Goal: Task Accomplishment & Management: Manage account settings

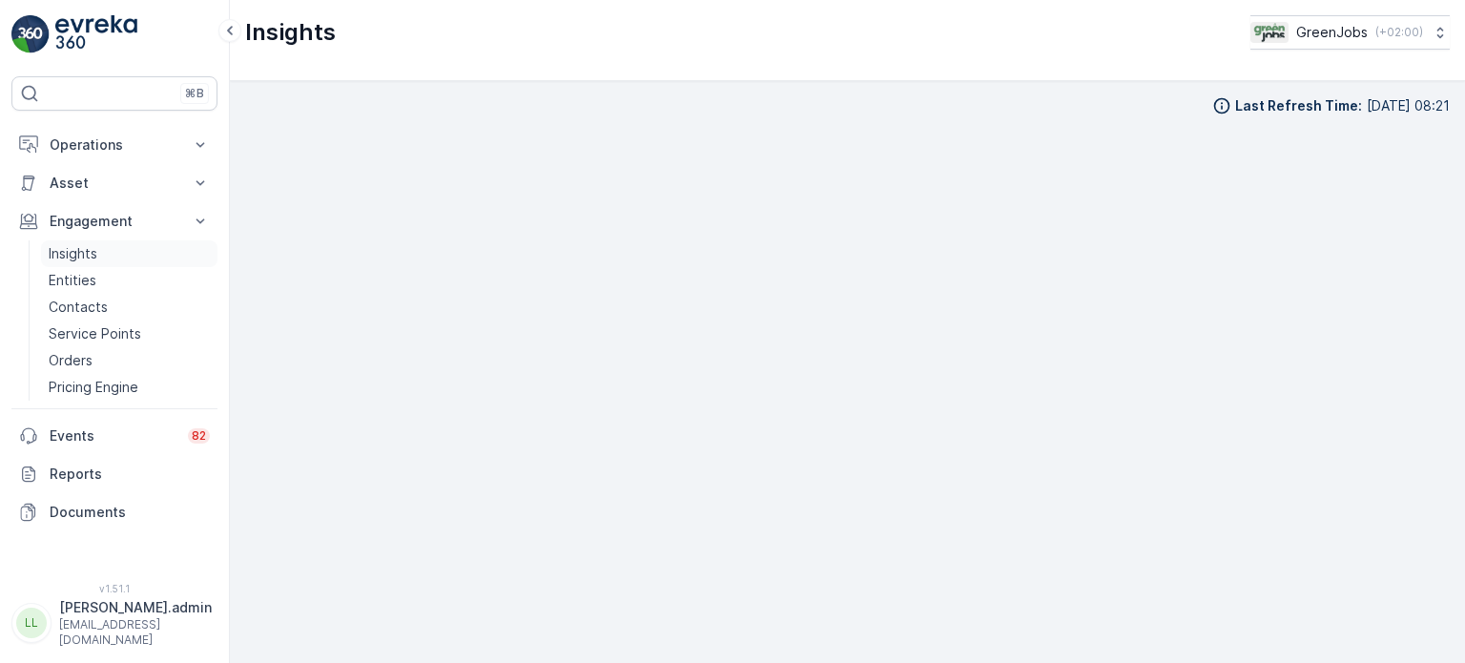
click at [71, 251] on p "Insights" at bounding box center [73, 253] width 49 height 19
click at [93, 148] on p "Operations" at bounding box center [115, 144] width 130 height 19
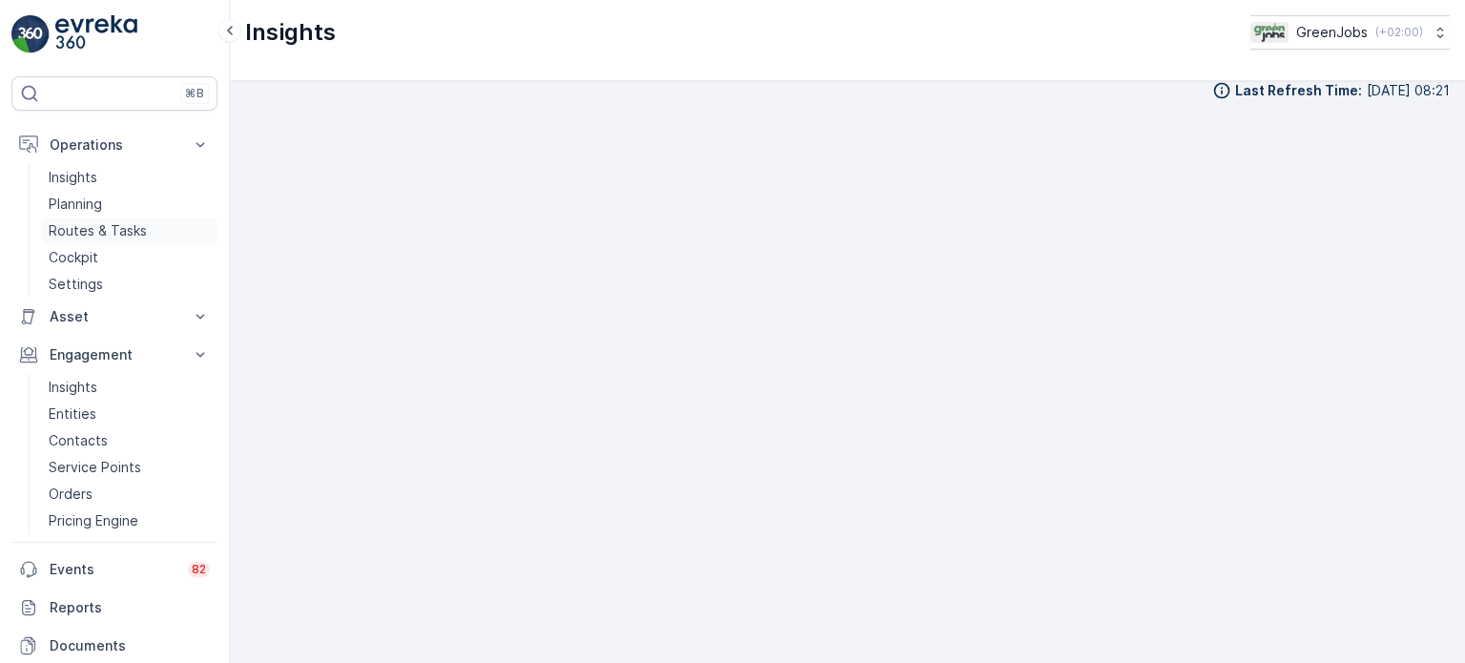
click at [95, 231] on p "Routes & Tasks" at bounding box center [98, 230] width 98 height 19
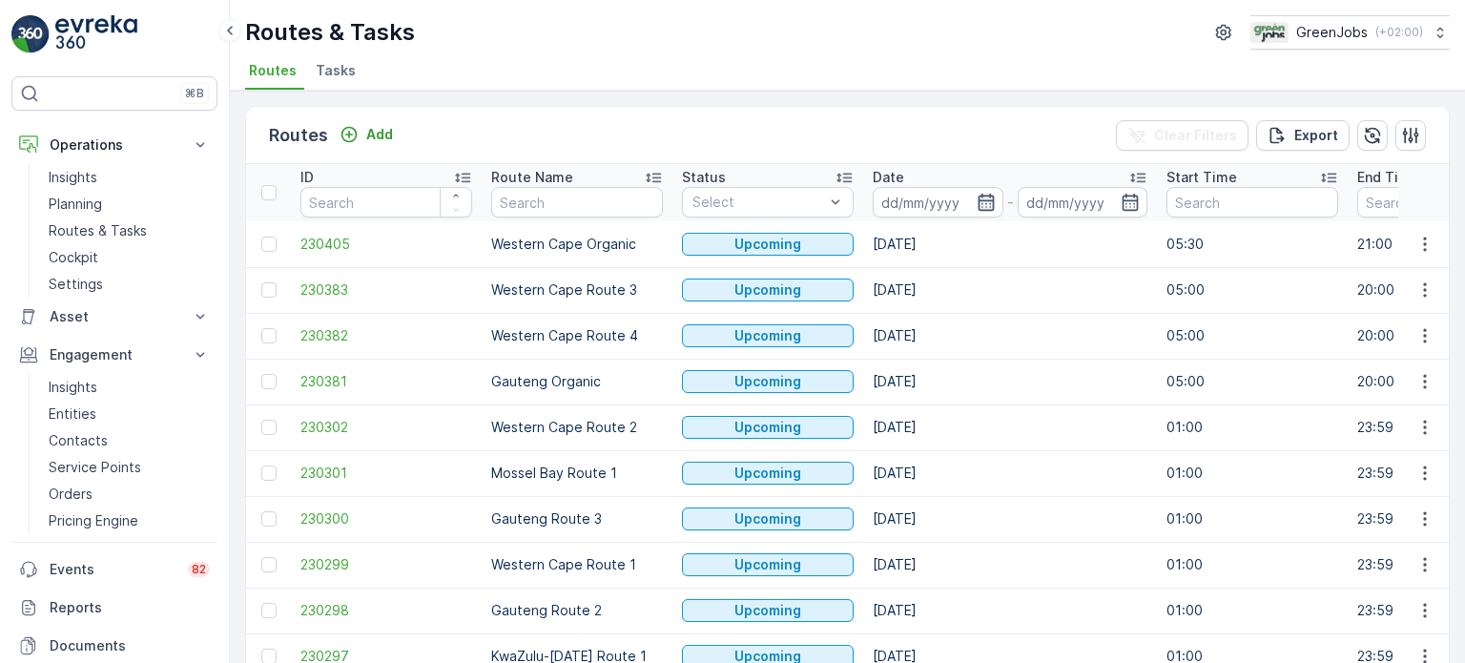
click at [993, 203] on icon "button" at bounding box center [986, 202] width 19 height 19
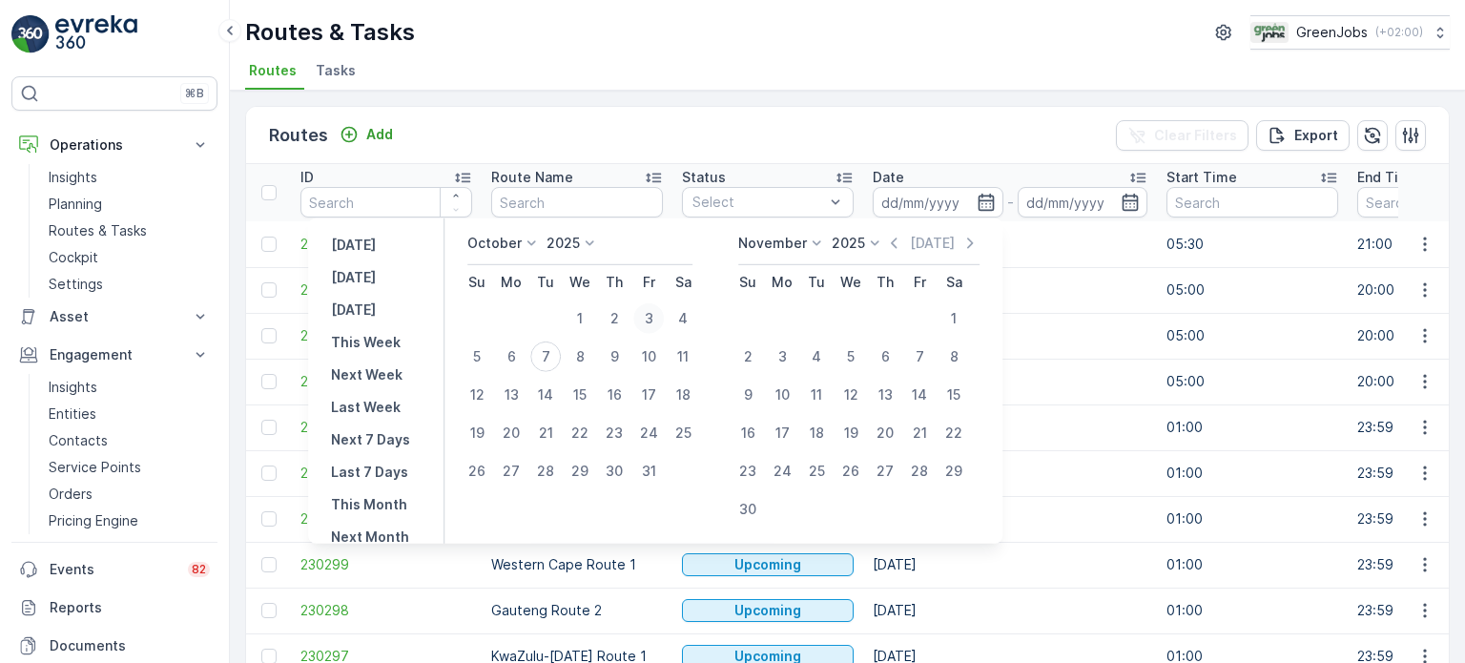
click at [656, 318] on div "3" at bounding box center [648, 318] width 31 height 31
type input "03.10.2025"
click at [656, 318] on div "3" at bounding box center [648, 318] width 31 height 31
type input "03.10.2025"
click at [656, 318] on div "3" at bounding box center [648, 318] width 31 height 31
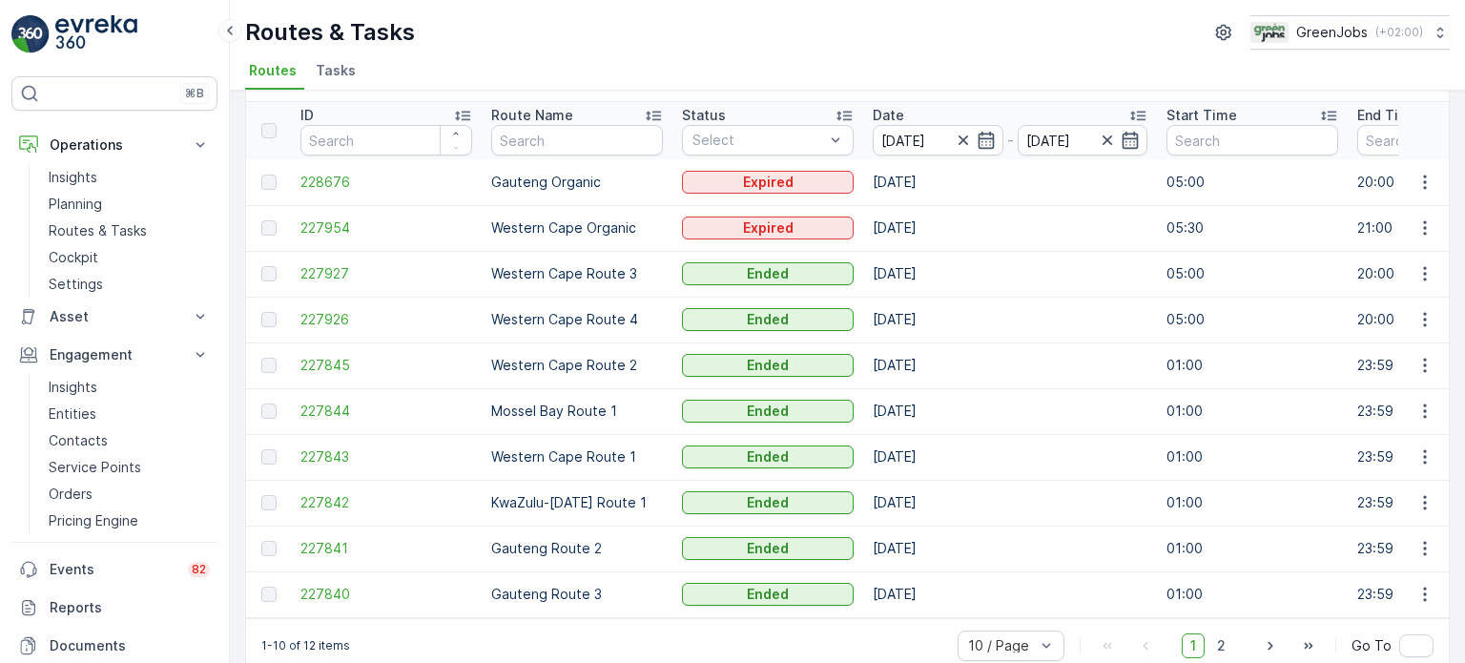
scroll to position [94, 0]
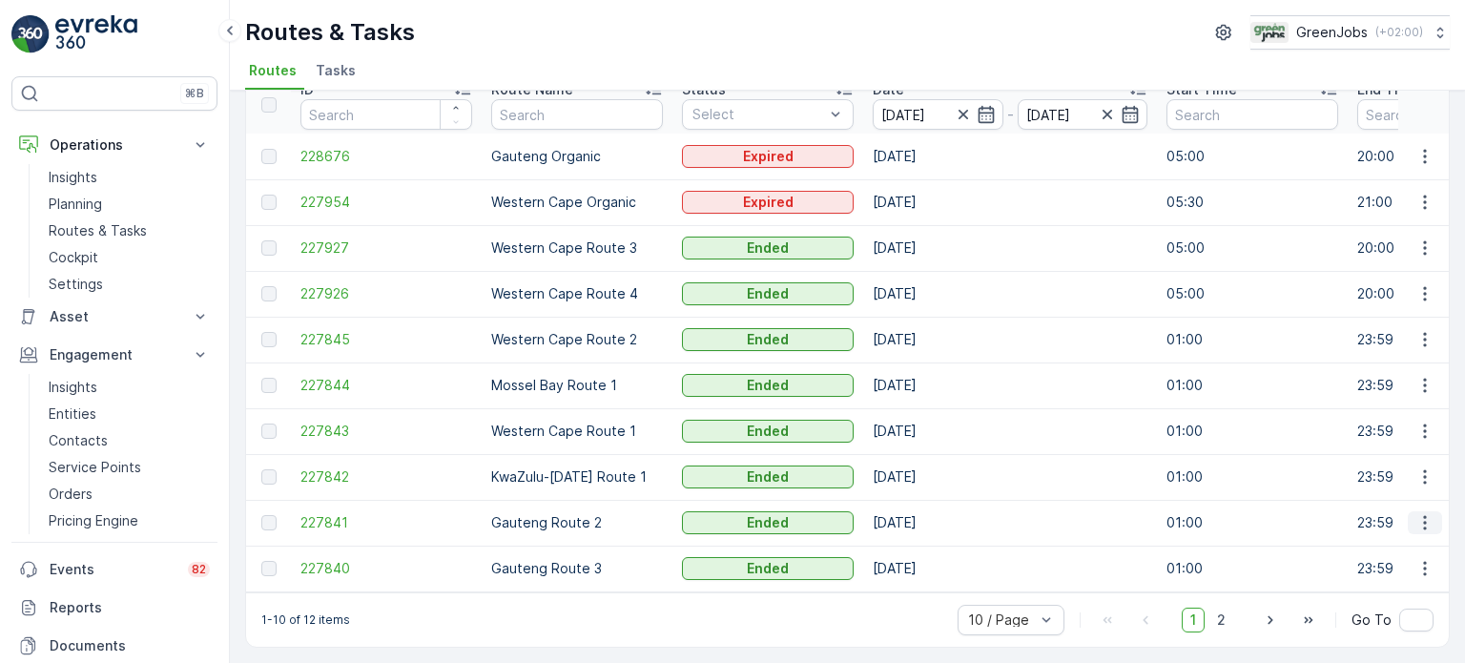
click at [1427, 519] on icon "button" at bounding box center [1424, 522] width 19 height 19
click at [1379, 544] on span "See More Details" at bounding box center [1380, 542] width 111 height 19
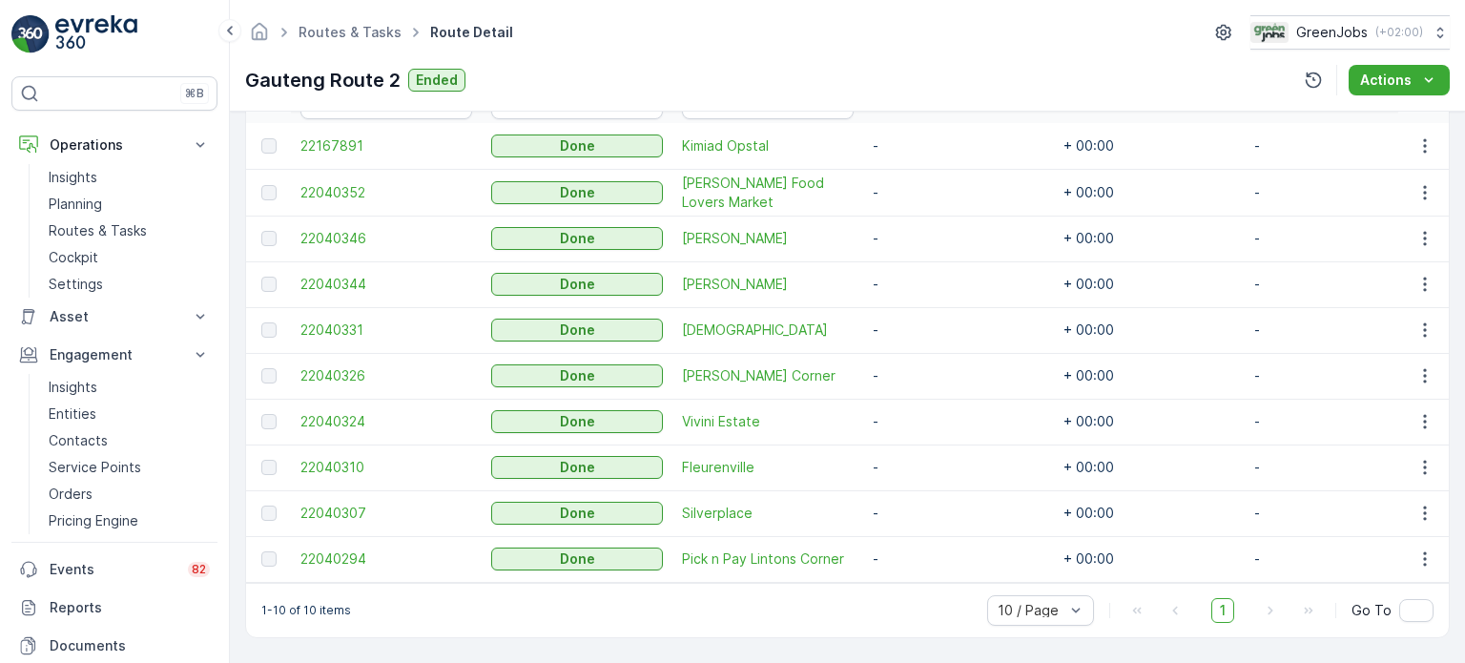
scroll to position [572, 0]
click at [1423, 369] on icon "button" at bounding box center [1424, 375] width 19 height 19
click at [1385, 391] on span "See More Details" at bounding box center [1402, 395] width 111 height 19
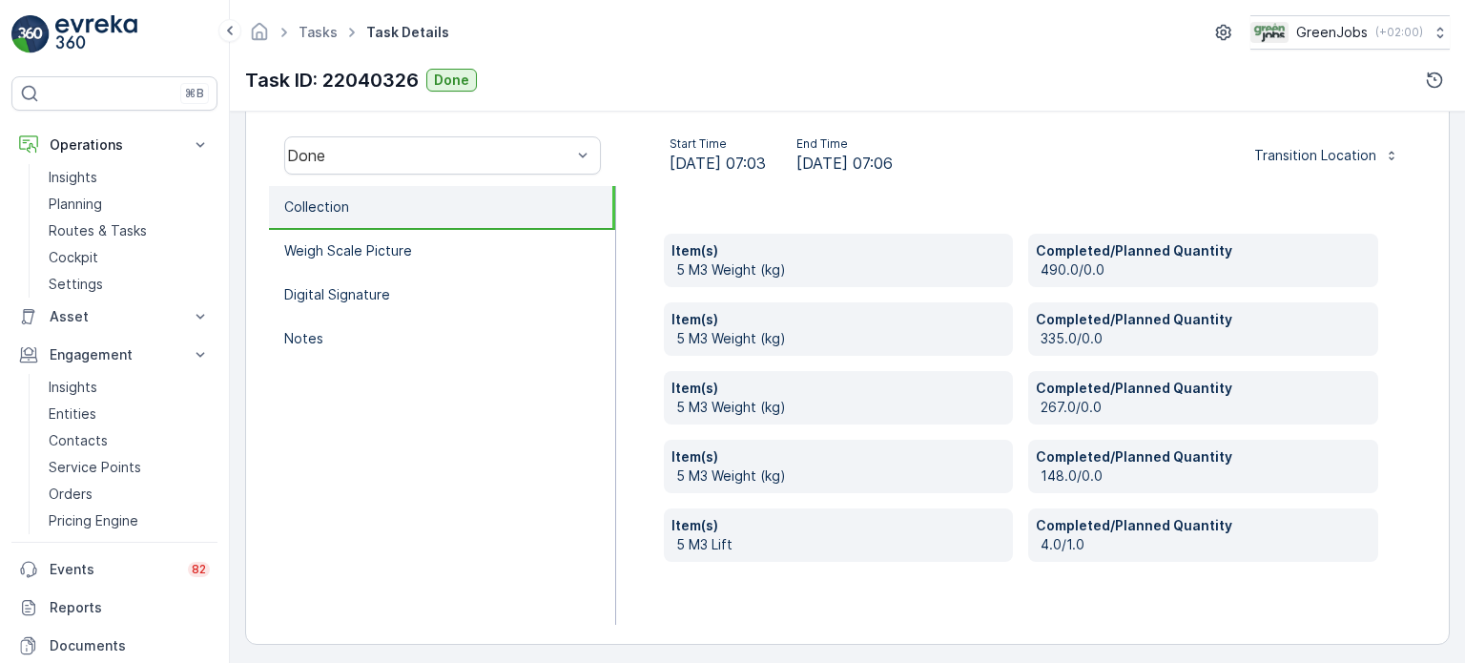
scroll to position [595, 0]
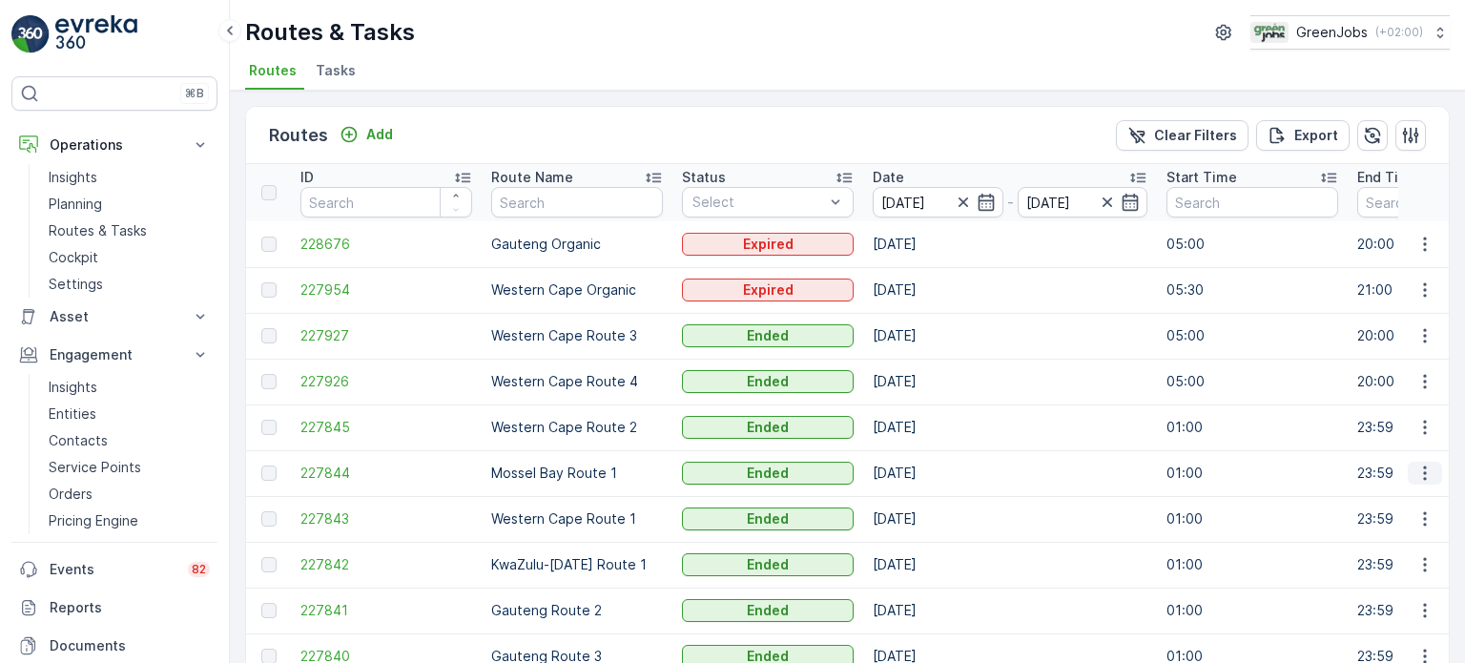
click at [1419, 467] on icon "button" at bounding box center [1424, 473] width 19 height 19
click at [1361, 504] on span "See More Details" at bounding box center [1380, 500] width 111 height 19
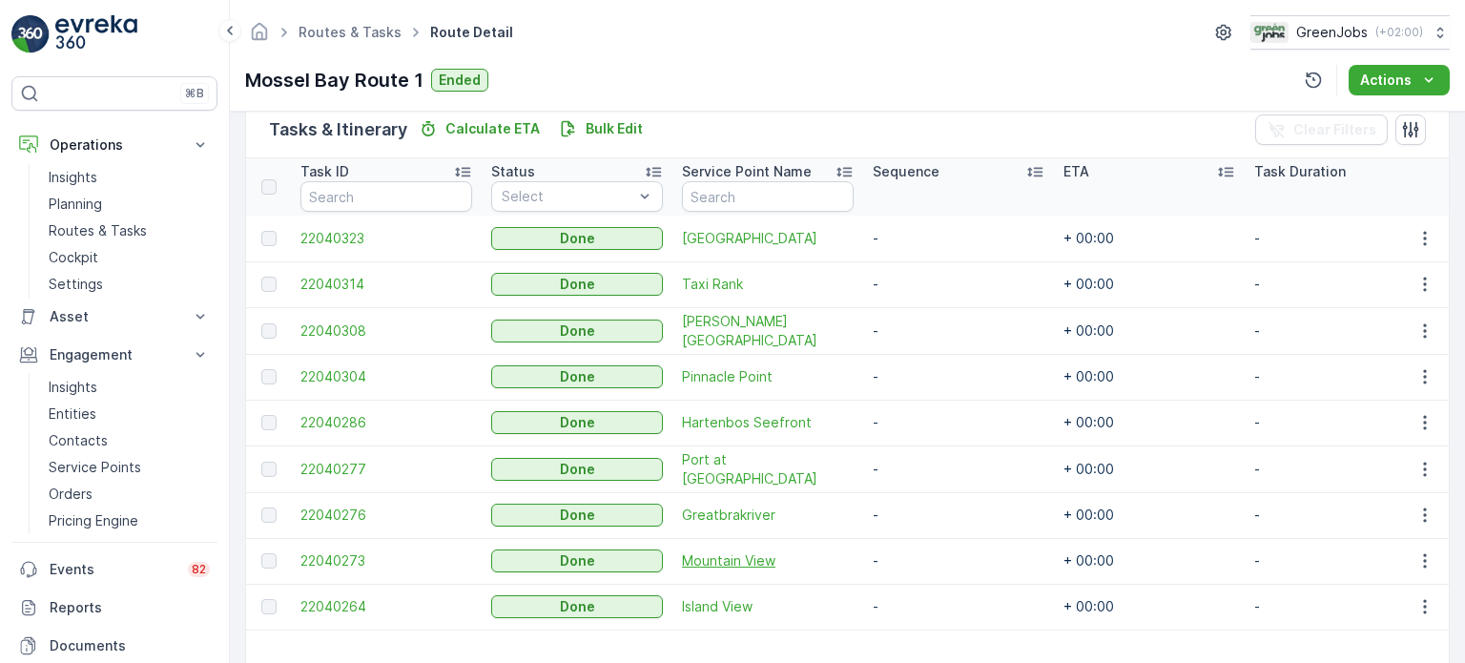
scroll to position [477, 0]
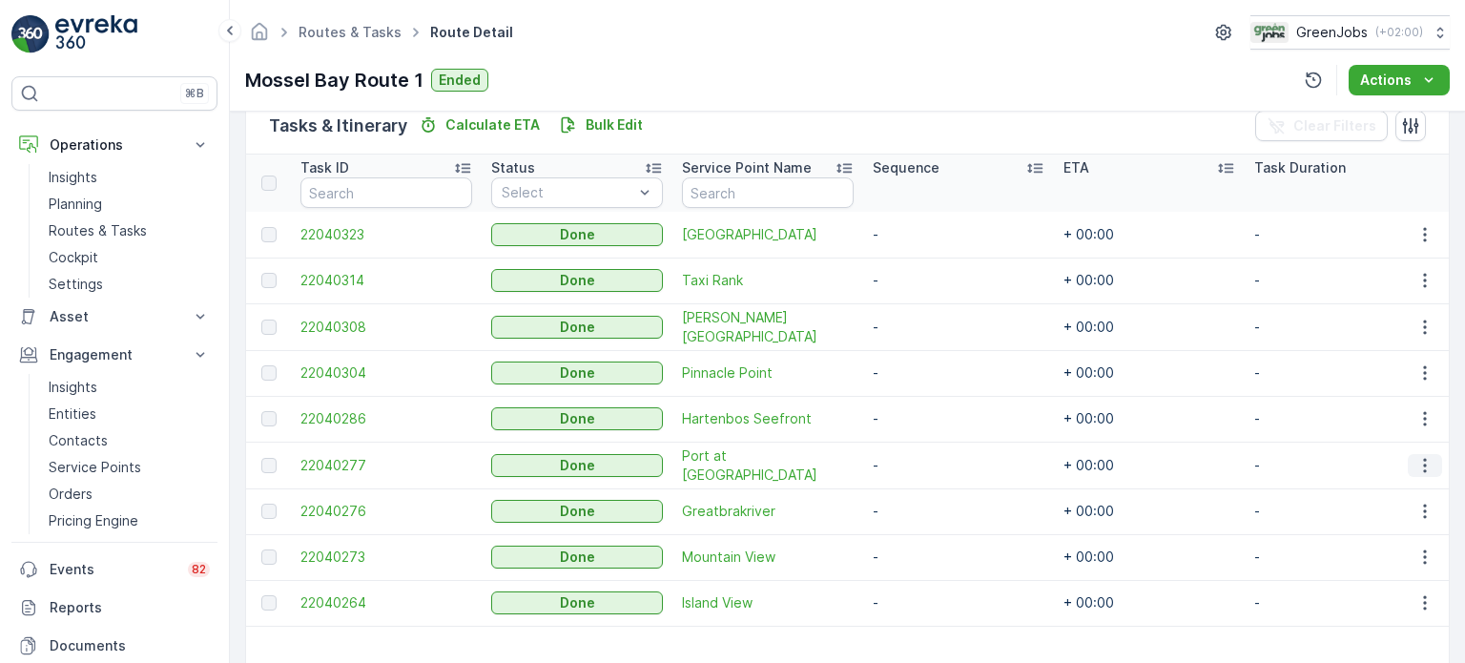
click at [1415, 465] on icon "button" at bounding box center [1424, 465] width 19 height 19
click at [1379, 493] on span "See More Details" at bounding box center [1402, 491] width 111 height 19
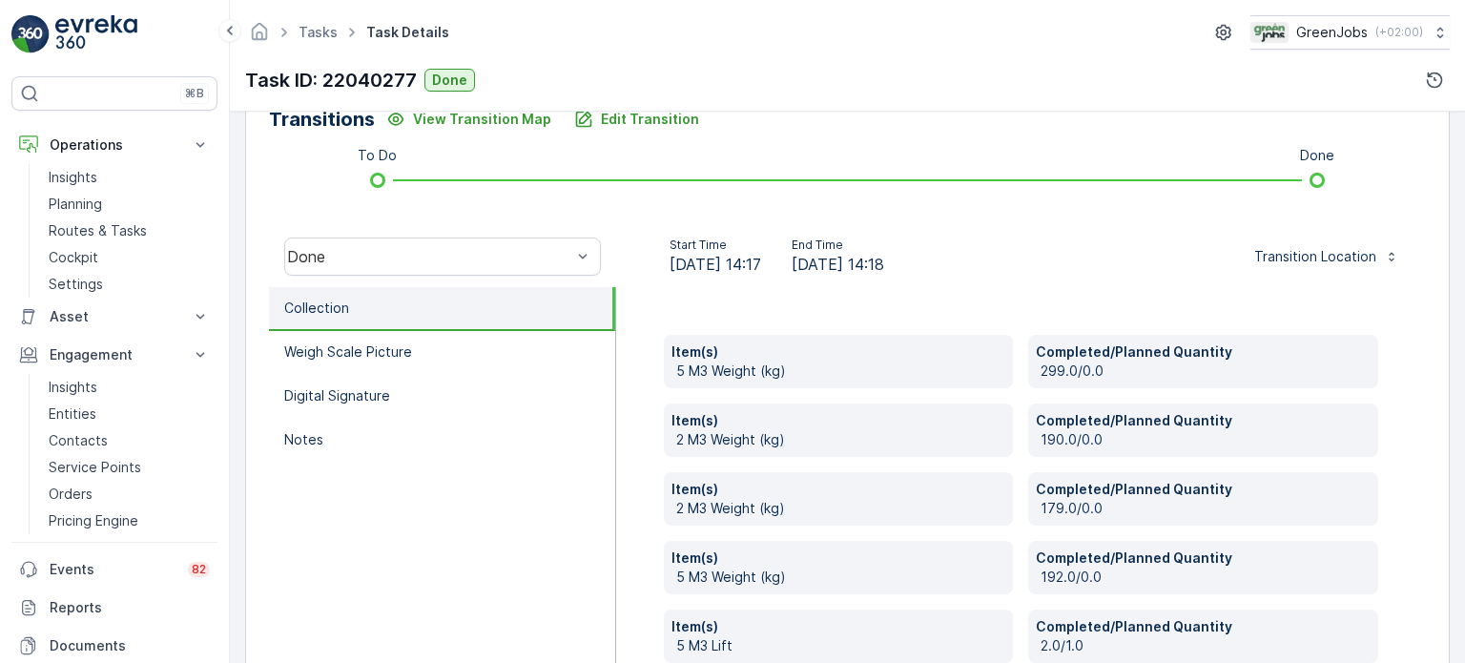
scroll to position [473, 0]
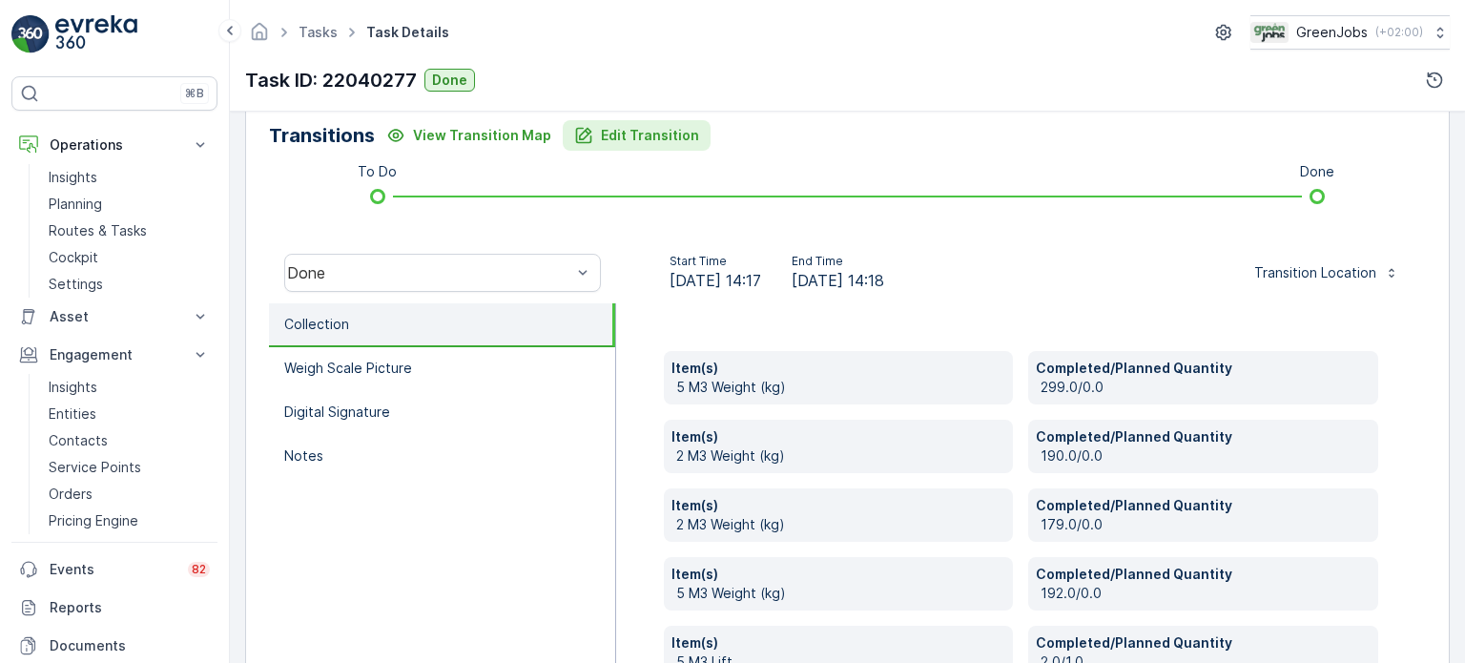
click at [671, 128] on p "Edit Transition" at bounding box center [650, 135] width 98 height 19
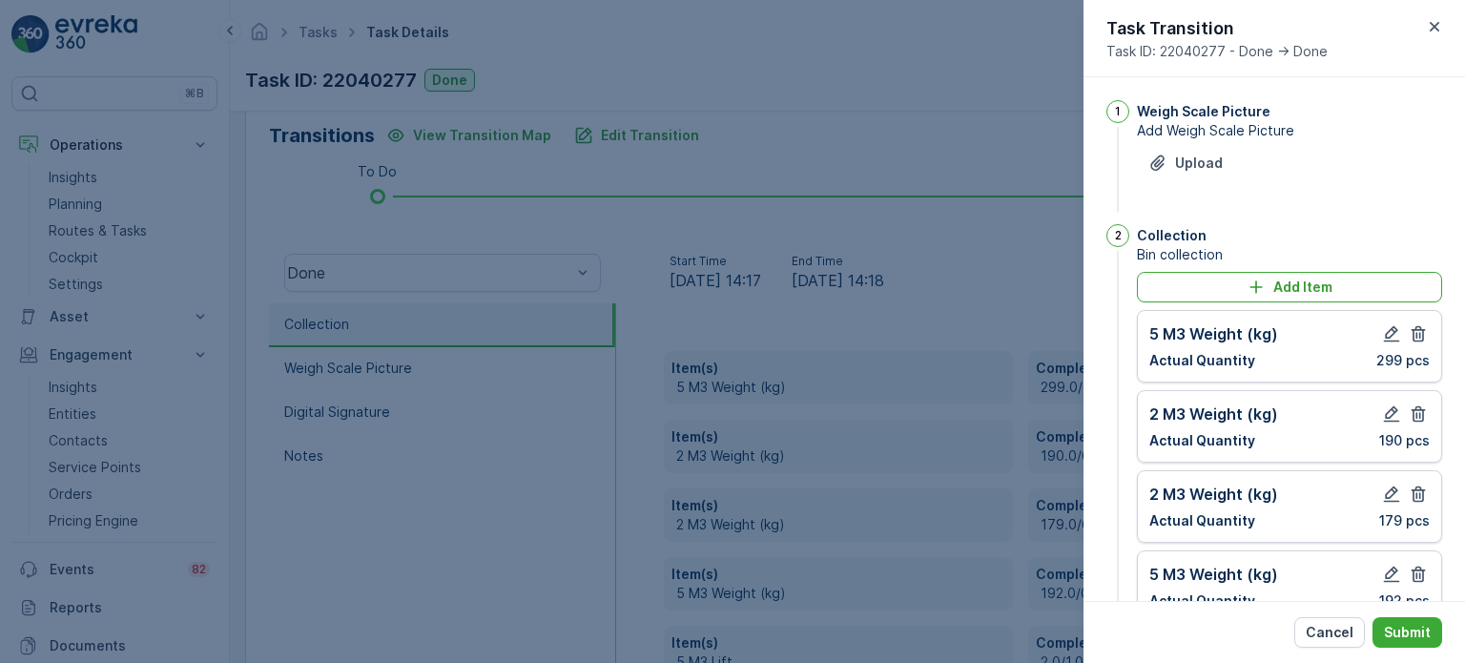
scroll to position [568, 0]
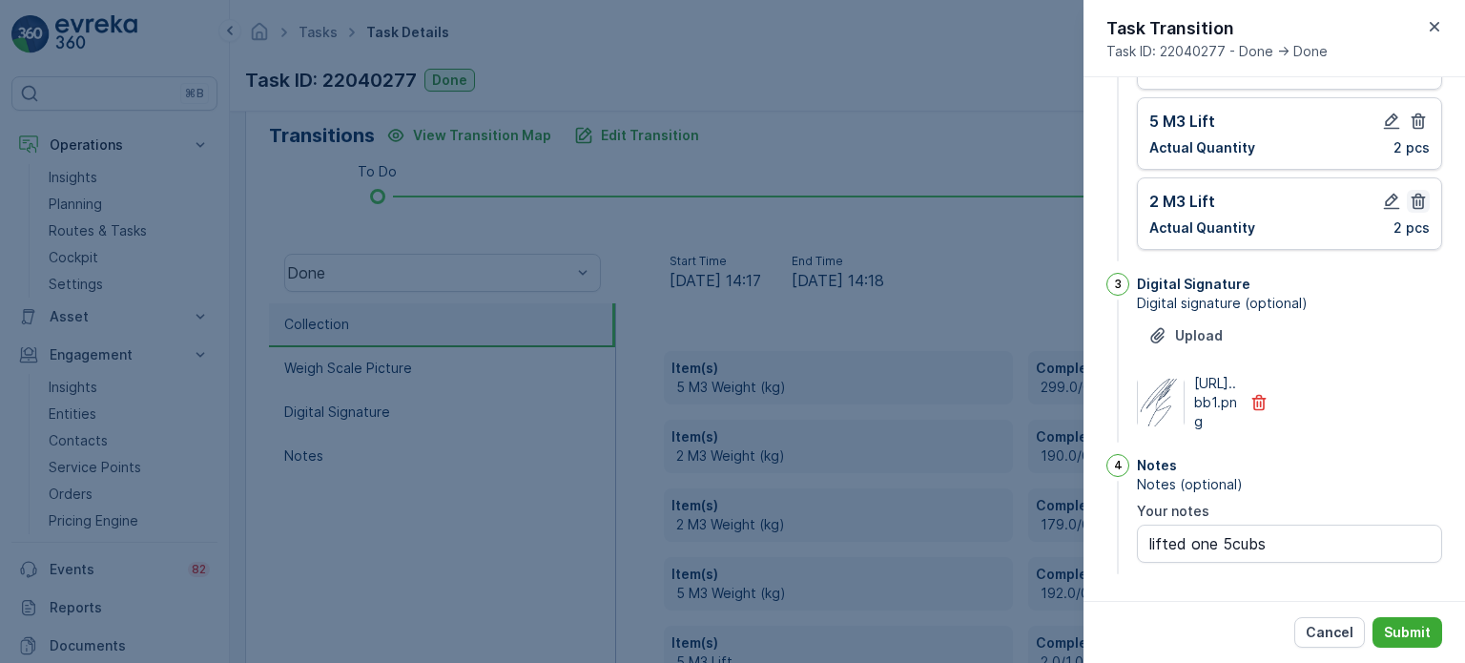
click at [1415, 194] on icon "button" at bounding box center [1419, 202] width 14 height 16
click at [1418, 194] on icon "button" at bounding box center [1419, 202] width 14 height 16
click at [1414, 194] on icon "button" at bounding box center [1419, 202] width 14 height 16
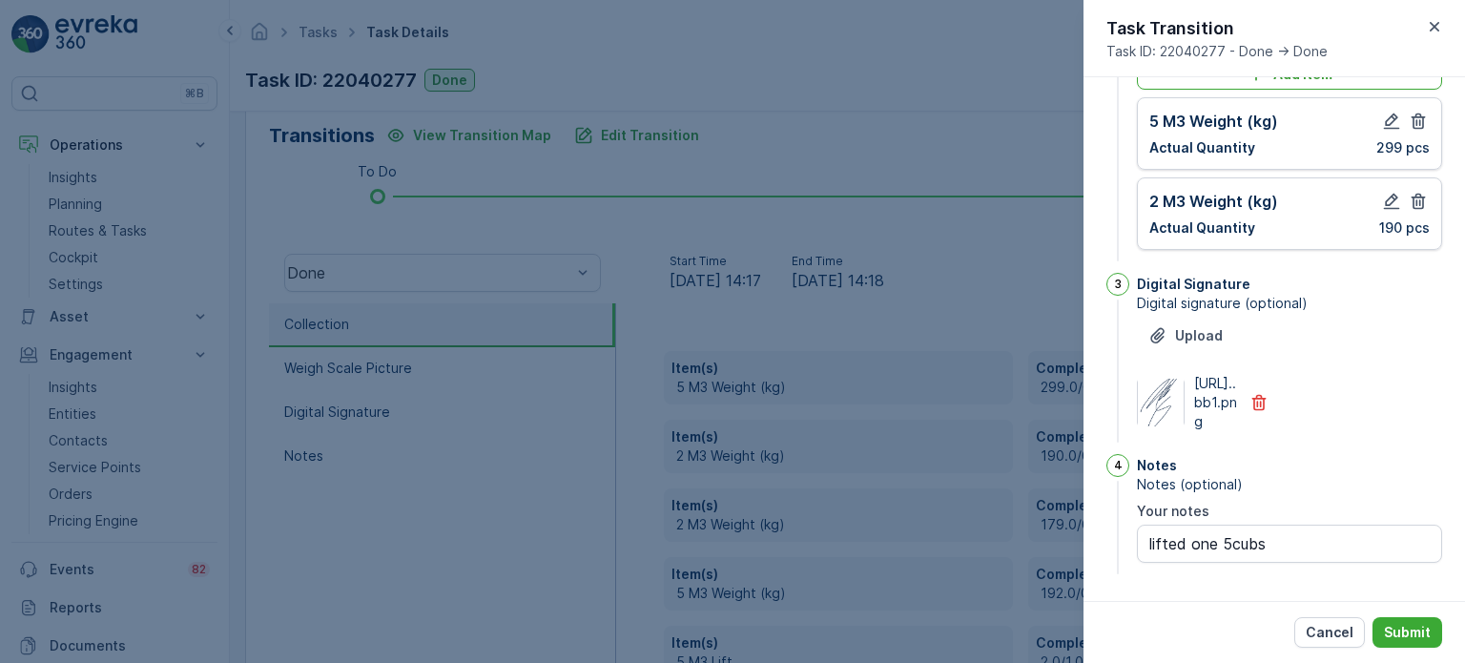
click at [1414, 194] on icon "button" at bounding box center [1419, 202] width 14 height 16
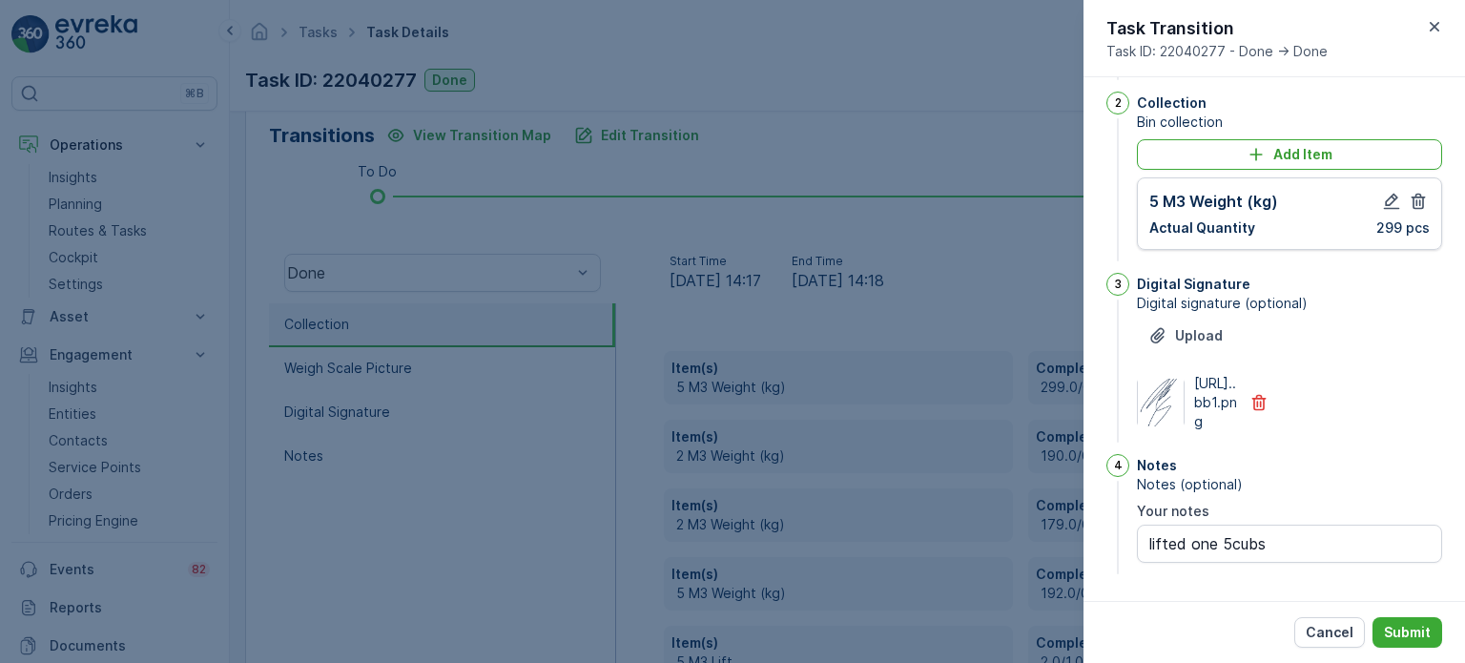
click at [1414, 194] on icon "button" at bounding box center [1419, 202] width 14 height 16
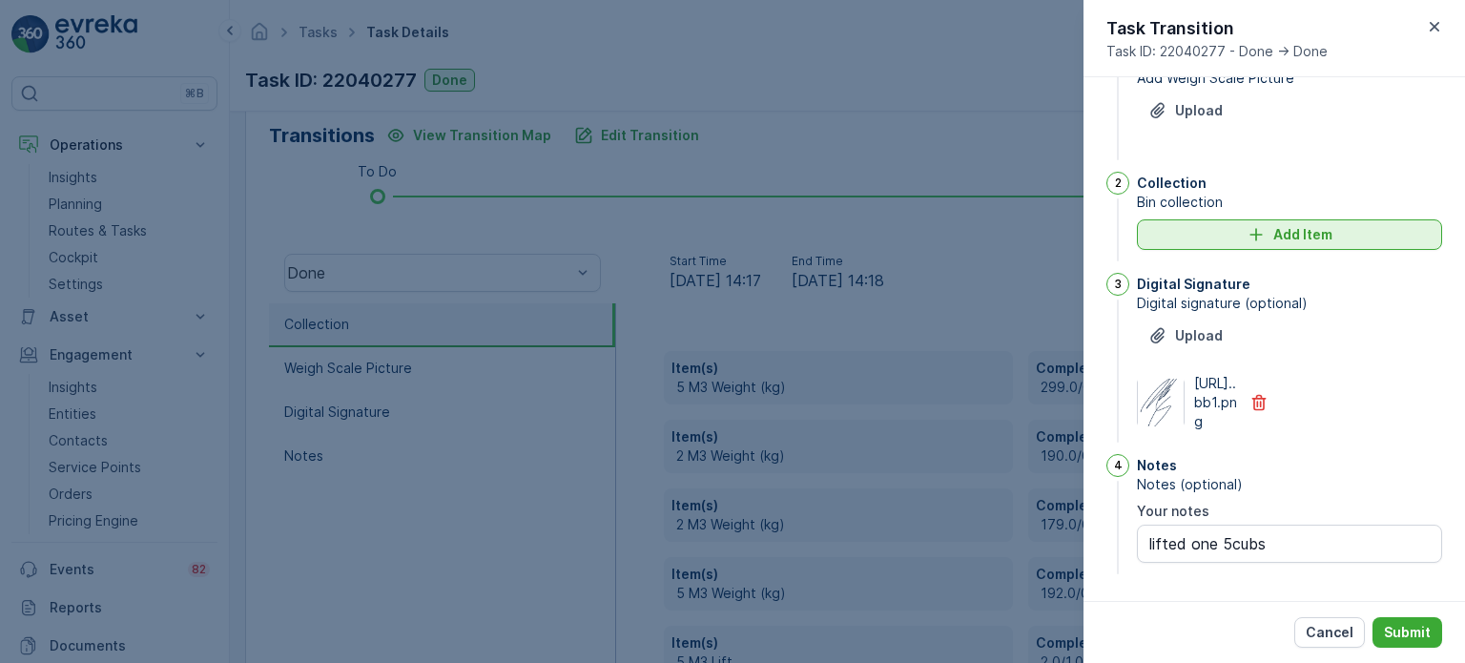
click at [1316, 225] on p "Add Item" at bounding box center [1302, 234] width 59 height 19
type notes "lifted one 5cubs"
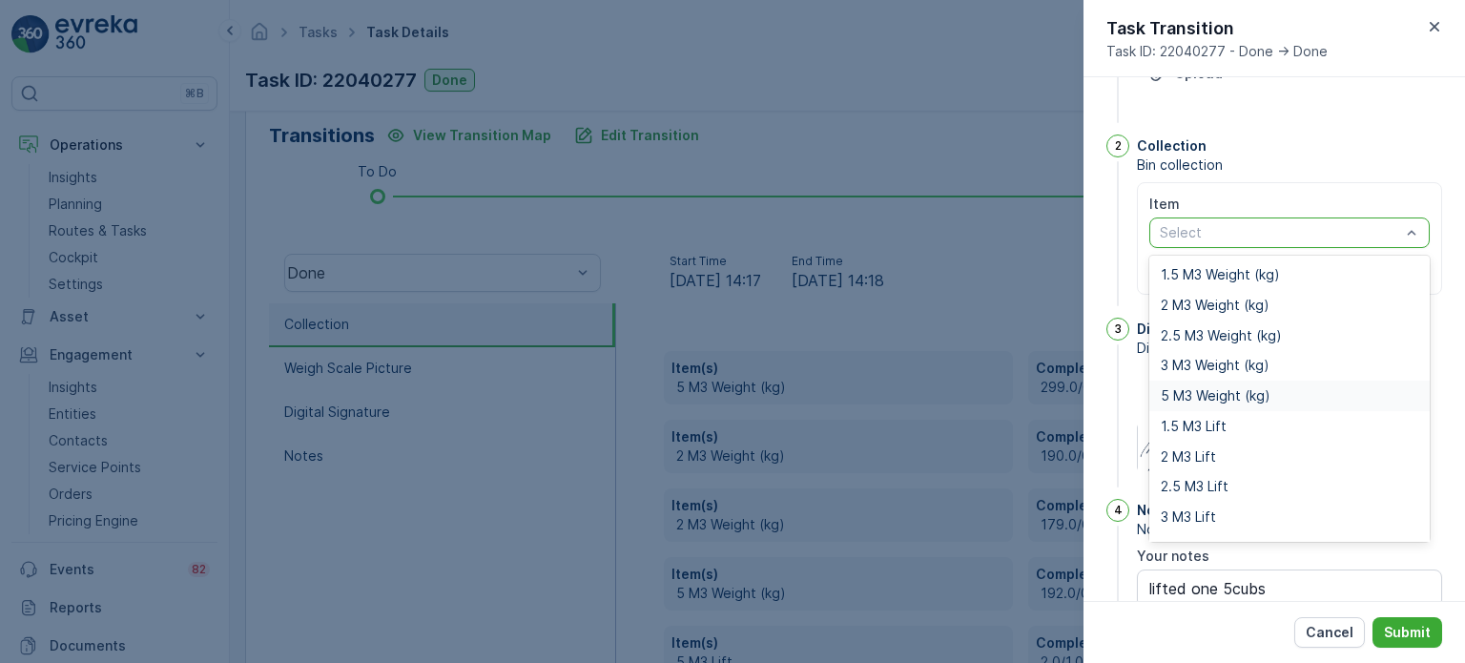
drag, startPoint x: 1187, startPoint y: 392, endPoint x: 1187, endPoint y: 373, distance: 19.1
click at [1187, 392] on span "5 M3 Weight (kg)" at bounding box center [1216, 395] width 110 height 15
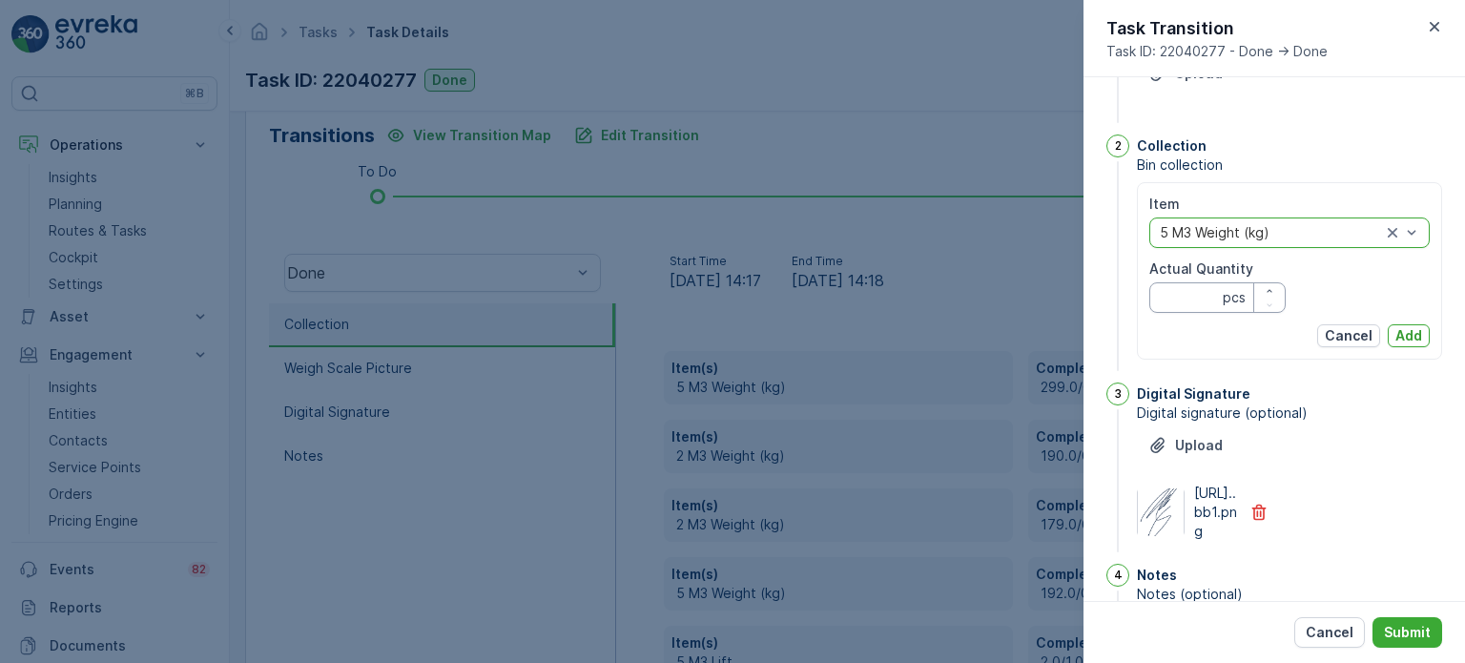
click at [1185, 299] on Quantity "Actual Quantity" at bounding box center [1217, 297] width 136 height 31
type Quantity "299"
click at [1398, 327] on p "Add" at bounding box center [1408, 335] width 27 height 19
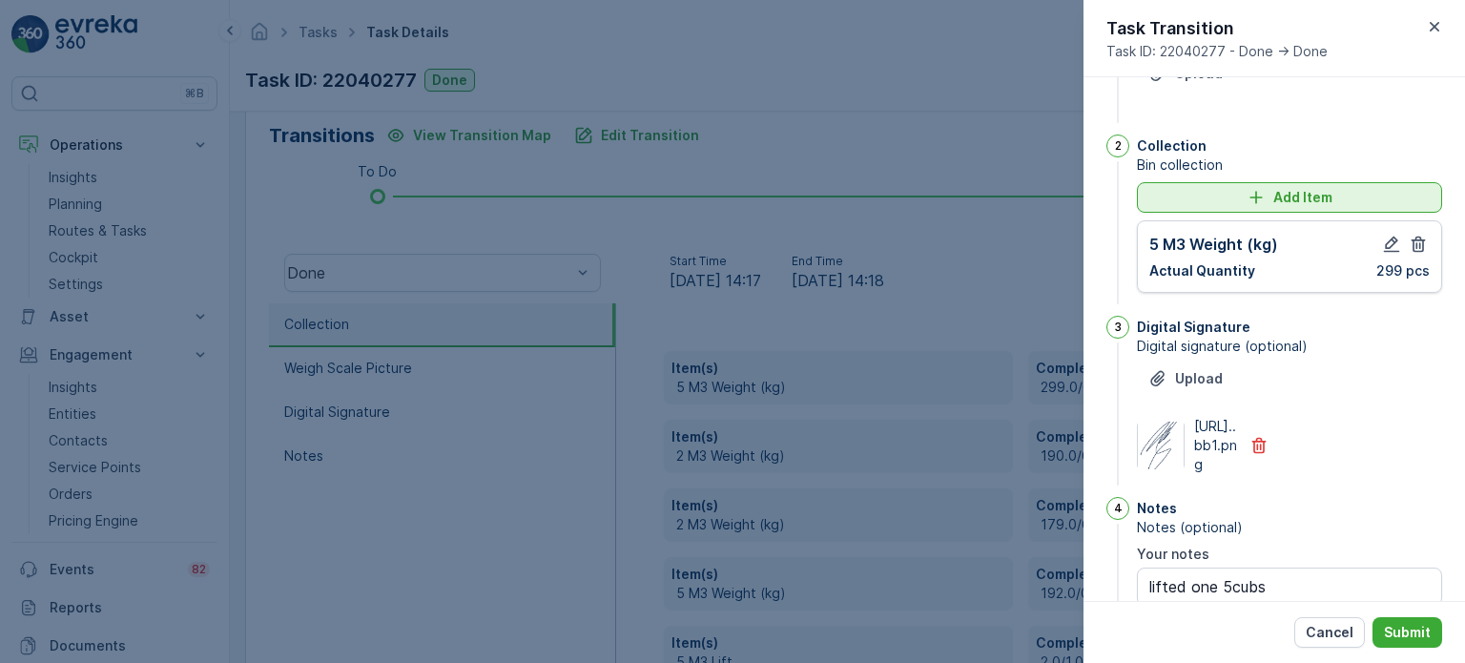
click at [1204, 184] on button "Add Item" at bounding box center [1289, 197] width 305 height 31
type notes "lifted one 5cubs"
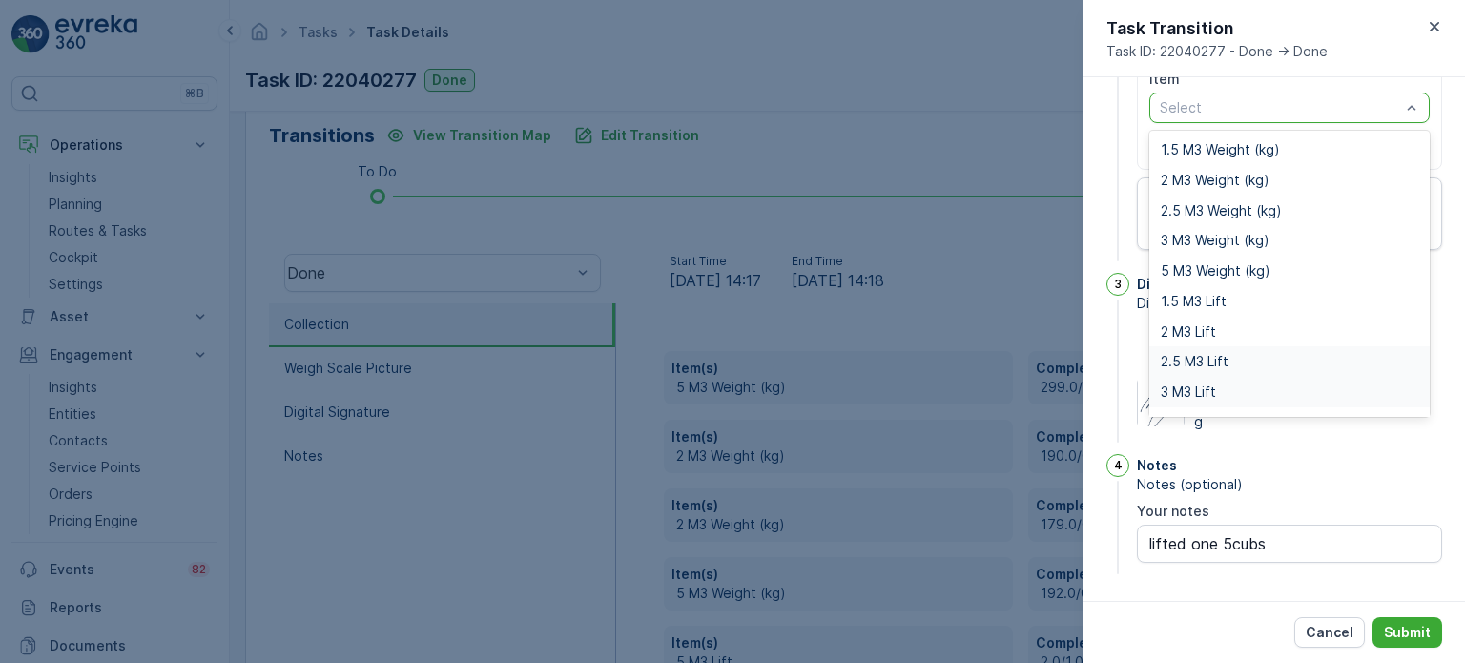
scroll to position [24, 0]
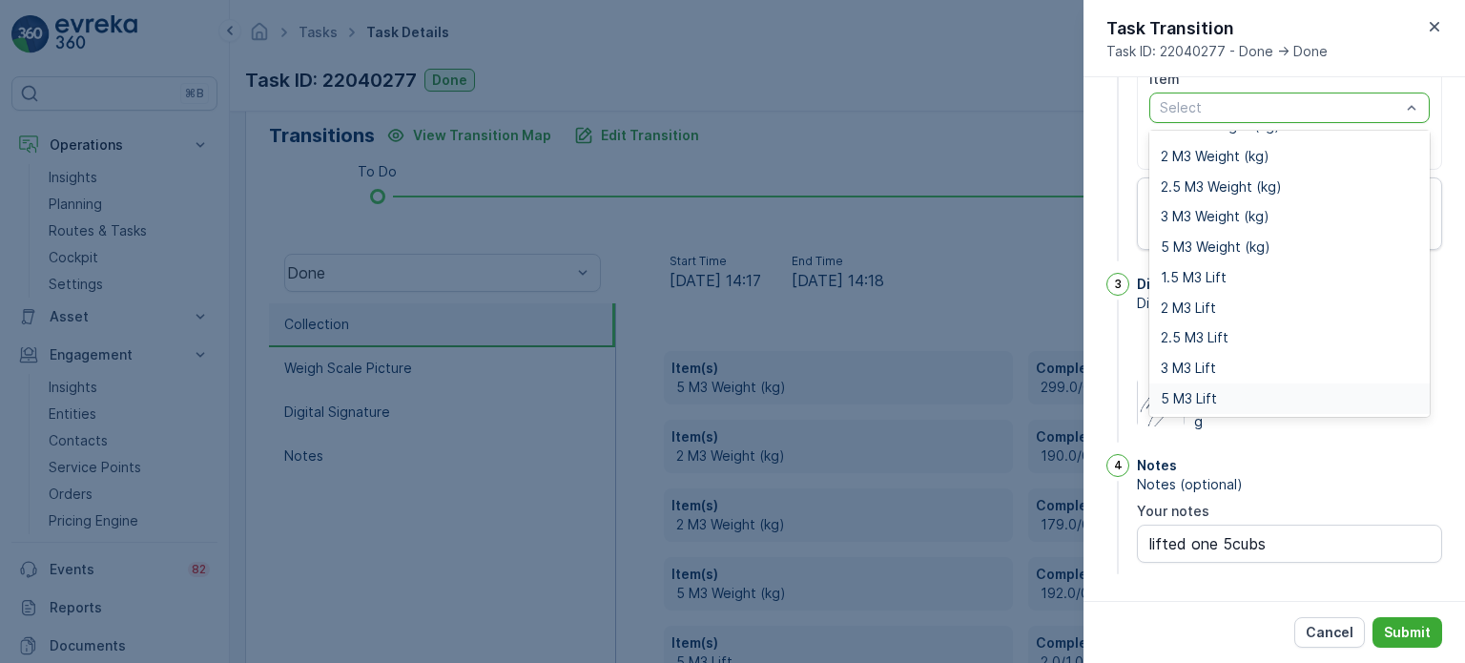
click at [1190, 391] on span "5 M3 Lift" at bounding box center [1189, 398] width 56 height 15
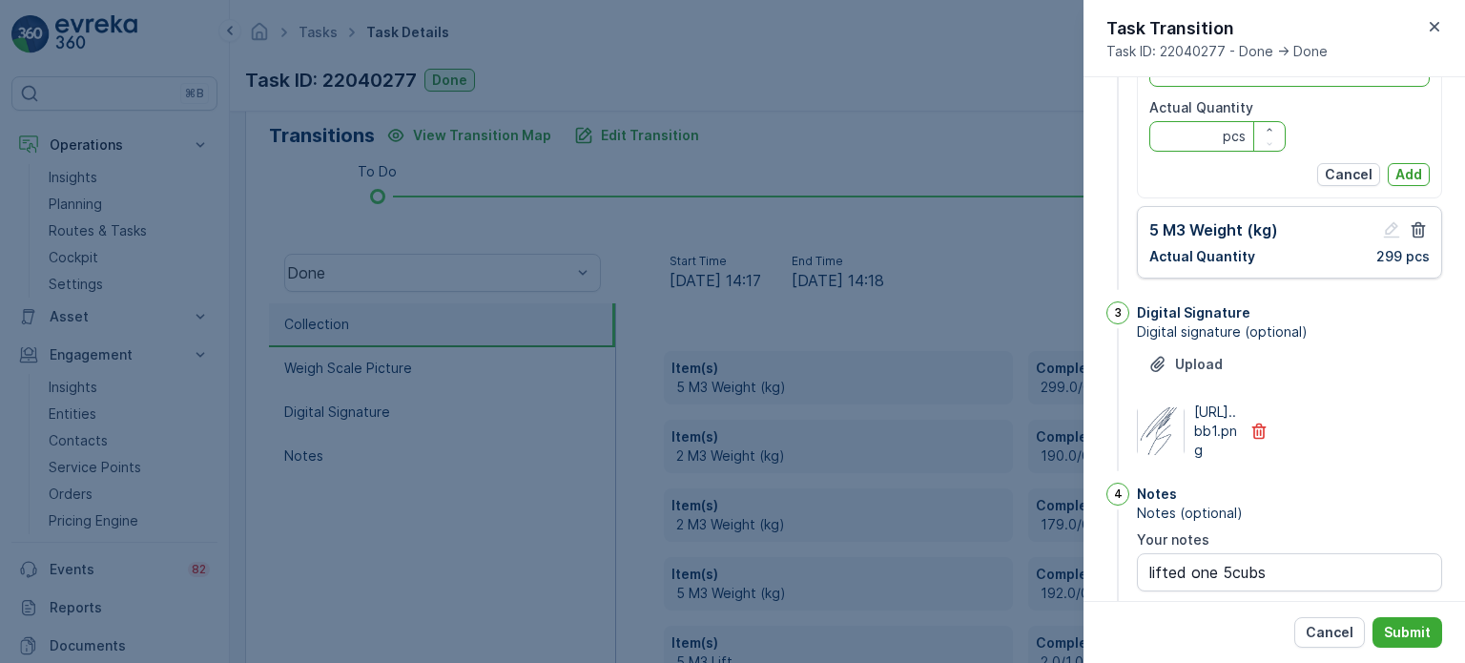
drag, startPoint x: 1187, startPoint y: 134, endPoint x: 1194, endPoint y: 107, distance: 27.8
click at [1187, 134] on Quantity "Actual Quantity" at bounding box center [1217, 136] width 136 height 31
type Quantity "1"
click at [1427, 171] on div "Item option 5 M3 Lift, selected. 5 M3 Lift Actual Quantity 1 pcs Cancel Add" at bounding box center [1289, 109] width 305 height 177
click at [1420, 171] on button "Add" at bounding box center [1409, 174] width 42 height 23
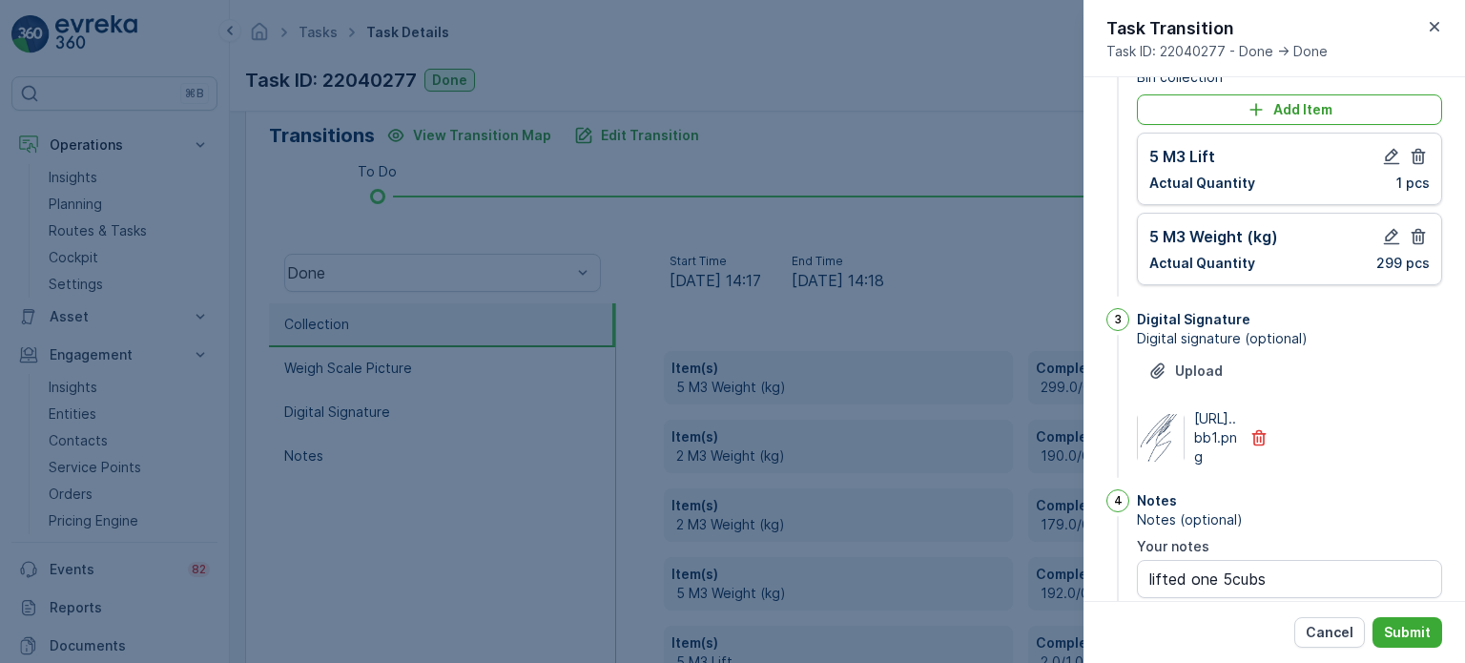
scroll to position [0, 0]
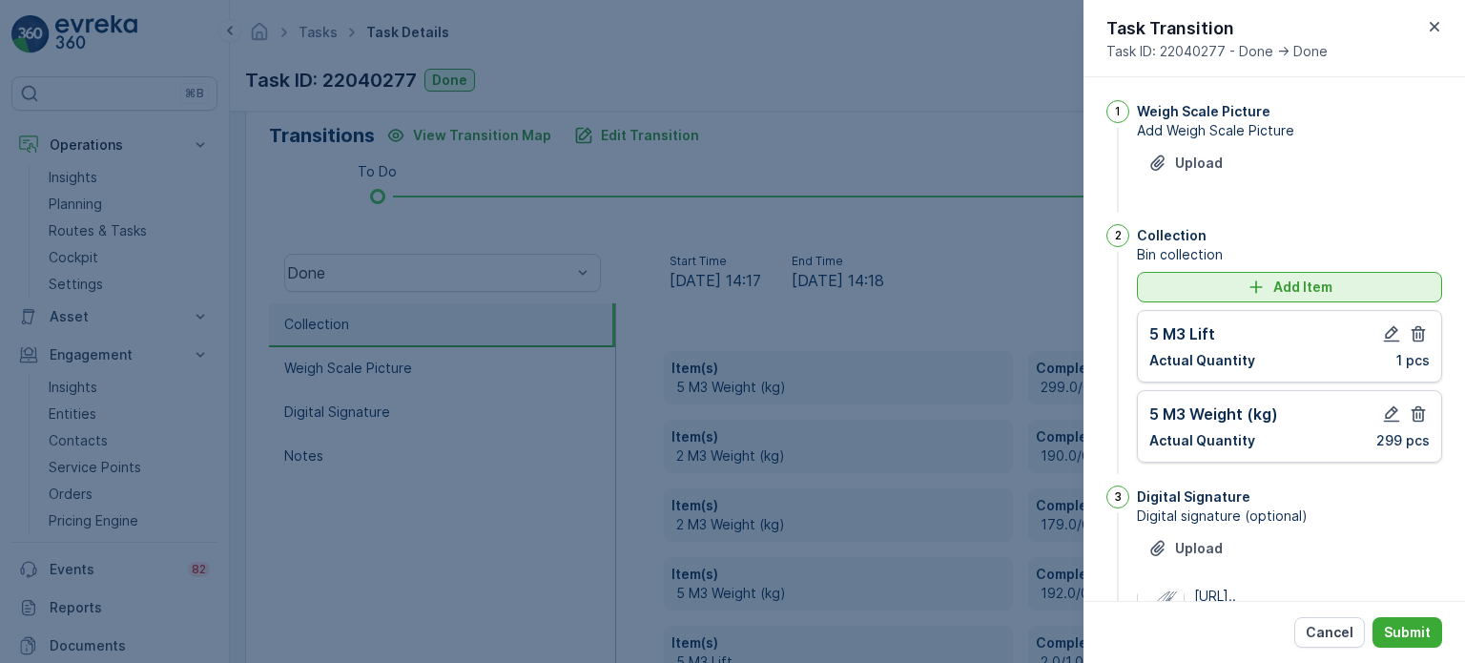
click at [1197, 279] on div "Add Item" at bounding box center [1289, 287] width 282 height 19
type notes "lifted one 5cubs"
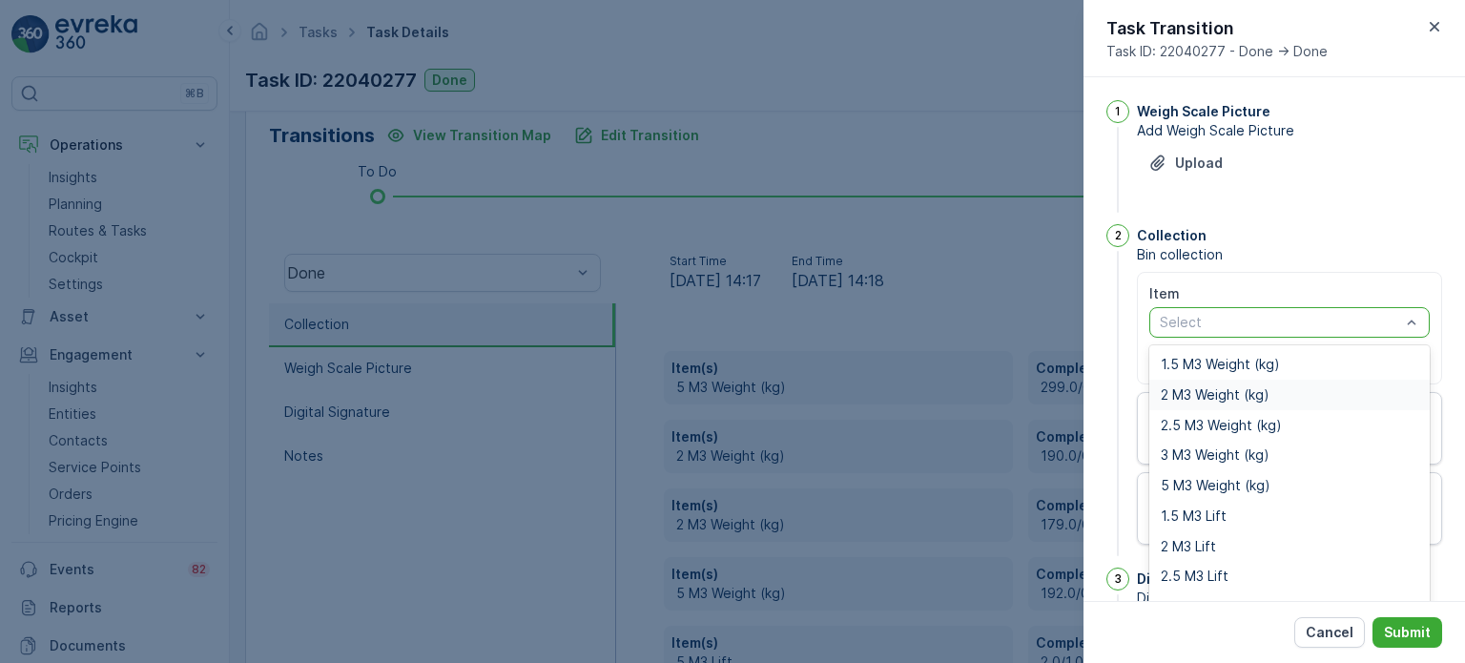
click at [1194, 403] on div "2 M3 Weight (kg)" at bounding box center [1289, 395] width 280 height 31
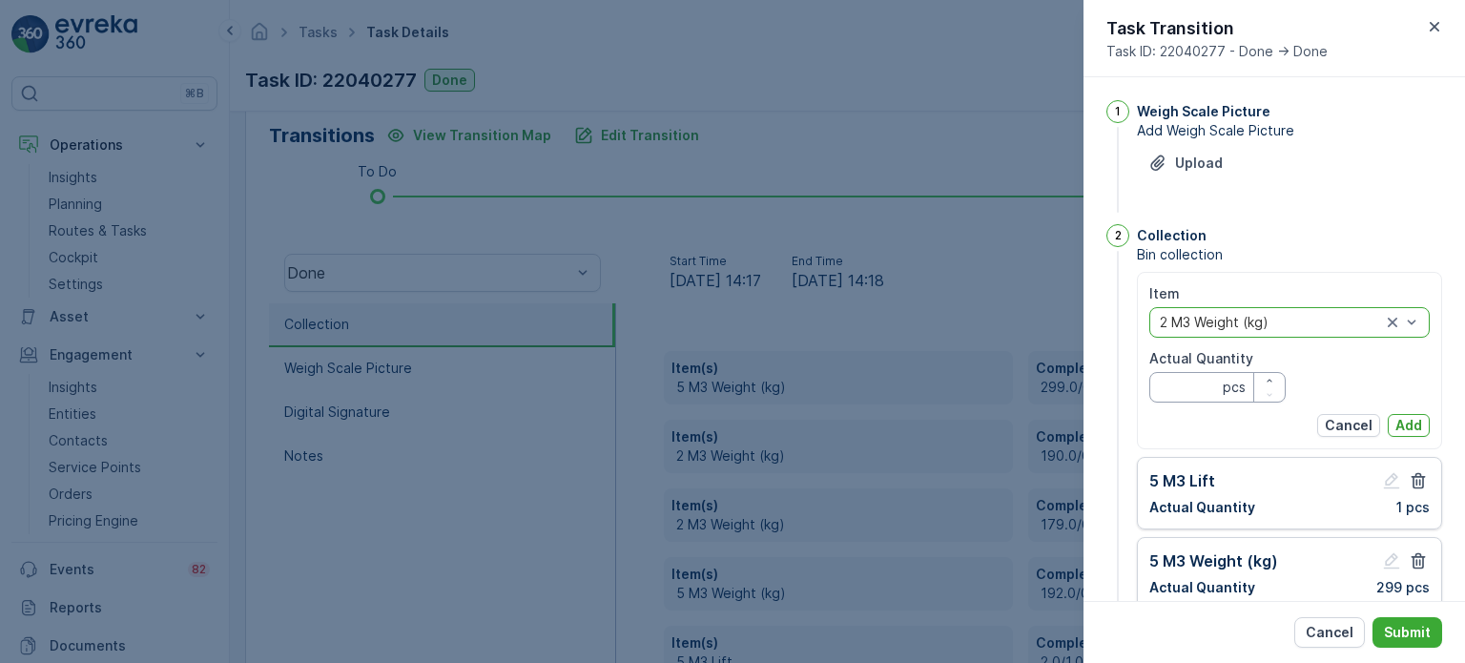
click at [1187, 386] on Quantity "Actual Quantity" at bounding box center [1217, 387] width 136 height 31
type Quantity "190"
click at [1403, 430] on p "Add" at bounding box center [1408, 425] width 27 height 19
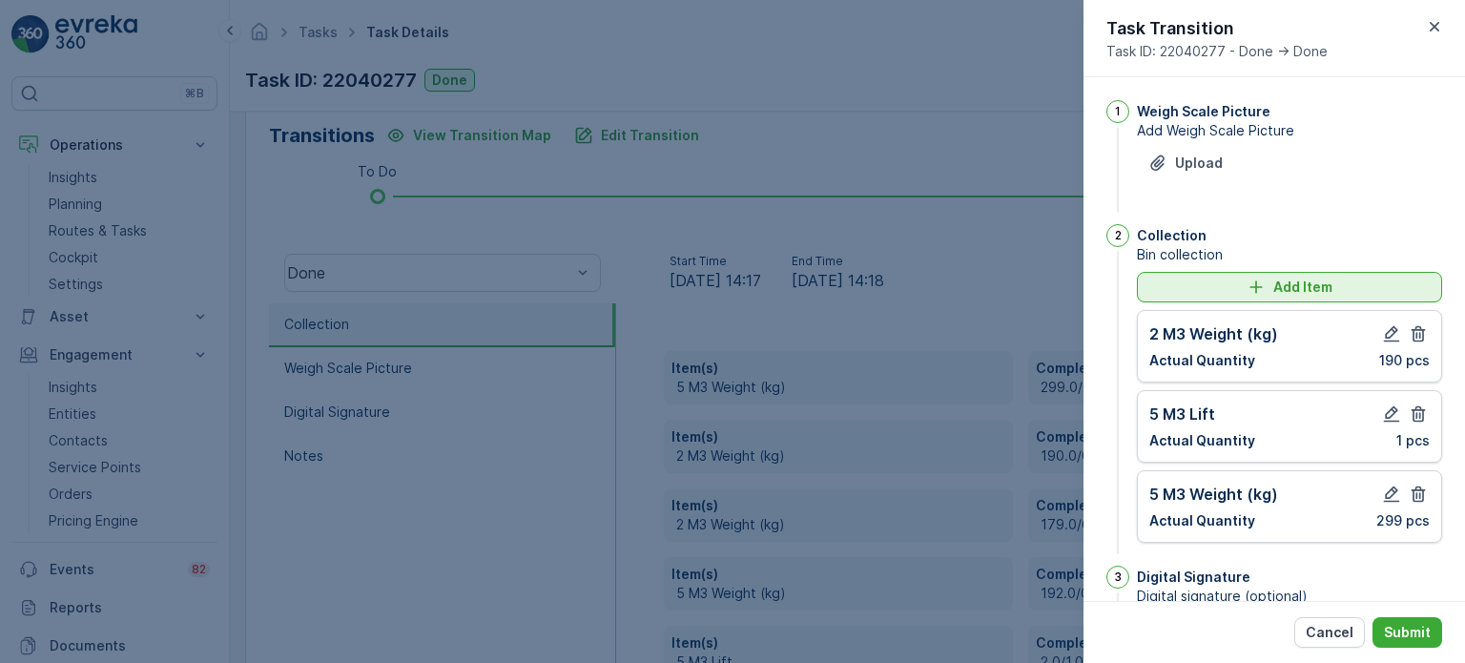
click at [1157, 285] on div "Add Item" at bounding box center [1289, 287] width 282 height 19
type notes "lifted one 5cubs"
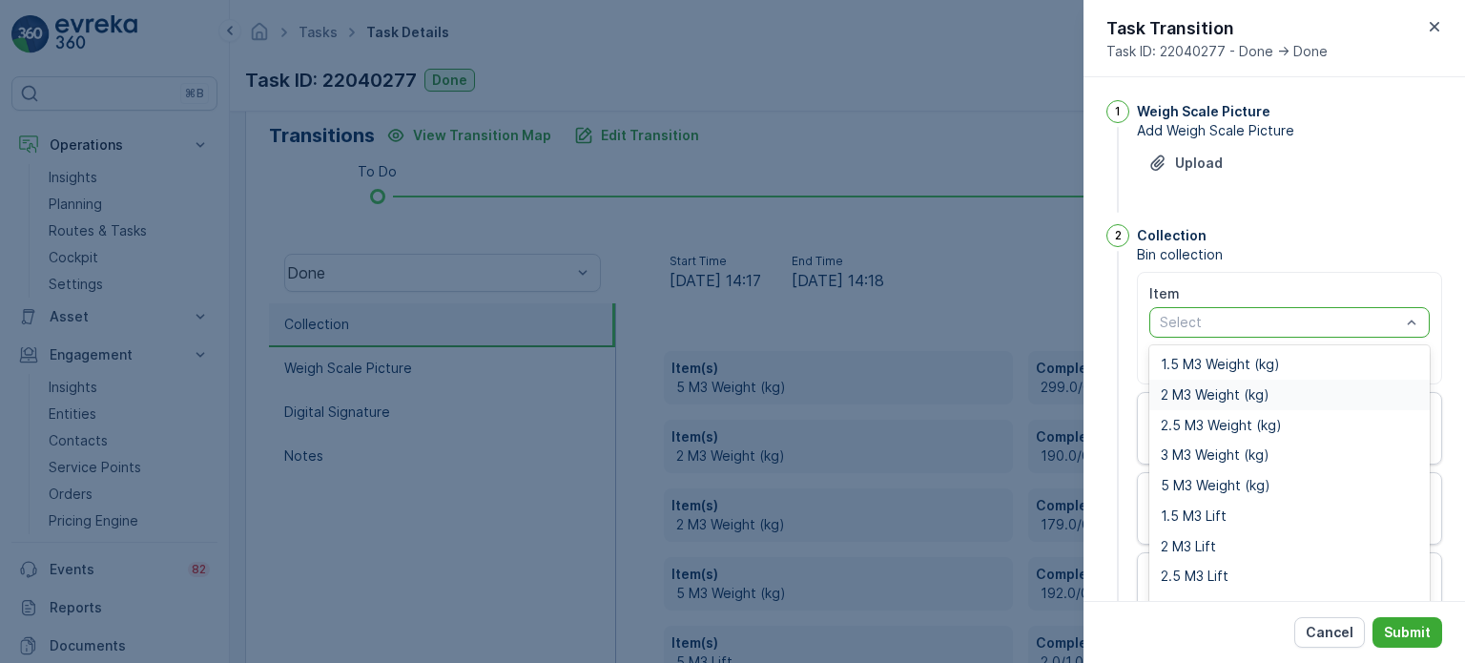
click at [1201, 387] on span "2 M3 Weight (kg)" at bounding box center [1215, 394] width 109 height 15
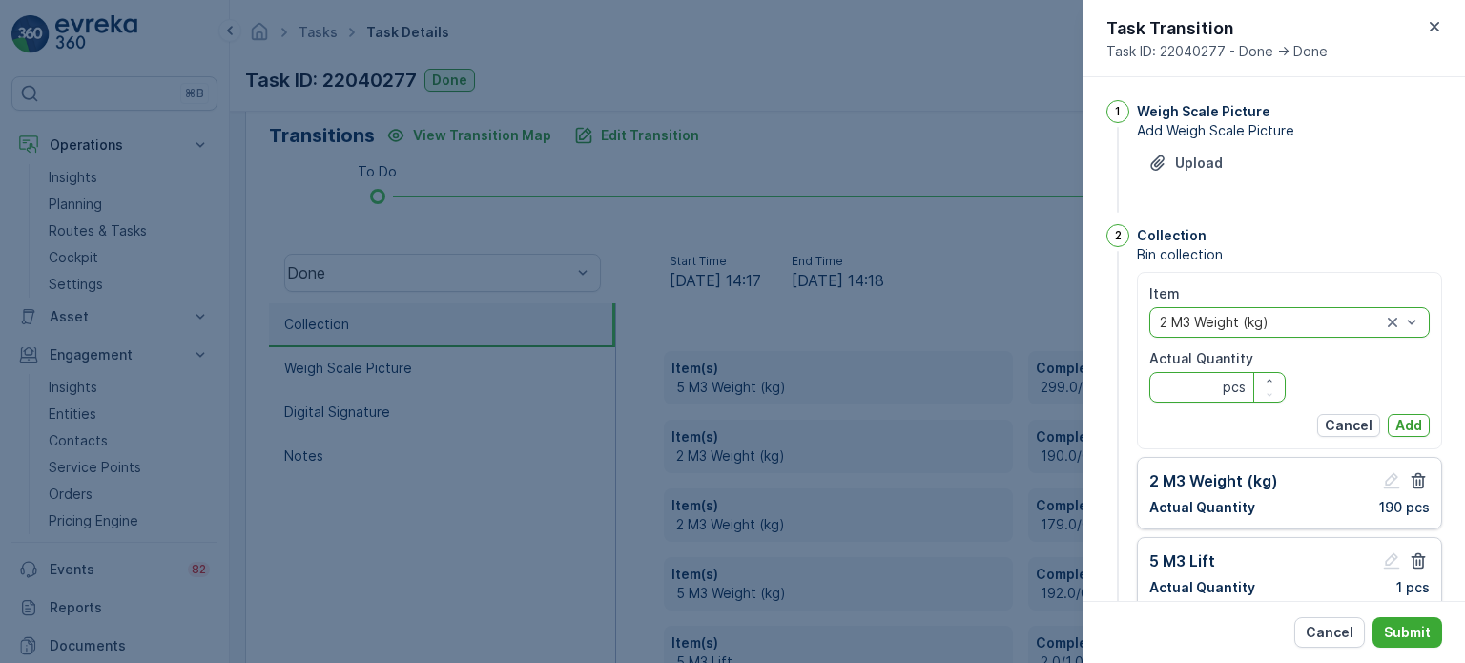
click at [1196, 375] on Quantity "Actual Quantity" at bounding box center [1217, 387] width 136 height 31
type Quantity "179"
click at [1396, 426] on p "Add" at bounding box center [1408, 425] width 27 height 19
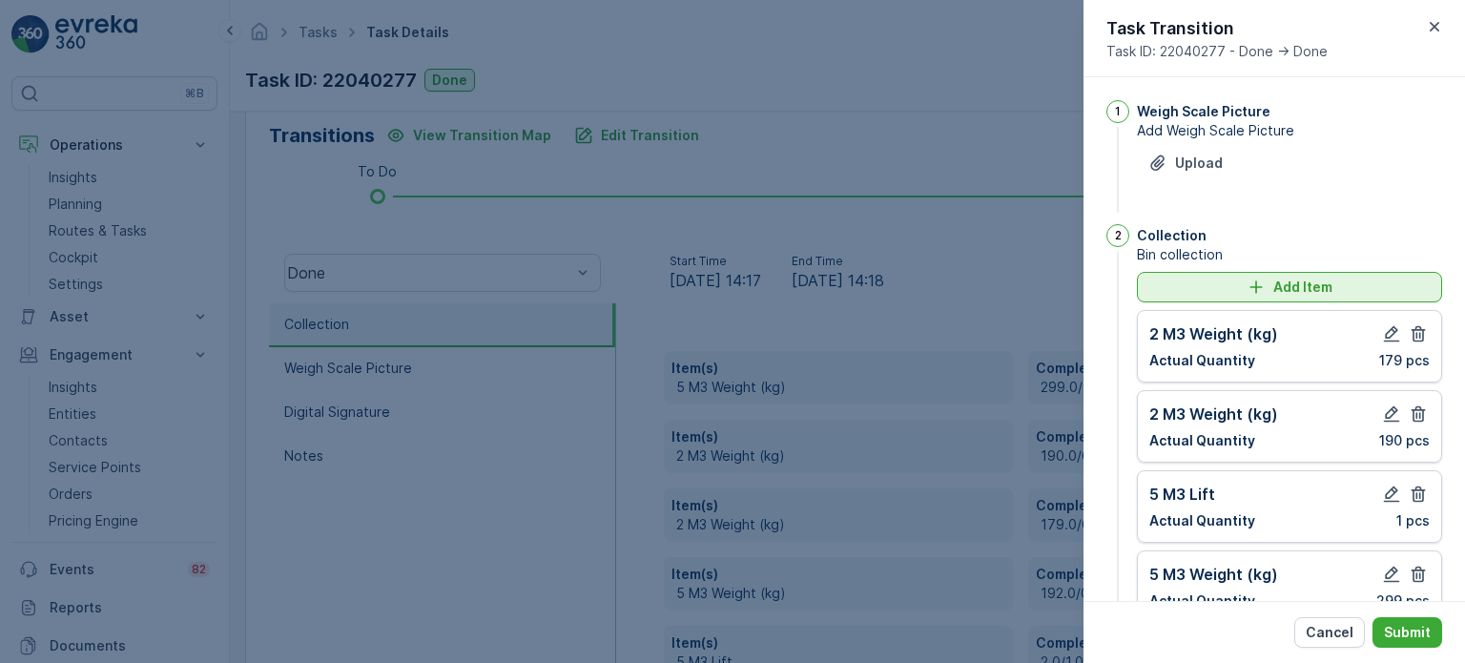
click at [1184, 287] on div "Add Item" at bounding box center [1289, 287] width 282 height 19
type notes "lifted one 5cubs"
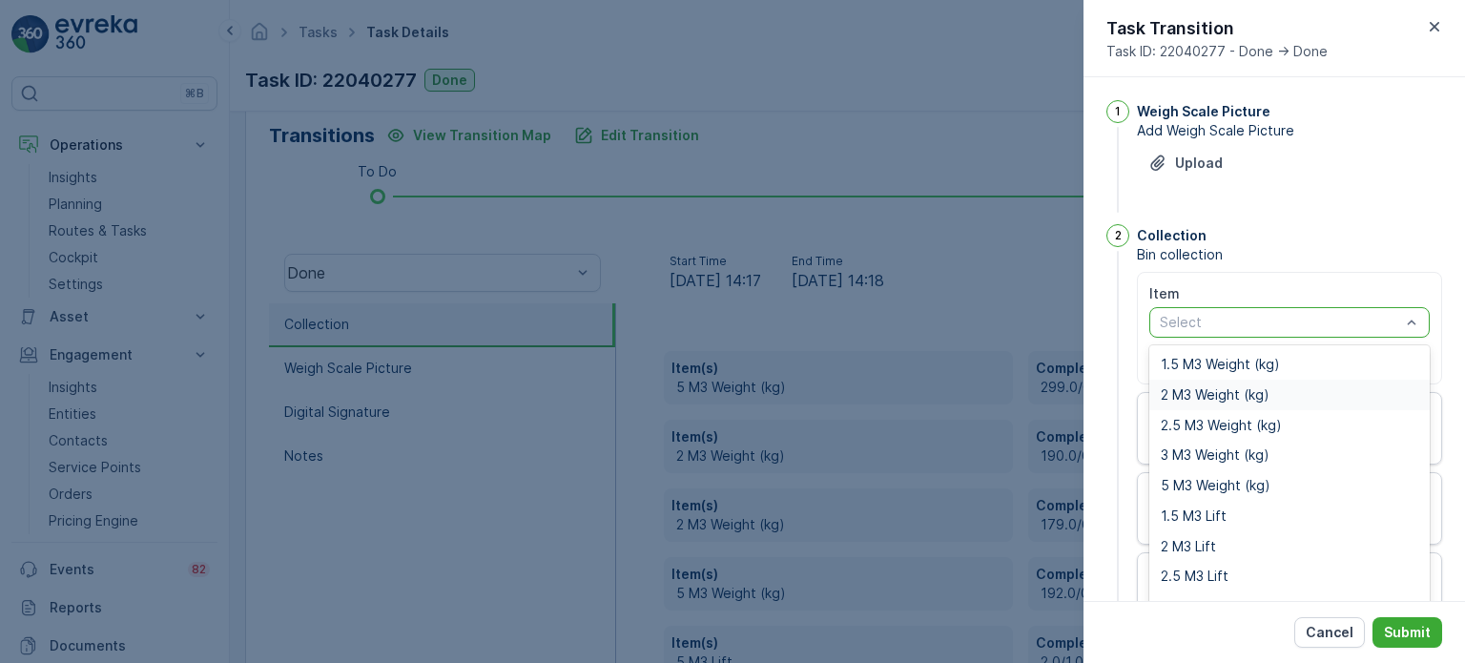
click at [1191, 395] on span "2 M3 Weight (kg)" at bounding box center [1215, 394] width 109 height 15
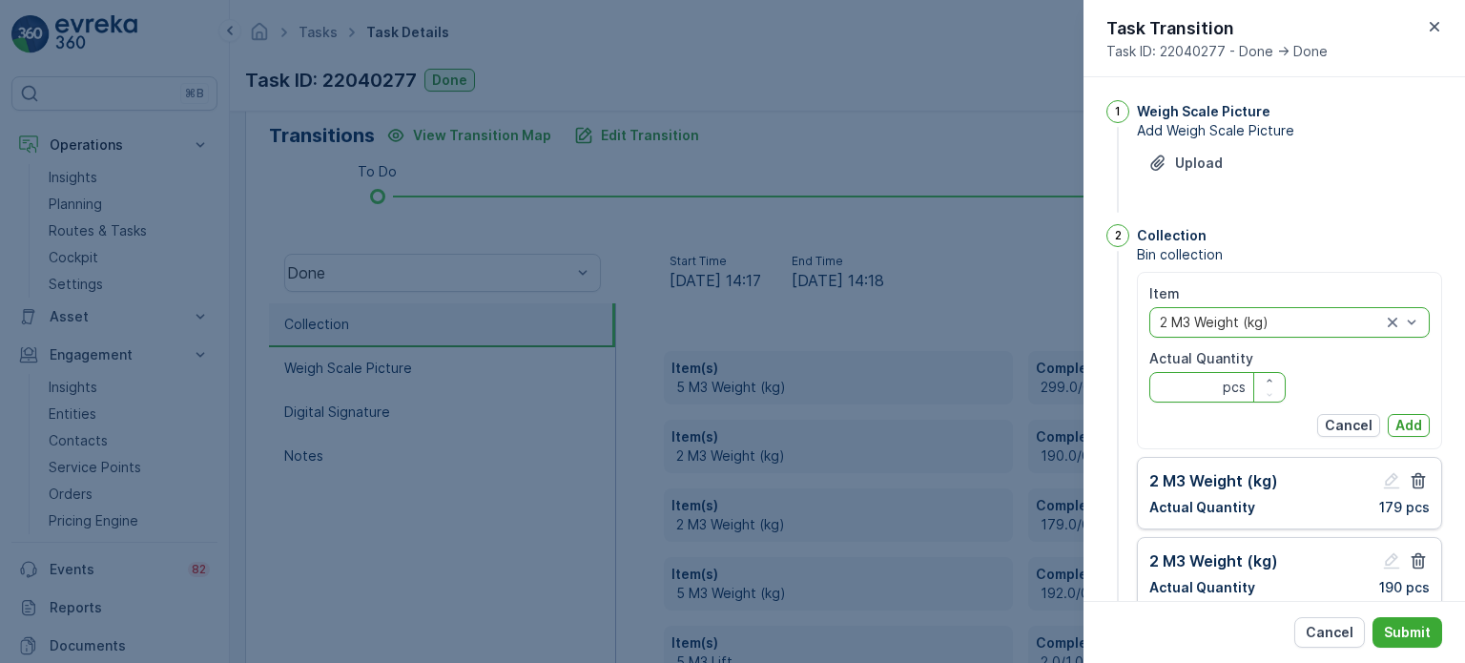
click at [1177, 381] on Quantity "Actual Quantity" at bounding box center [1217, 387] width 136 height 31
type Quantity "192"
drag, startPoint x: 1398, startPoint y: 427, endPoint x: 1358, endPoint y: 400, distance: 48.7
click at [1398, 426] on p "Add" at bounding box center [1408, 425] width 27 height 19
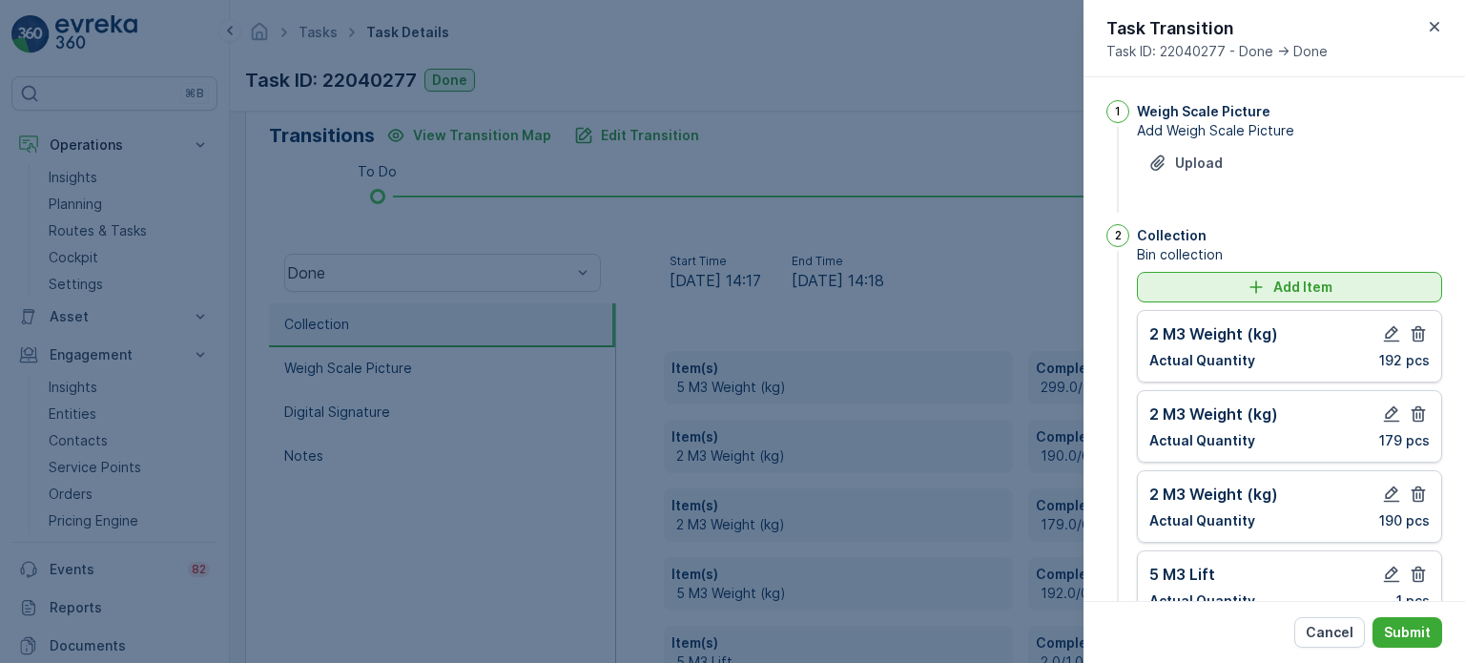
click at [1210, 289] on div "Add Item" at bounding box center [1289, 287] width 282 height 19
type notes "lifted one 5cubs"
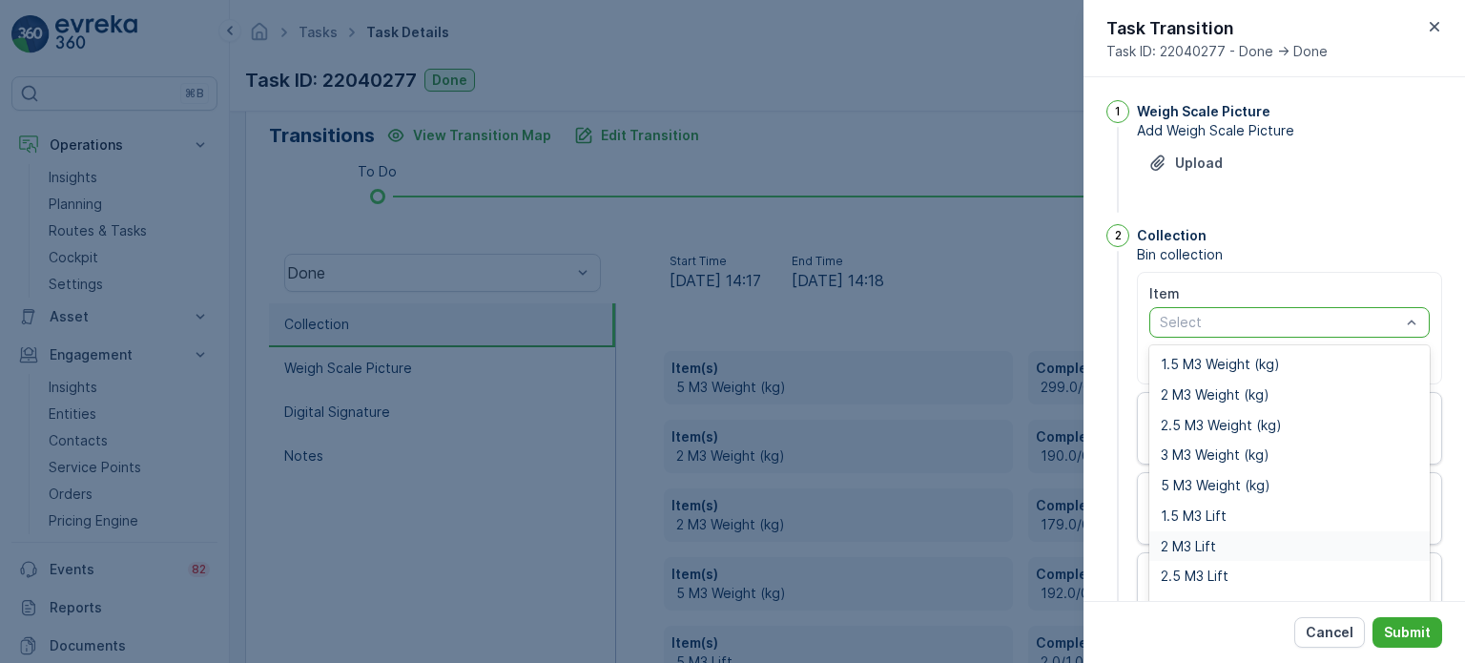
click at [1190, 539] on span "2 M3 Lift" at bounding box center [1188, 546] width 55 height 15
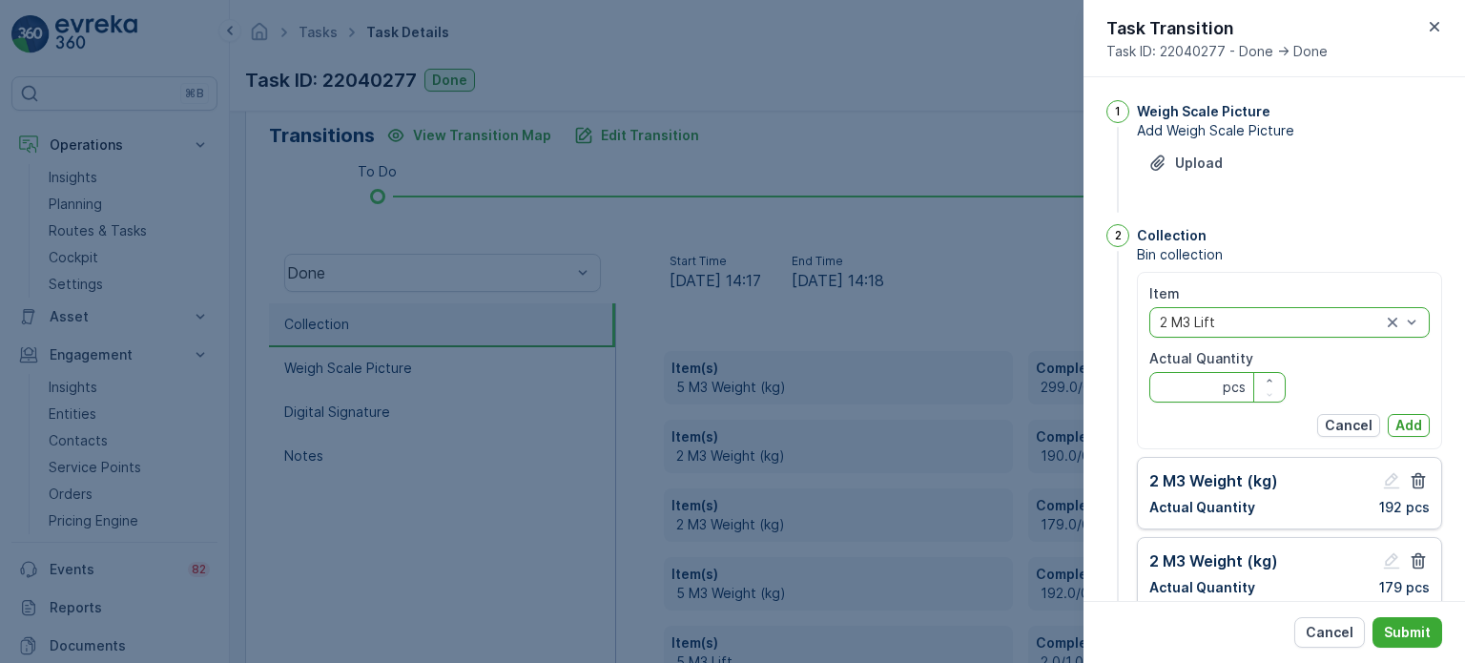
drag, startPoint x: 1172, startPoint y: 382, endPoint x: 1213, endPoint y: 320, distance: 75.1
click at [1174, 382] on Quantity "Actual Quantity" at bounding box center [1217, 387] width 136 height 31
type Quantity "3"
click at [1406, 419] on p "Add" at bounding box center [1408, 425] width 27 height 19
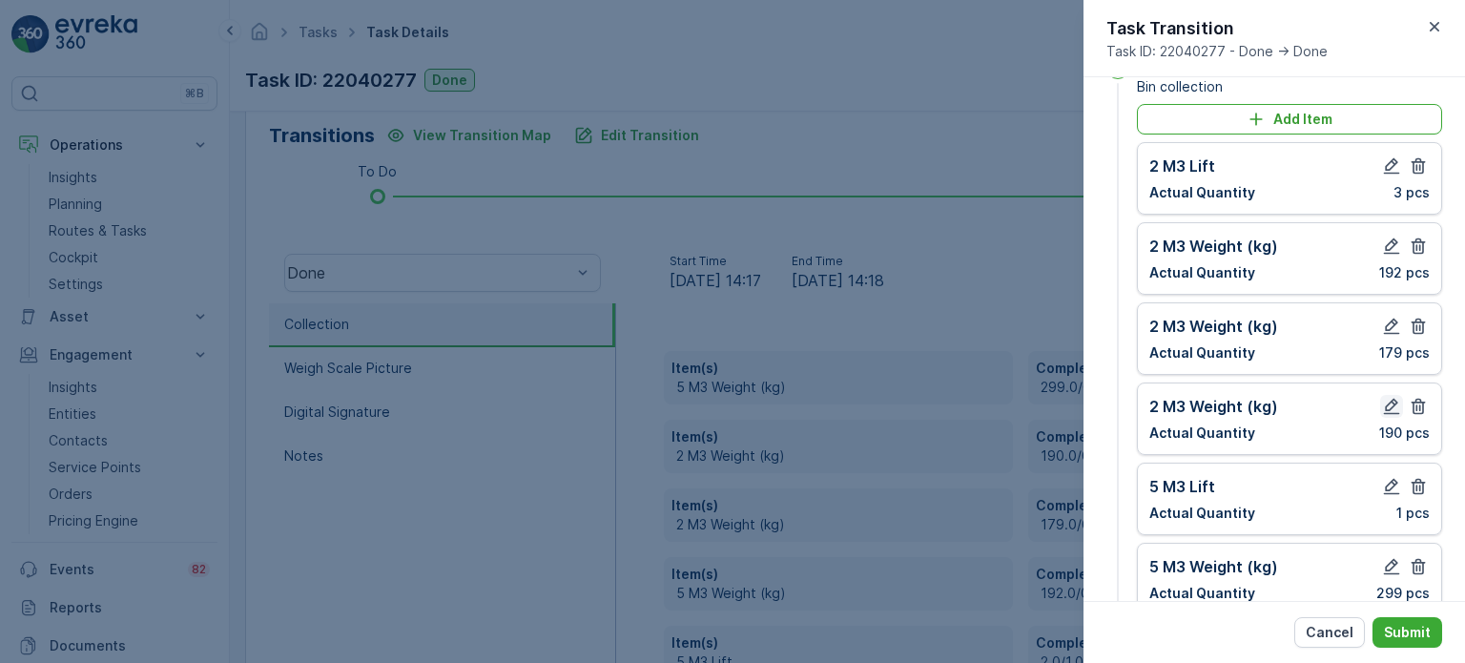
scroll to position [382, 0]
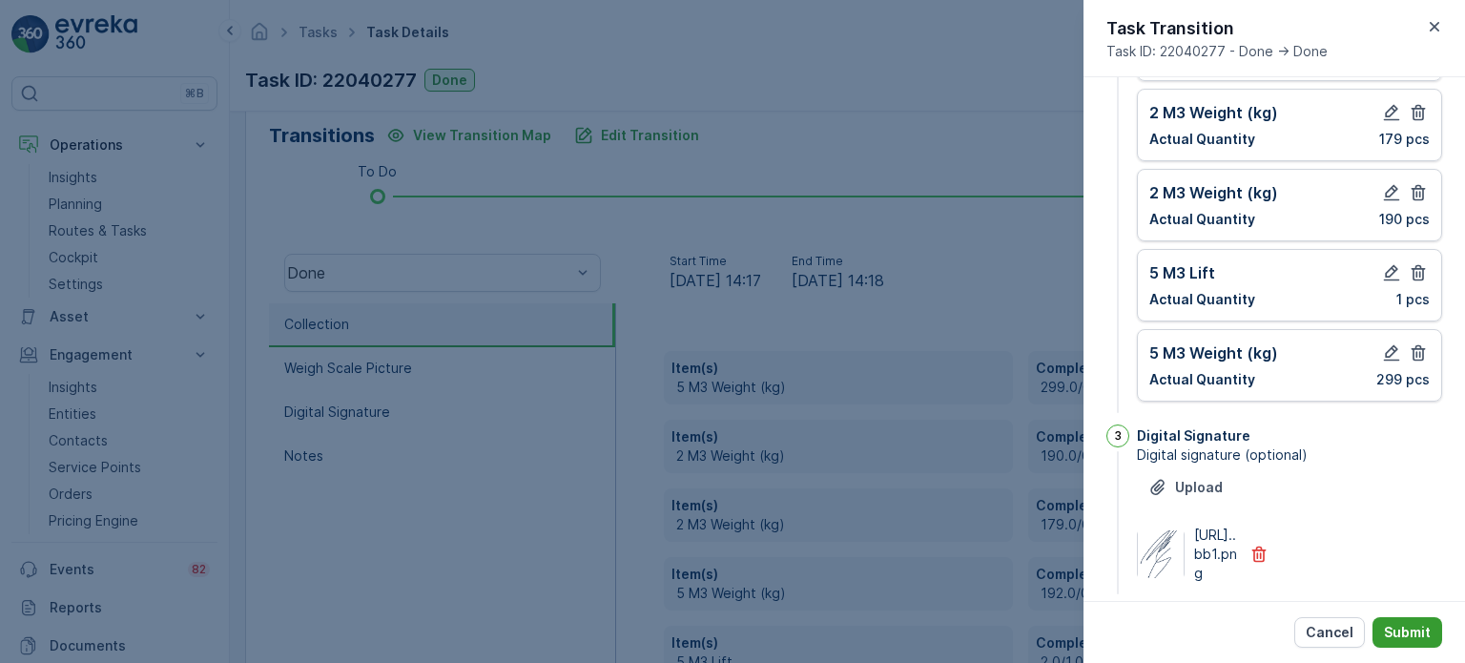
click at [1416, 631] on p "Submit" at bounding box center [1407, 632] width 47 height 19
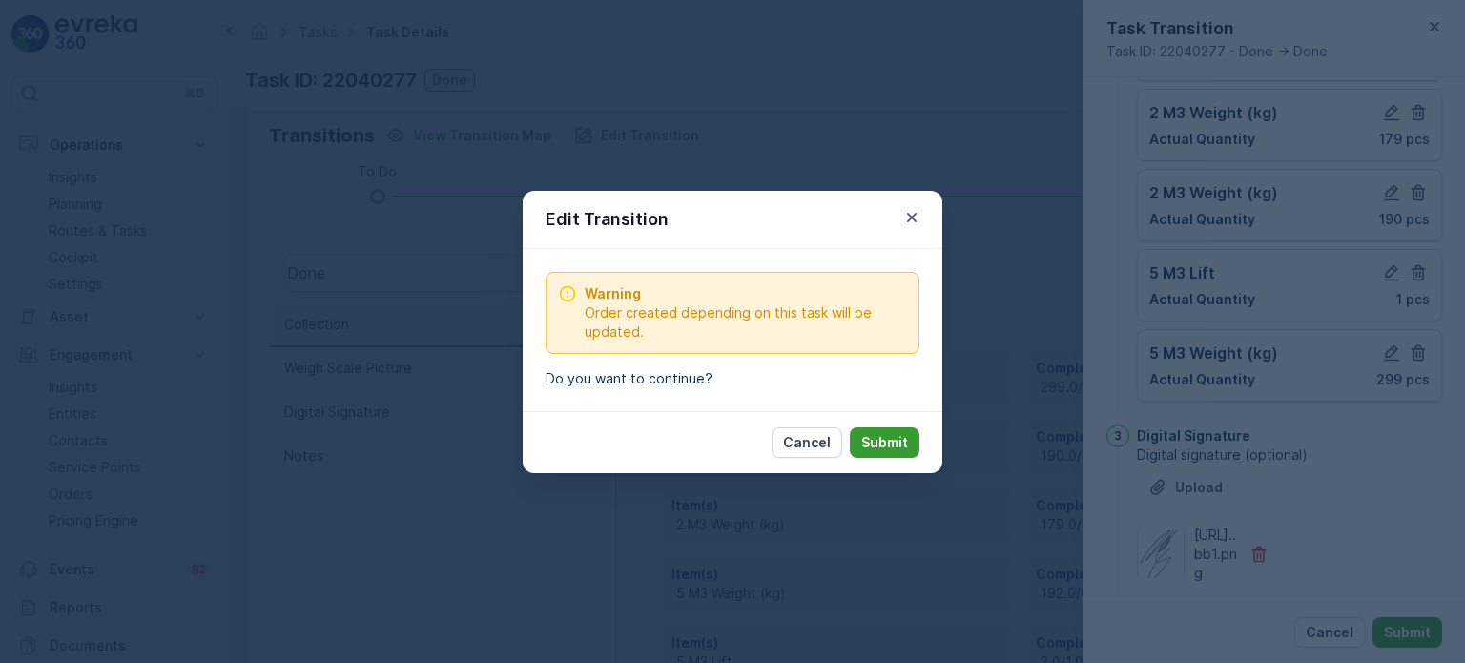
click at [909, 431] on button "Submit" at bounding box center [885, 442] width 70 height 31
type notes "lifted one 5cubs"
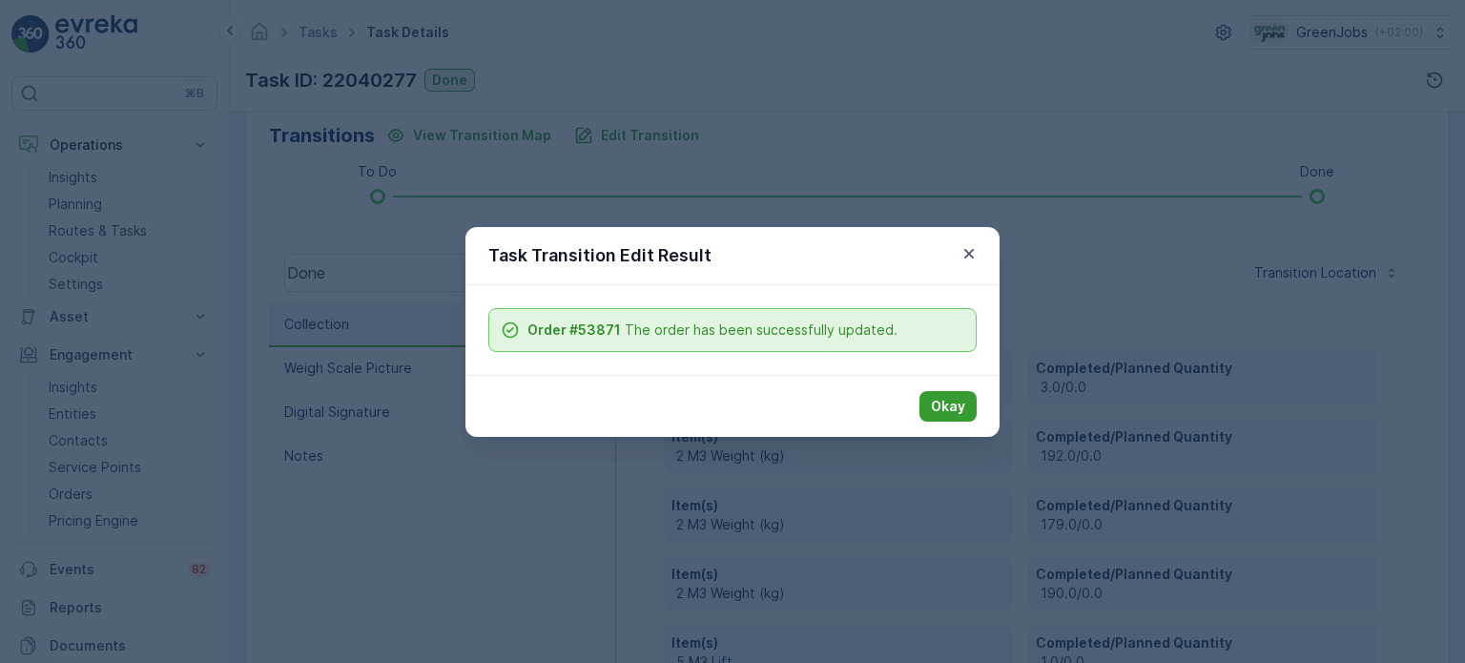
click at [954, 409] on p "Okay" at bounding box center [948, 406] width 34 height 19
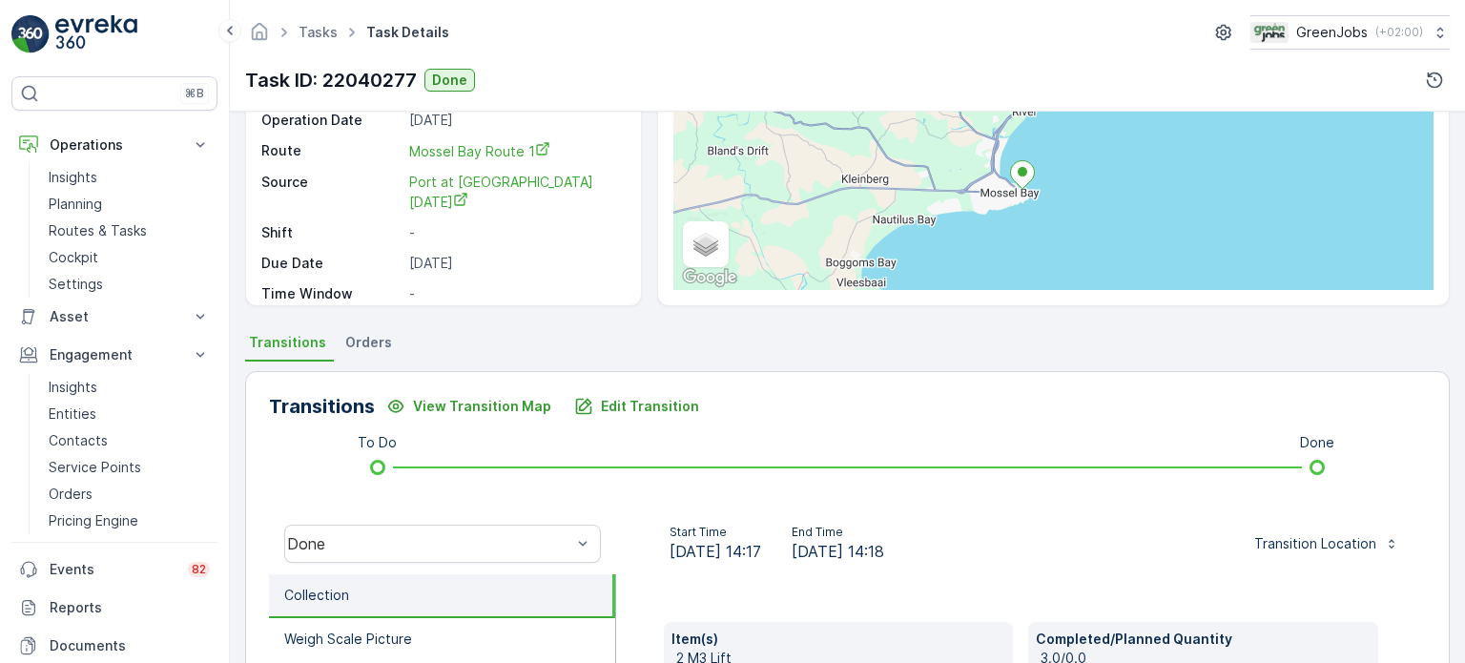
scroll to position [187, 0]
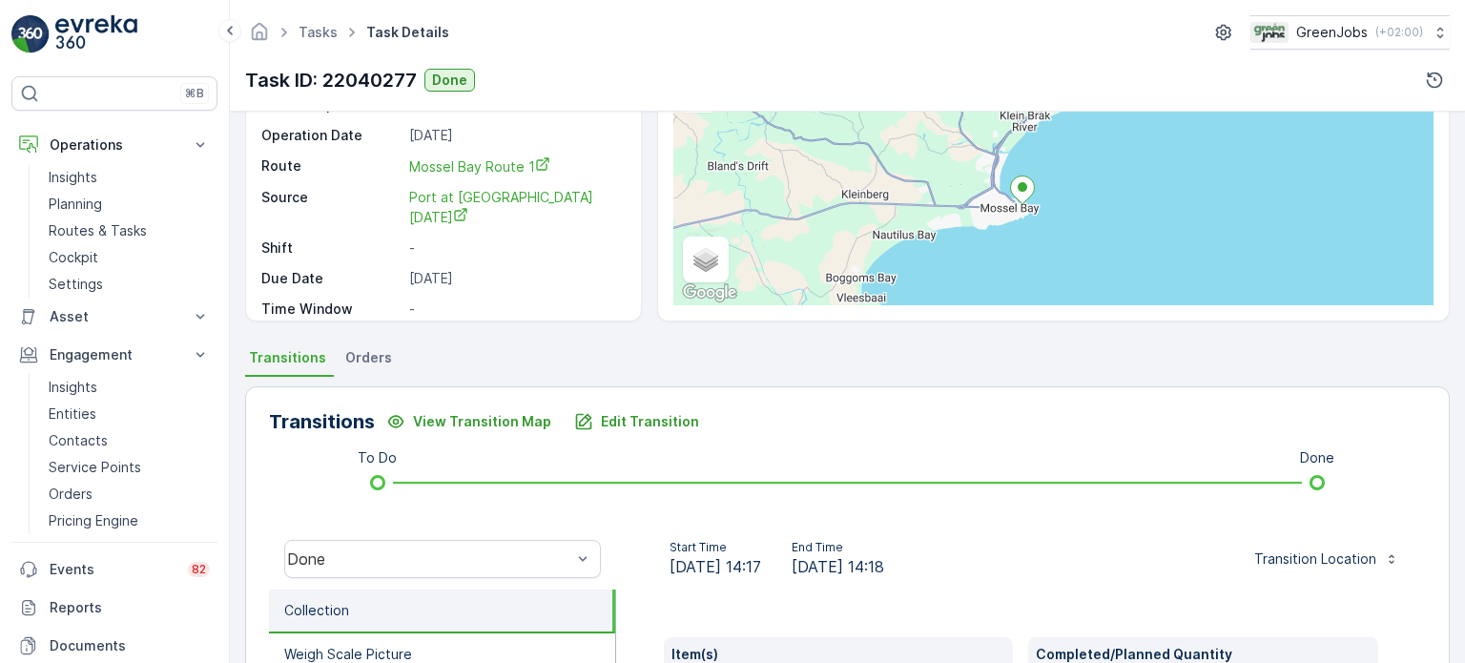
click at [363, 354] on span "Orders" at bounding box center [368, 357] width 47 height 19
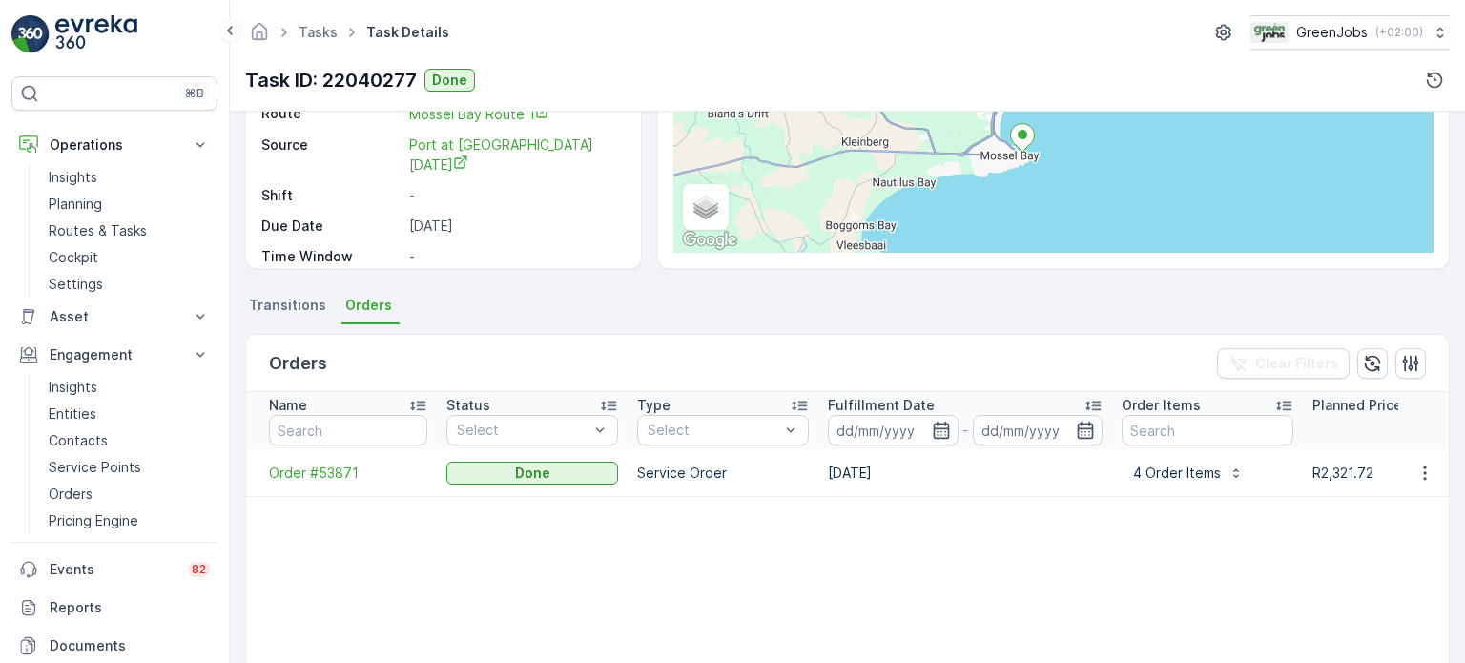
scroll to position [282, 0]
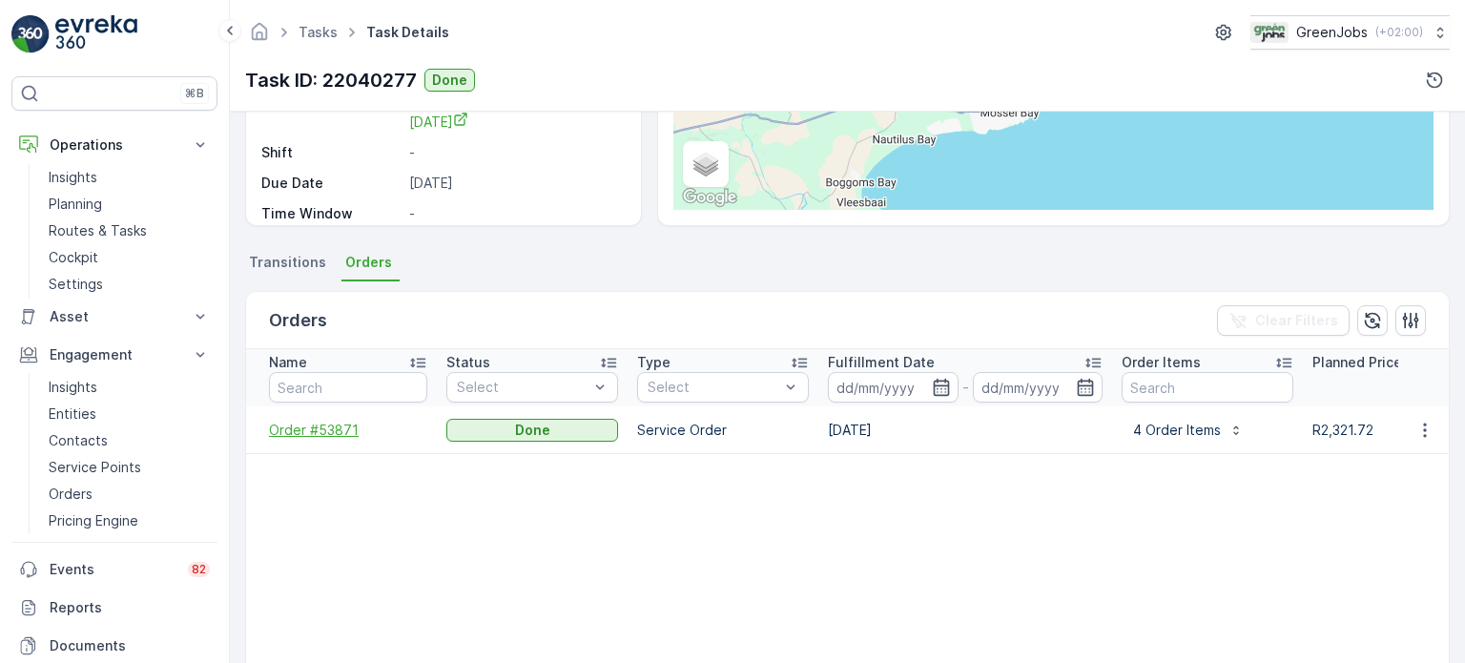
click at [342, 431] on span "Order #53871" at bounding box center [348, 430] width 158 height 19
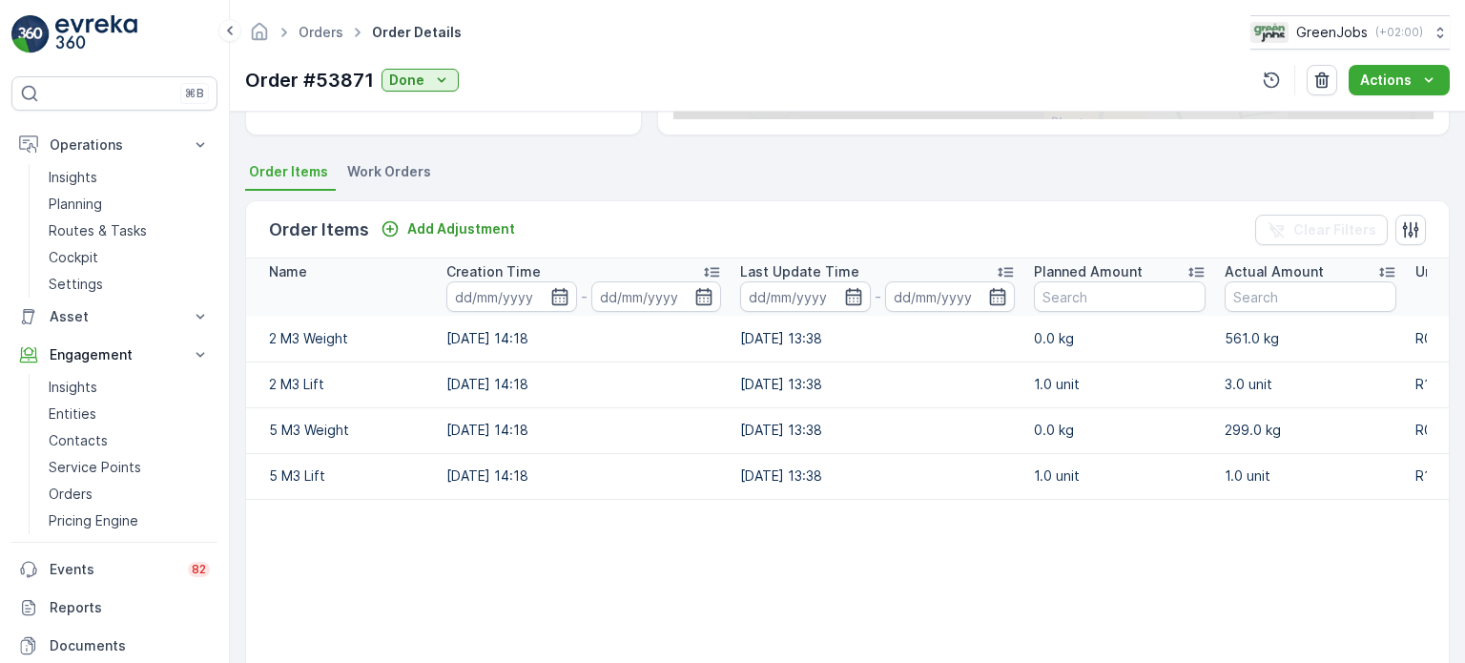
scroll to position [477, 0]
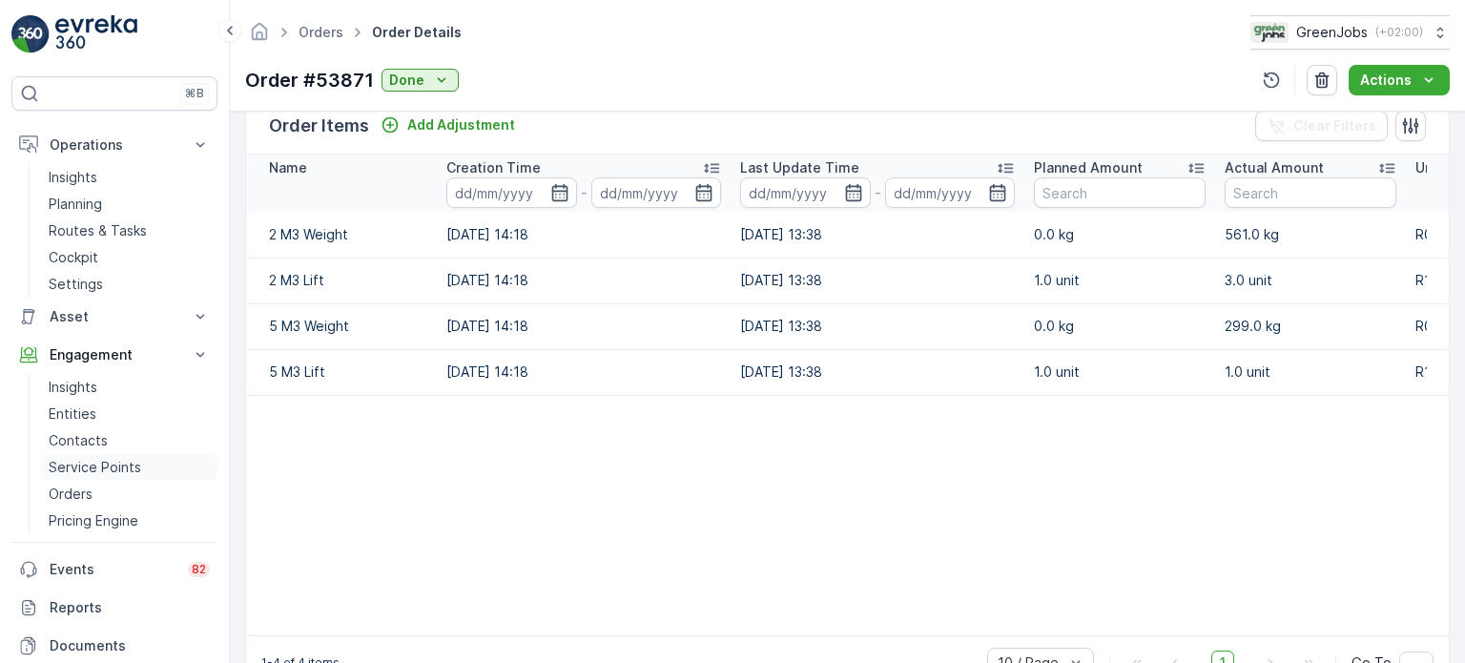
click at [123, 455] on link "Service Points" at bounding box center [129, 467] width 176 height 27
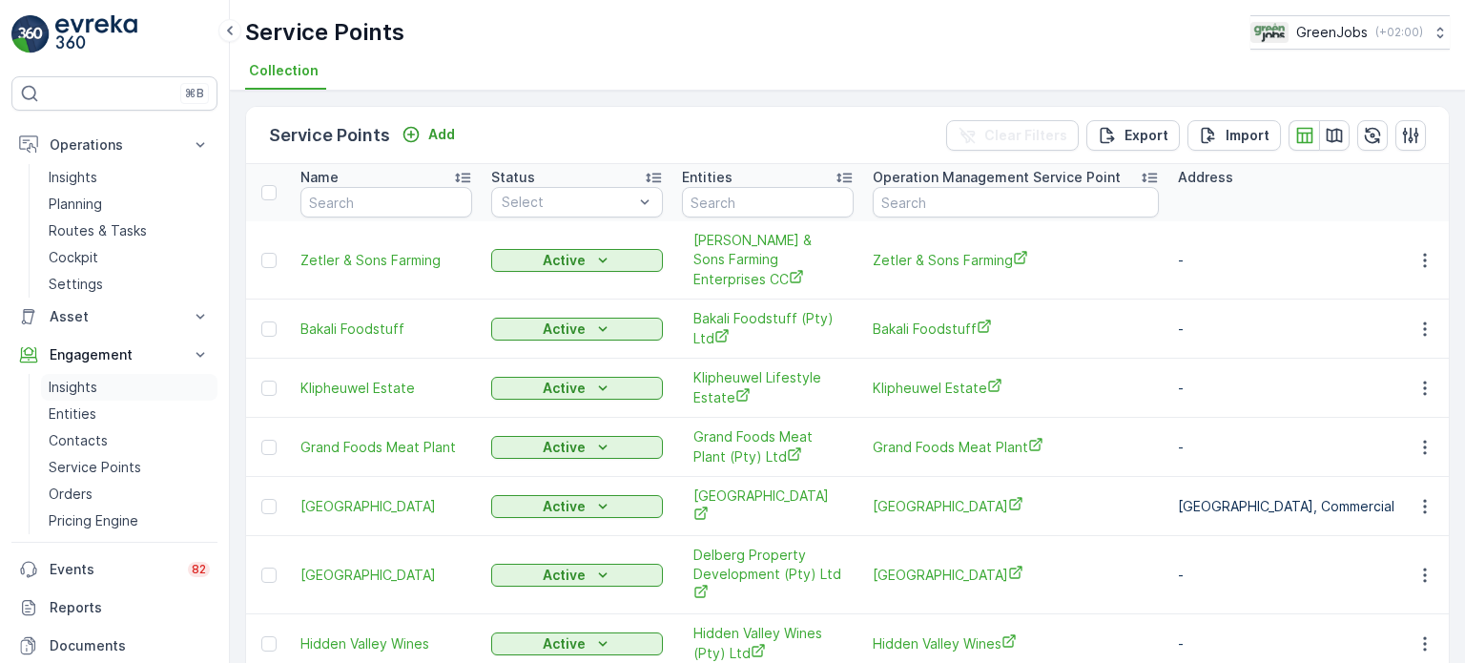
click at [73, 388] on p "Insights" at bounding box center [73, 387] width 49 height 19
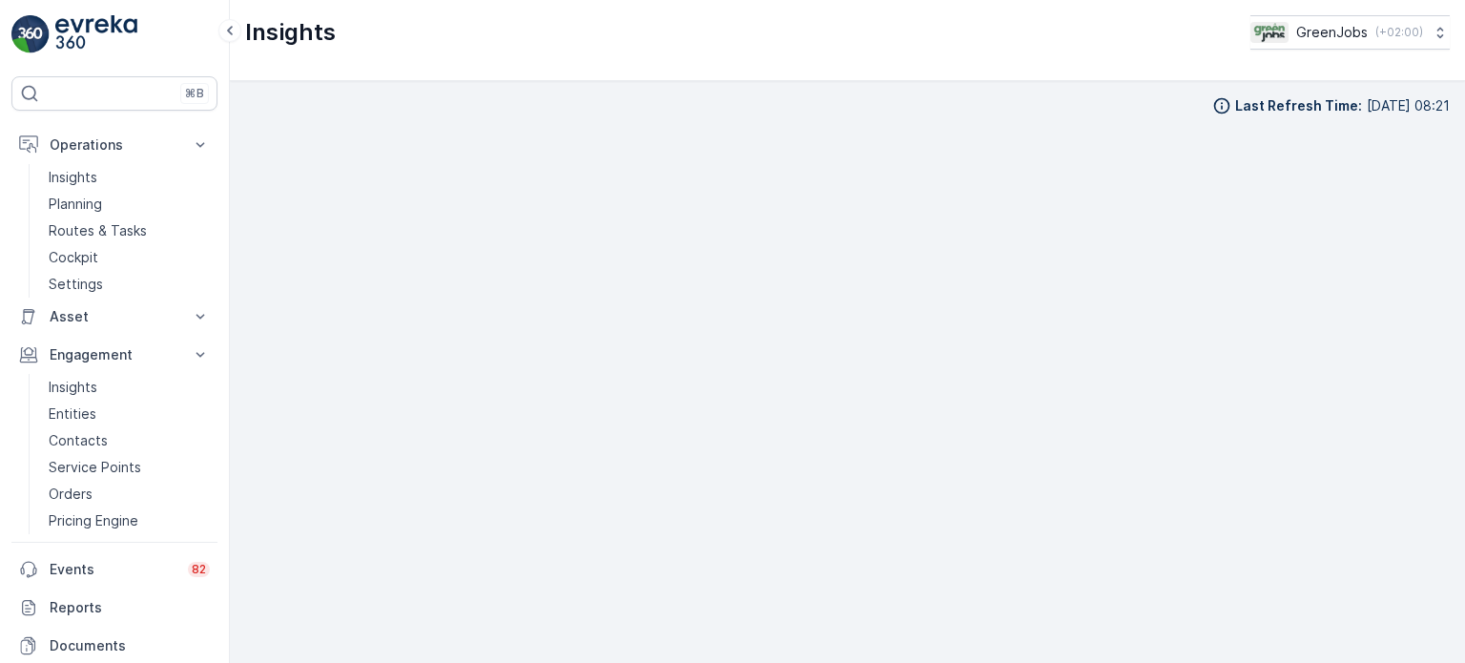
scroll to position [15, 0]
drag, startPoint x: 66, startPoint y: 224, endPoint x: 101, endPoint y: 223, distance: 35.3
click at [67, 224] on p "Routes & Tasks" at bounding box center [98, 230] width 98 height 19
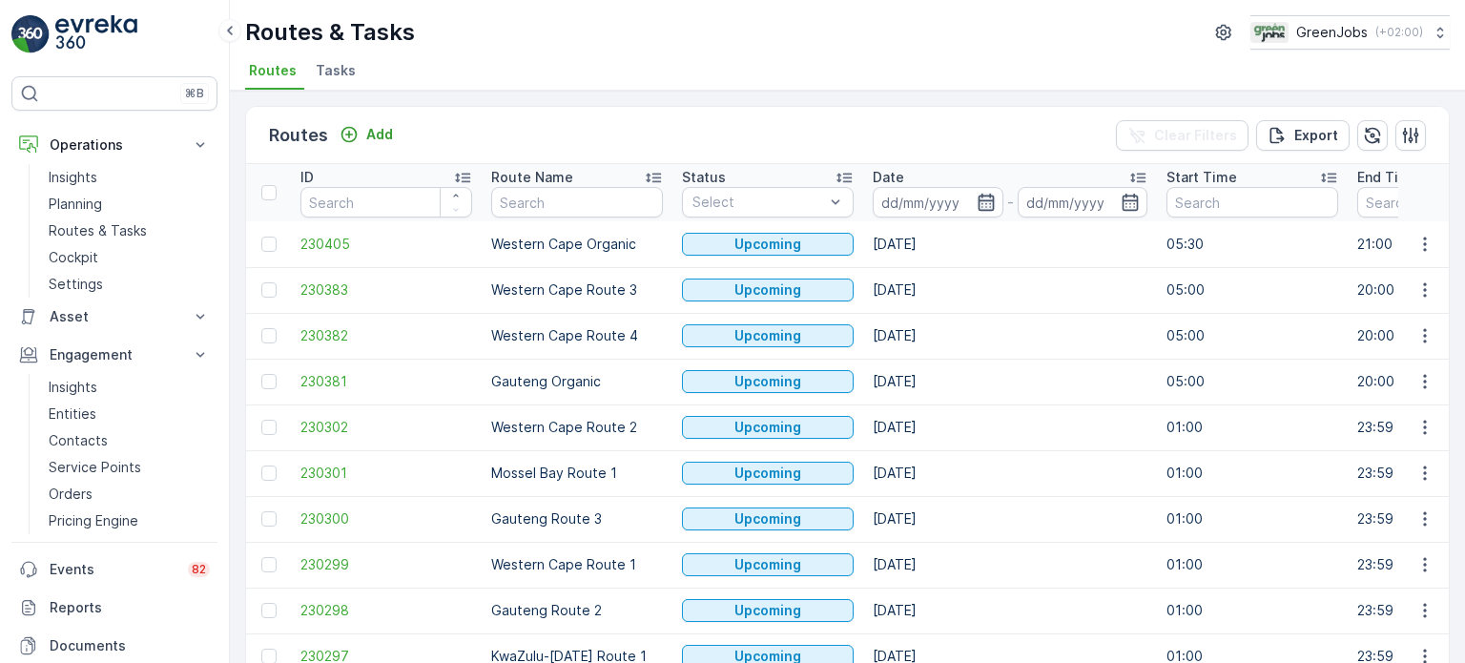
click at [981, 197] on icon "button" at bounding box center [986, 202] width 19 height 19
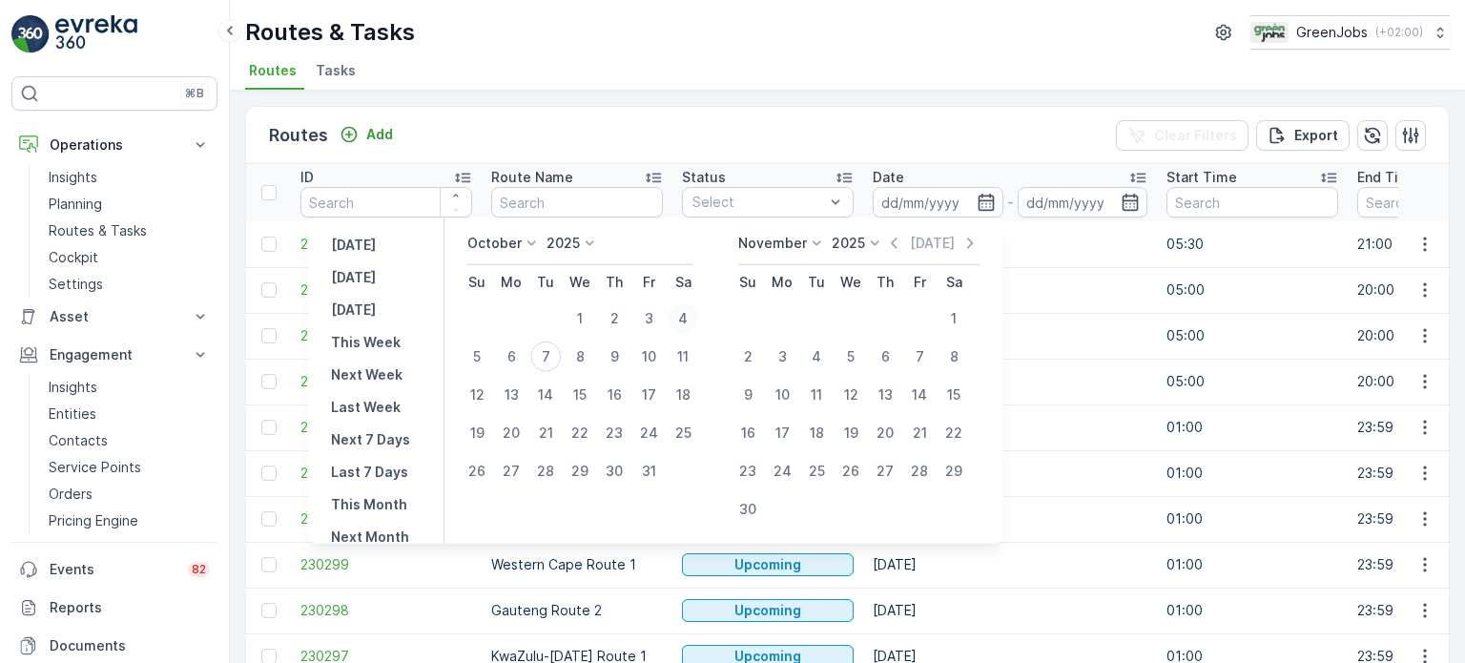
click at [689, 319] on div "4" at bounding box center [683, 318] width 31 height 31
type input "[DATE]"
click at [689, 319] on div "4" at bounding box center [683, 318] width 31 height 31
type input "[DATE]"
click at [689, 319] on div "4" at bounding box center [683, 318] width 31 height 31
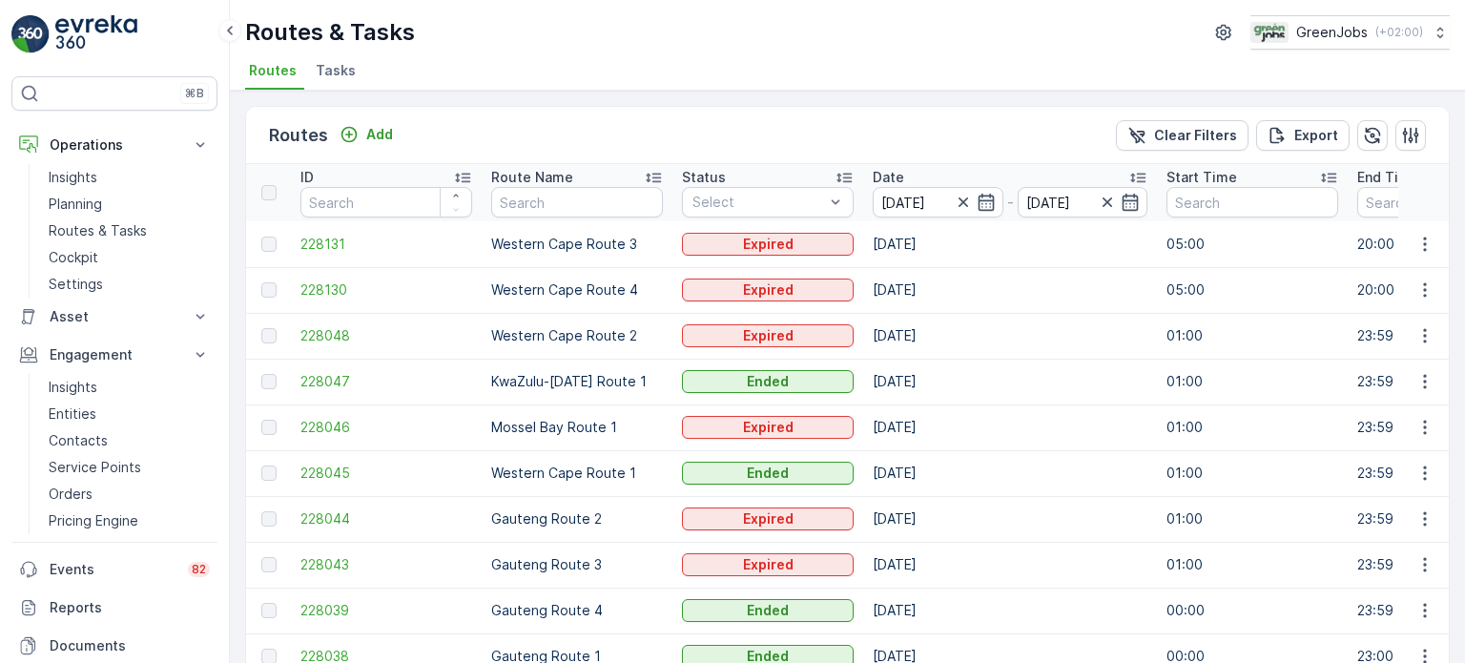
scroll to position [94, 0]
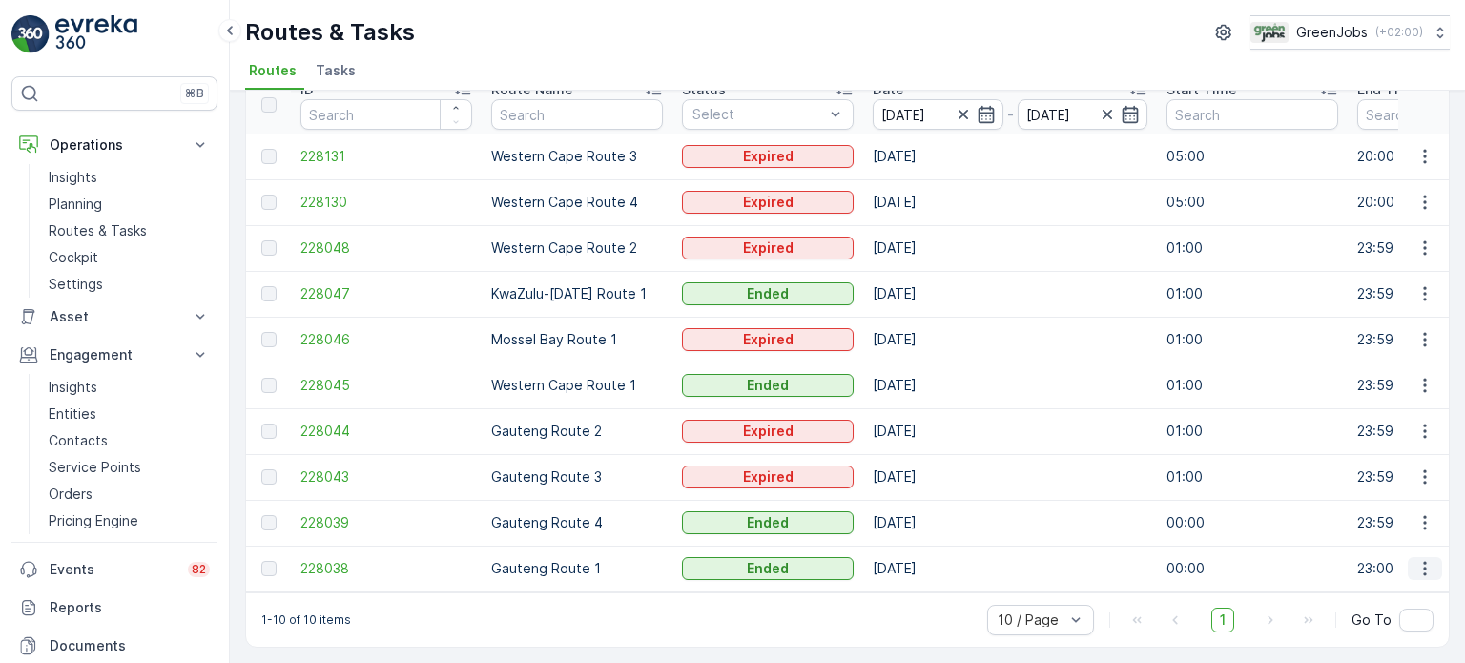
click at [1419, 561] on icon "button" at bounding box center [1424, 568] width 19 height 19
click at [1359, 585] on span "See More Details" at bounding box center [1380, 588] width 111 height 19
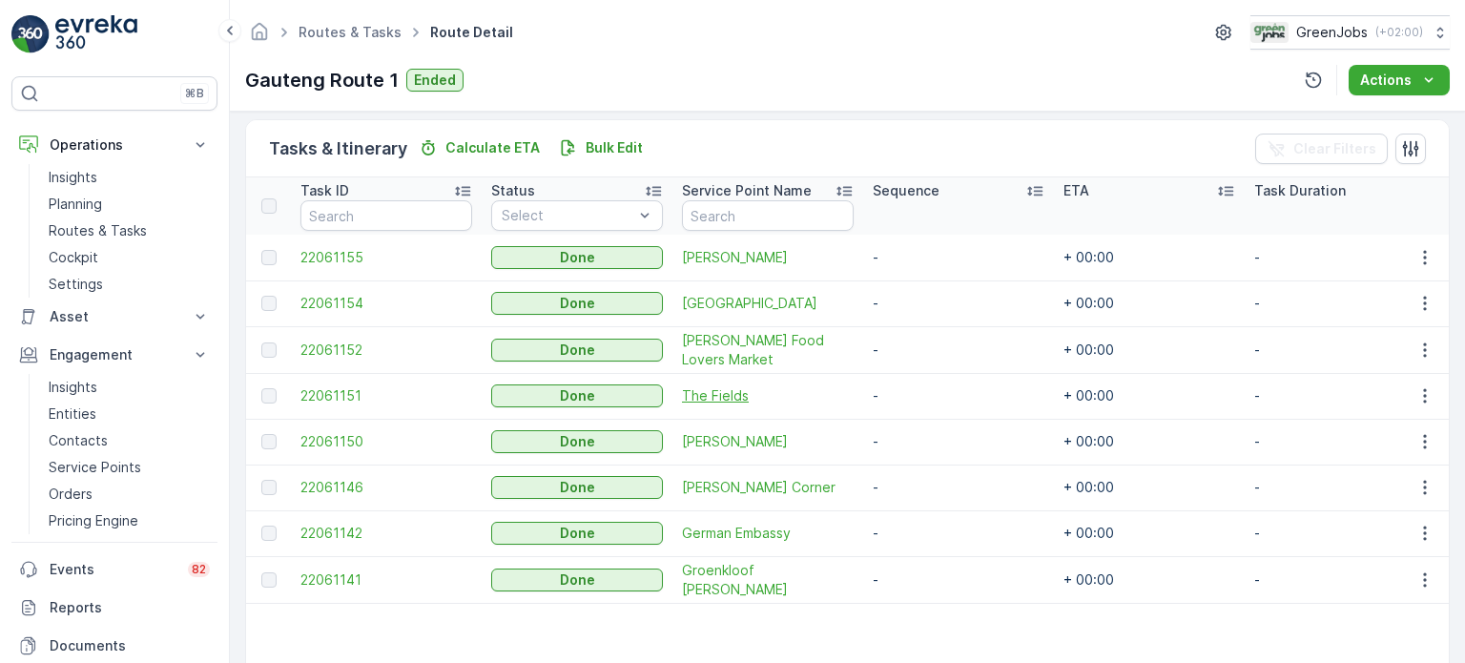
scroll to position [477, 0]
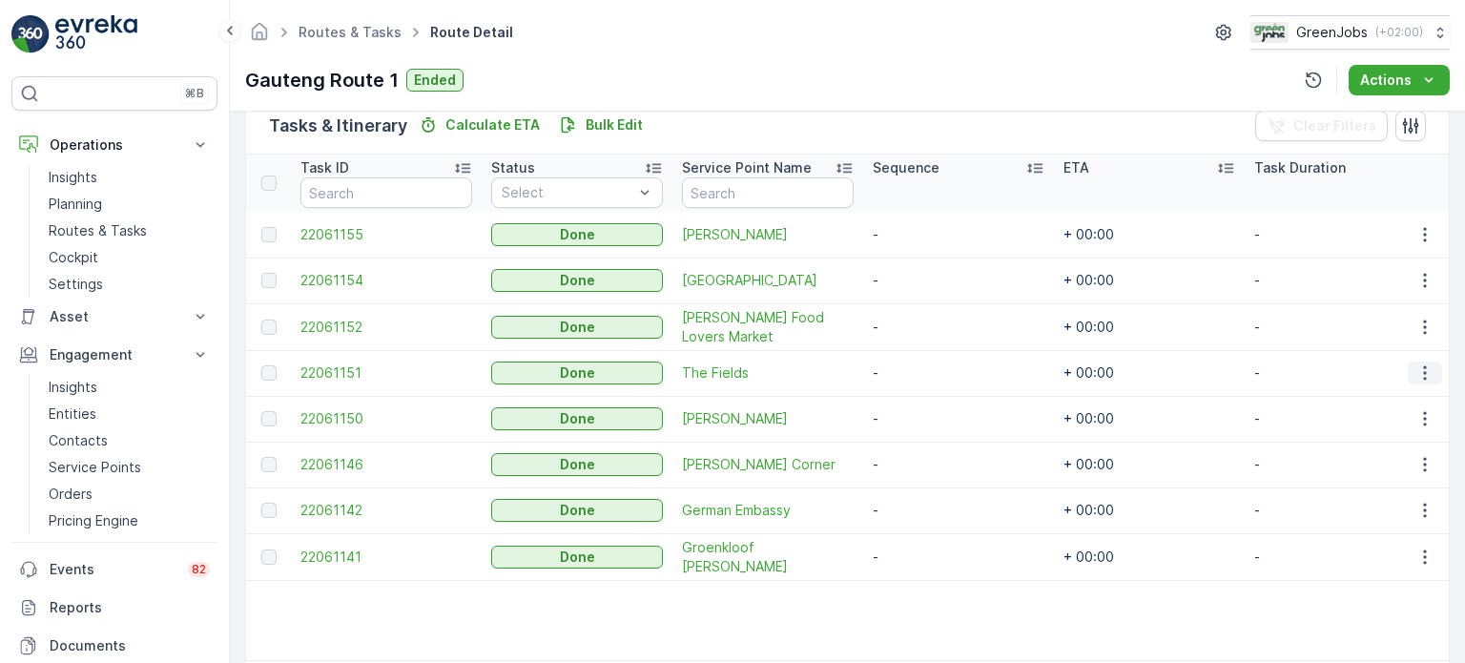
click at [1424, 368] on icon "button" at bounding box center [1424, 372] width 19 height 19
click at [1358, 400] on span "See More Details" at bounding box center [1402, 399] width 111 height 19
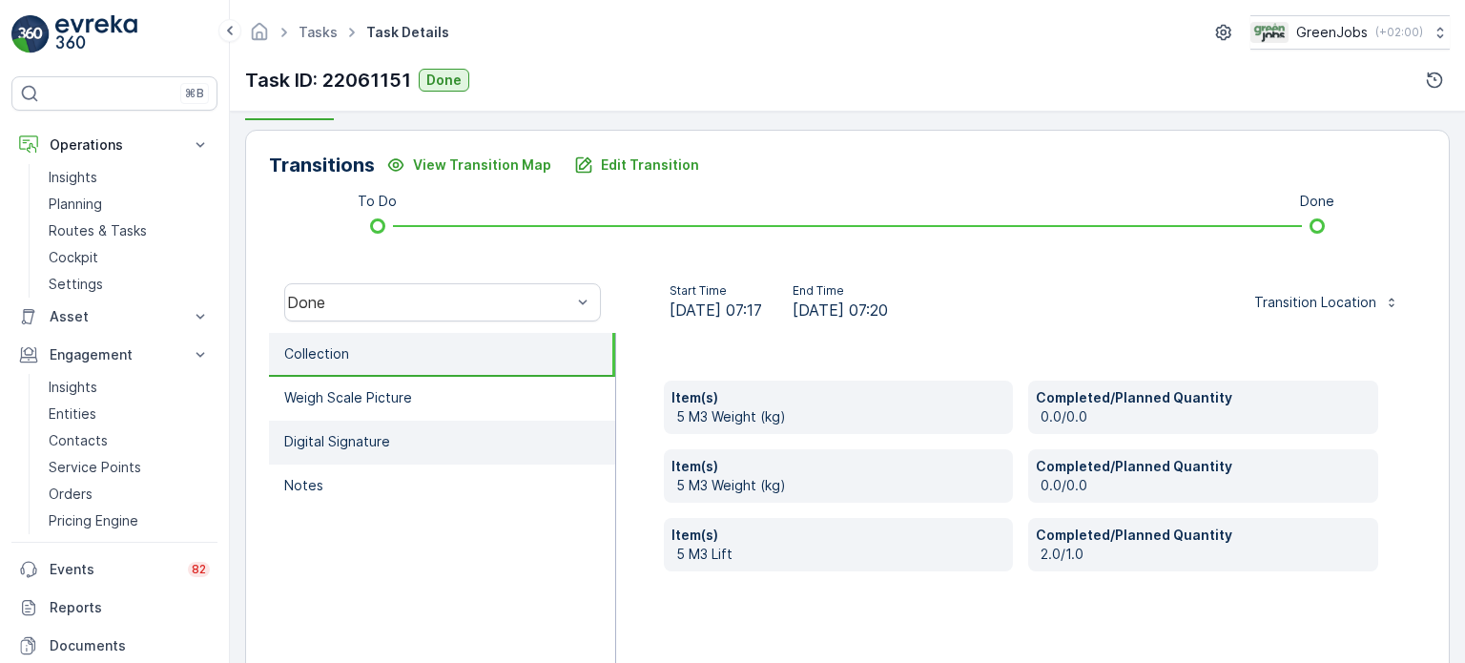
scroll to position [477, 0]
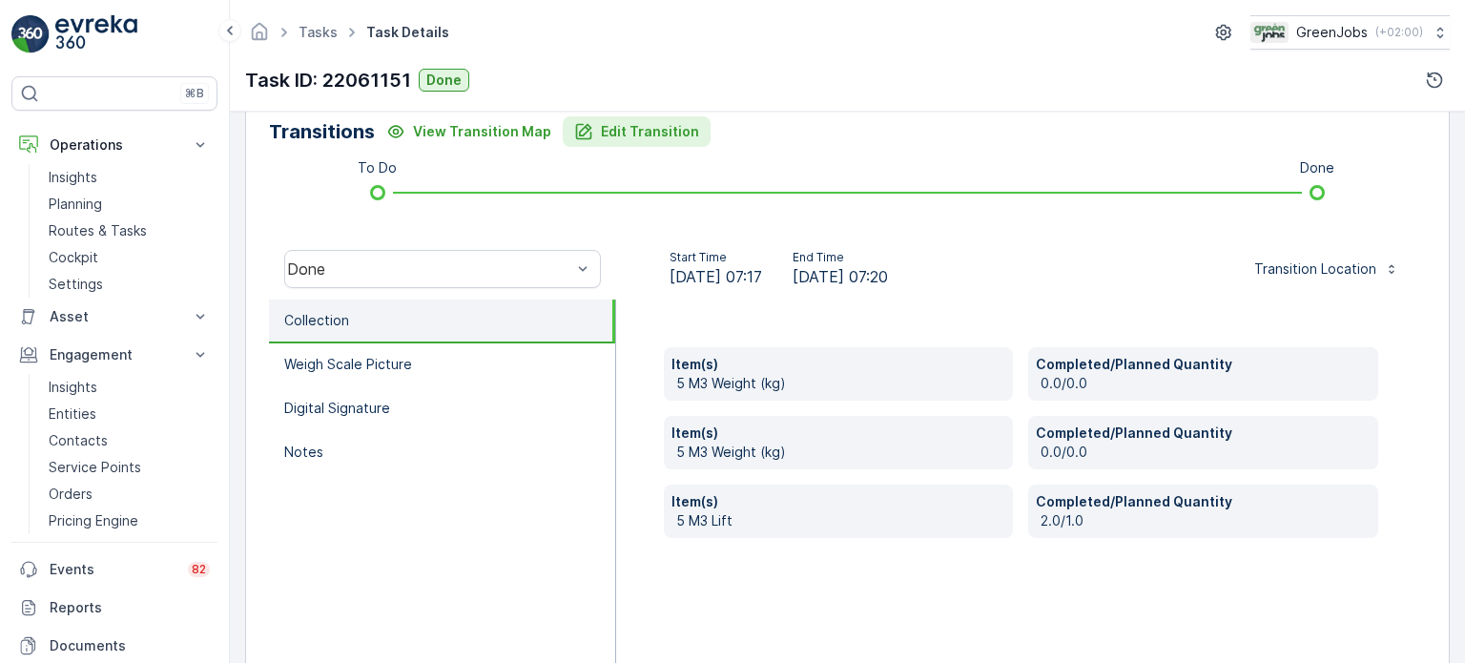
click at [645, 132] on p "Edit Transition" at bounding box center [650, 131] width 98 height 19
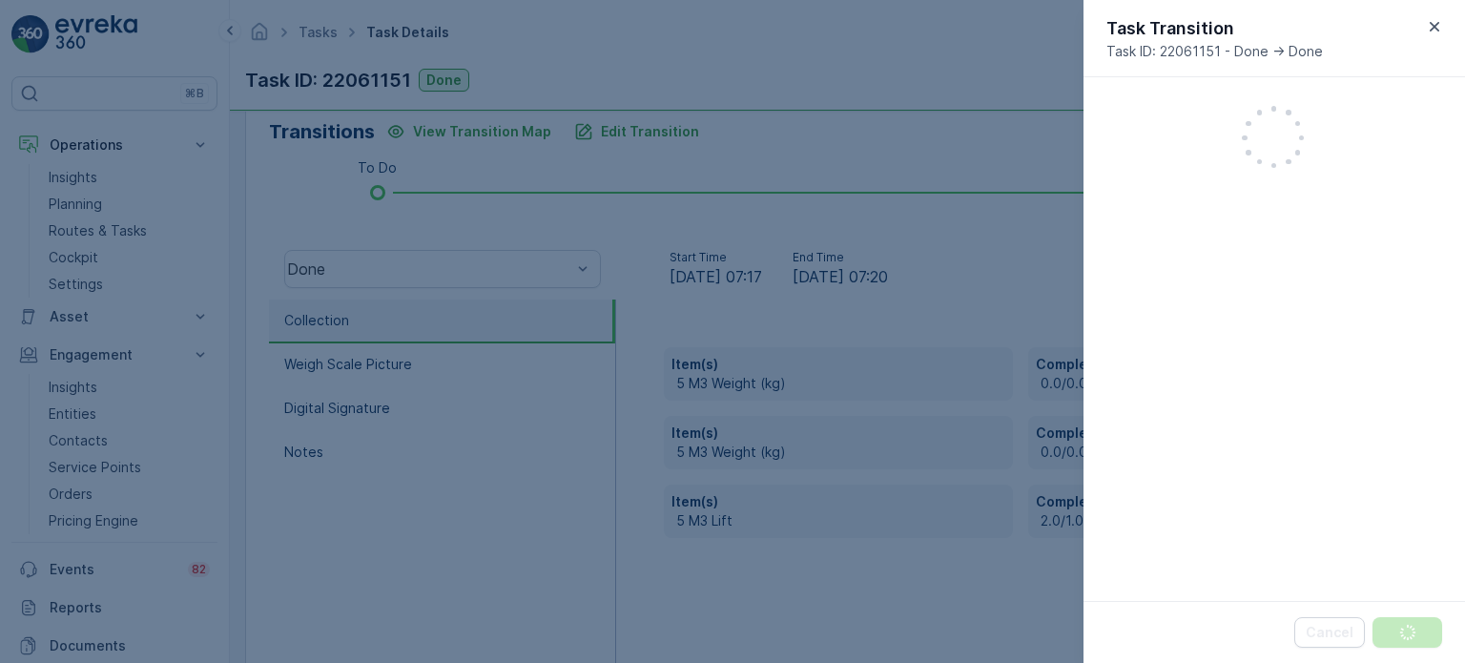
scroll to position [328, 0]
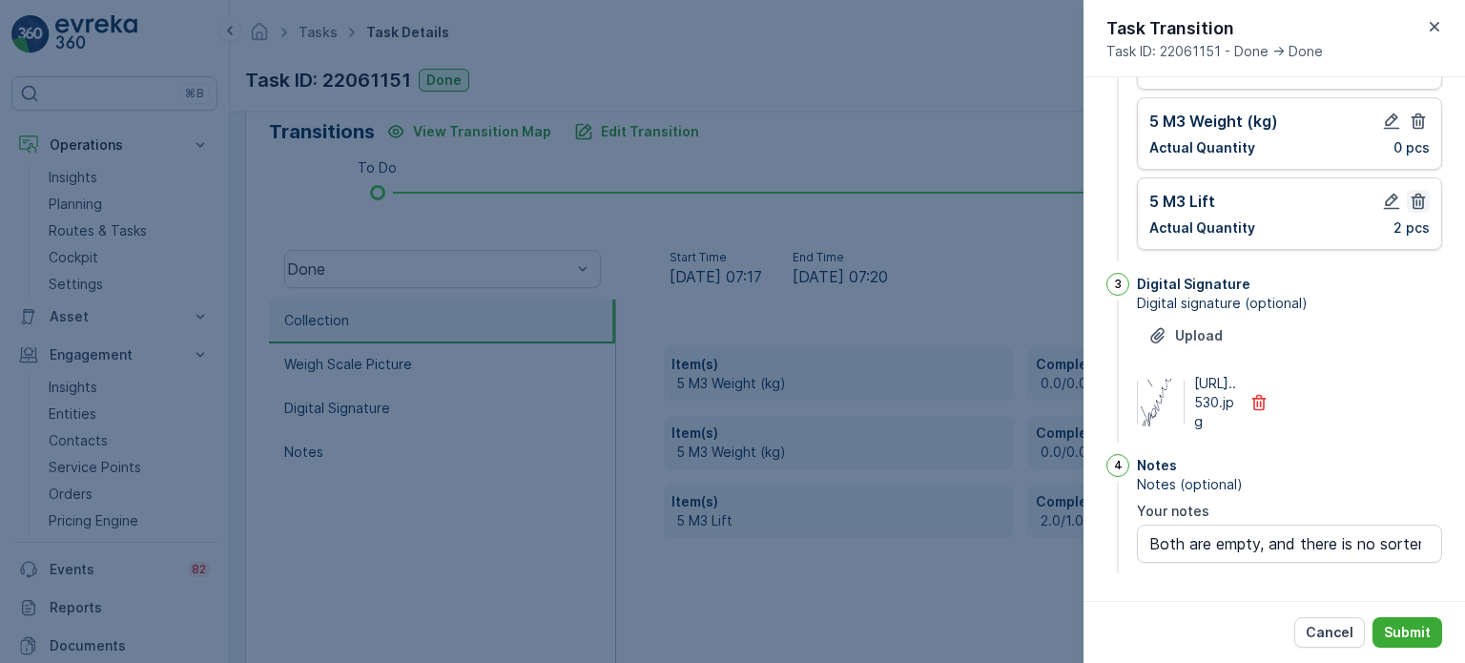
click at [1414, 192] on icon "button" at bounding box center [1418, 201] width 19 height 19
click at [1389, 192] on icon "button" at bounding box center [1391, 201] width 19 height 19
type notes "Both are empty, and there is no sorter"
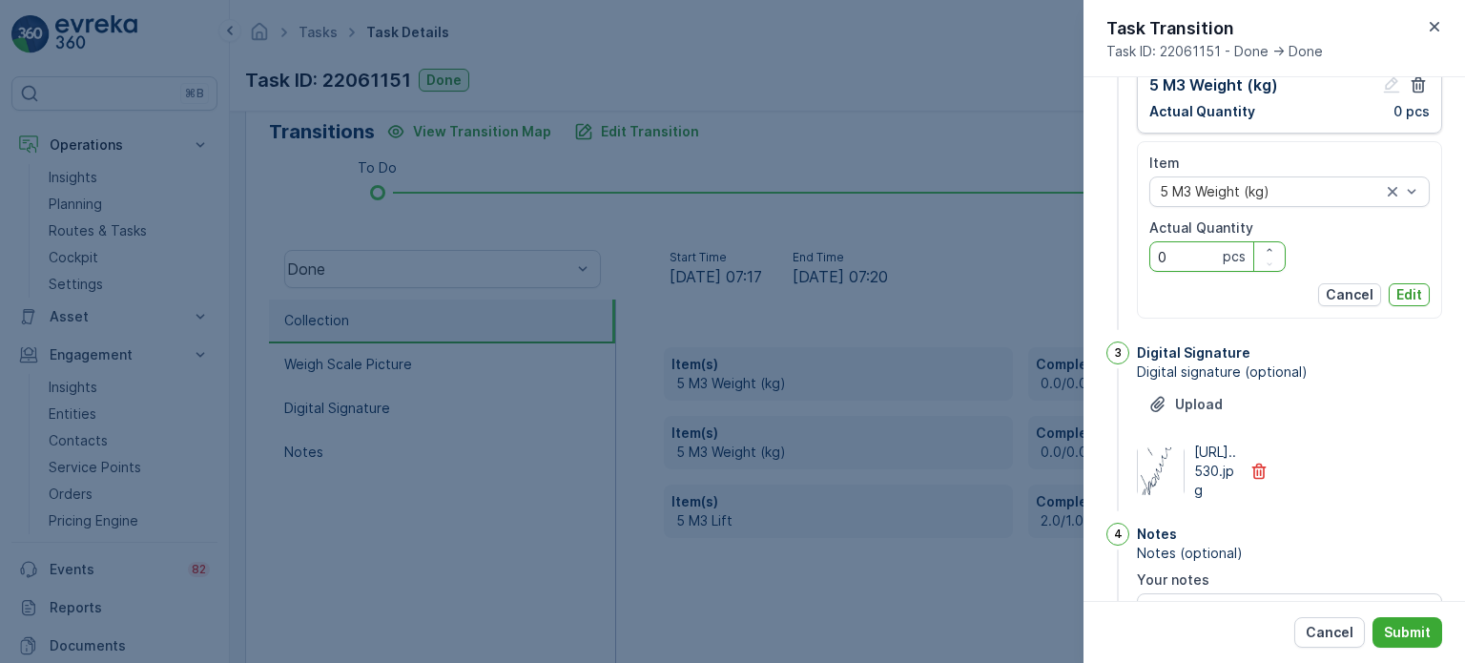
click at [1209, 262] on Quantity "0" at bounding box center [1217, 256] width 136 height 31
type Quantity "1"
click at [1410, 289] on p "Edit" at bounding box center [1409, 294] width 26 height 19
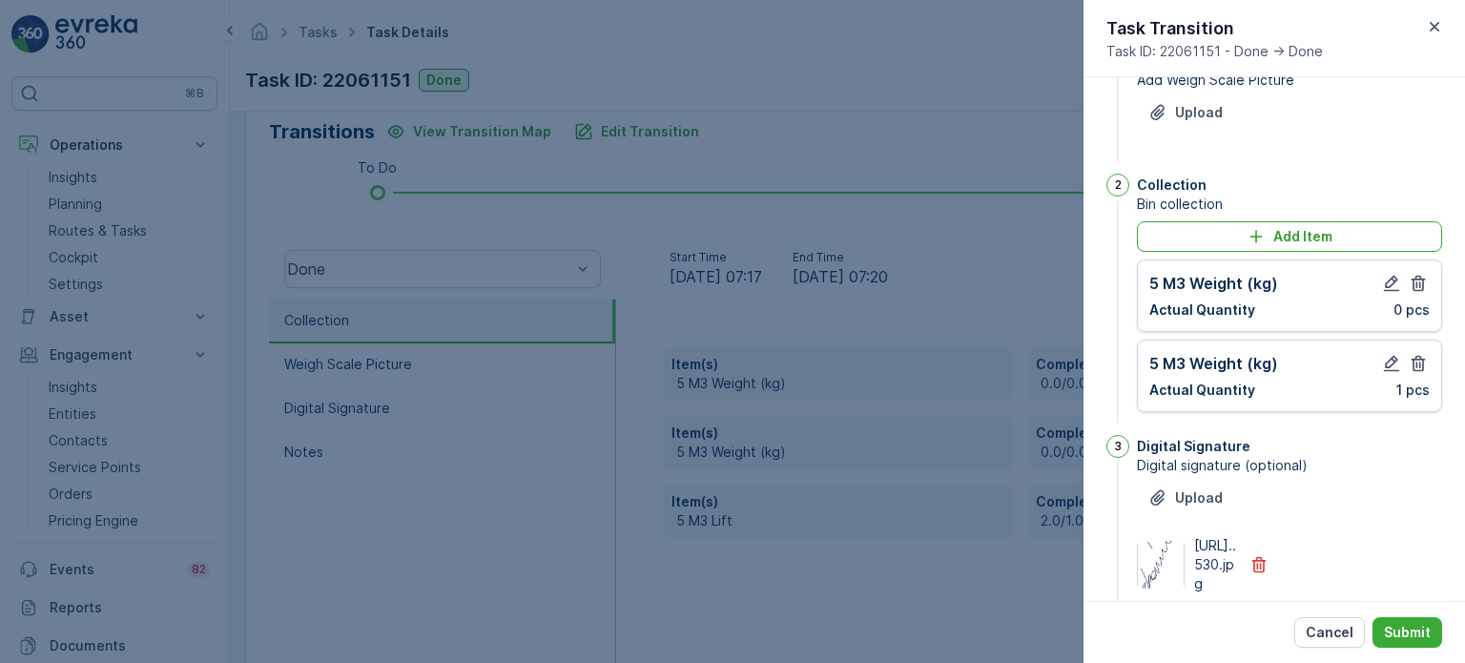
scroll to position [95, 0]
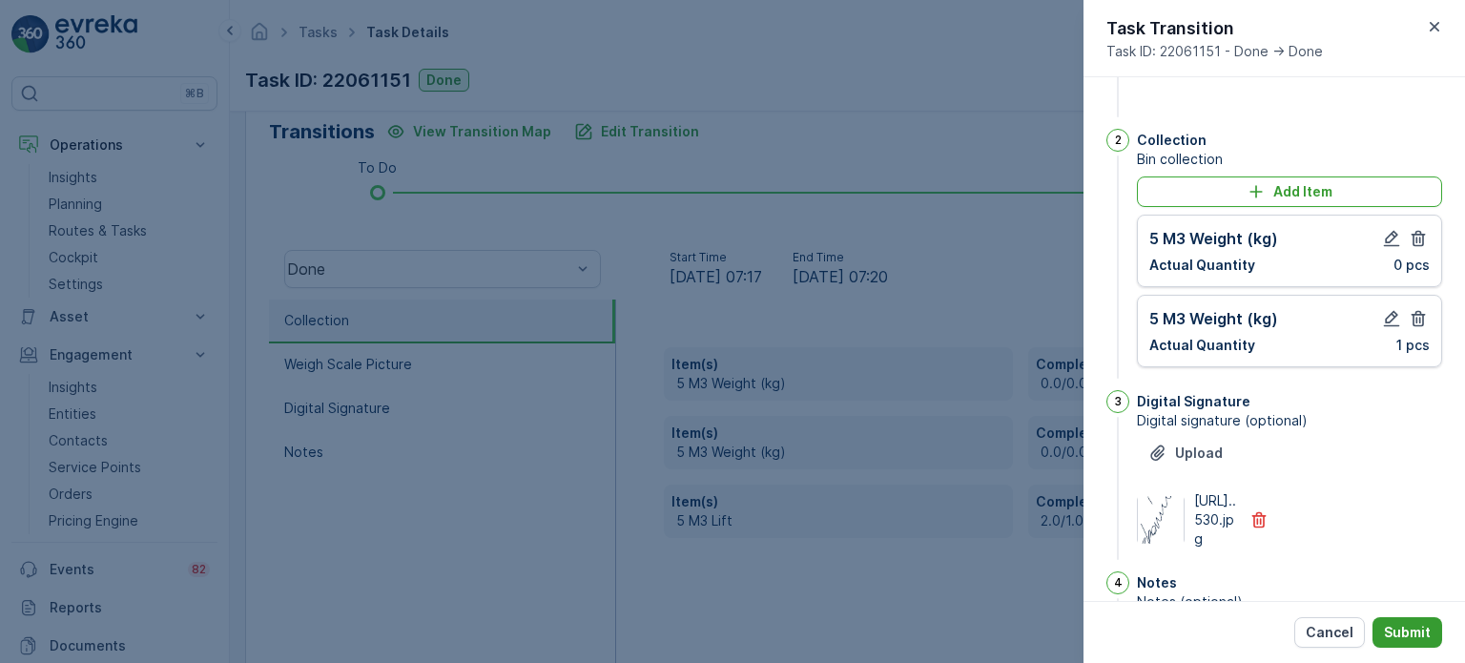
click at [1412, 624] on p "Submit" at bounding box center [1407, 632] width 47 height 19
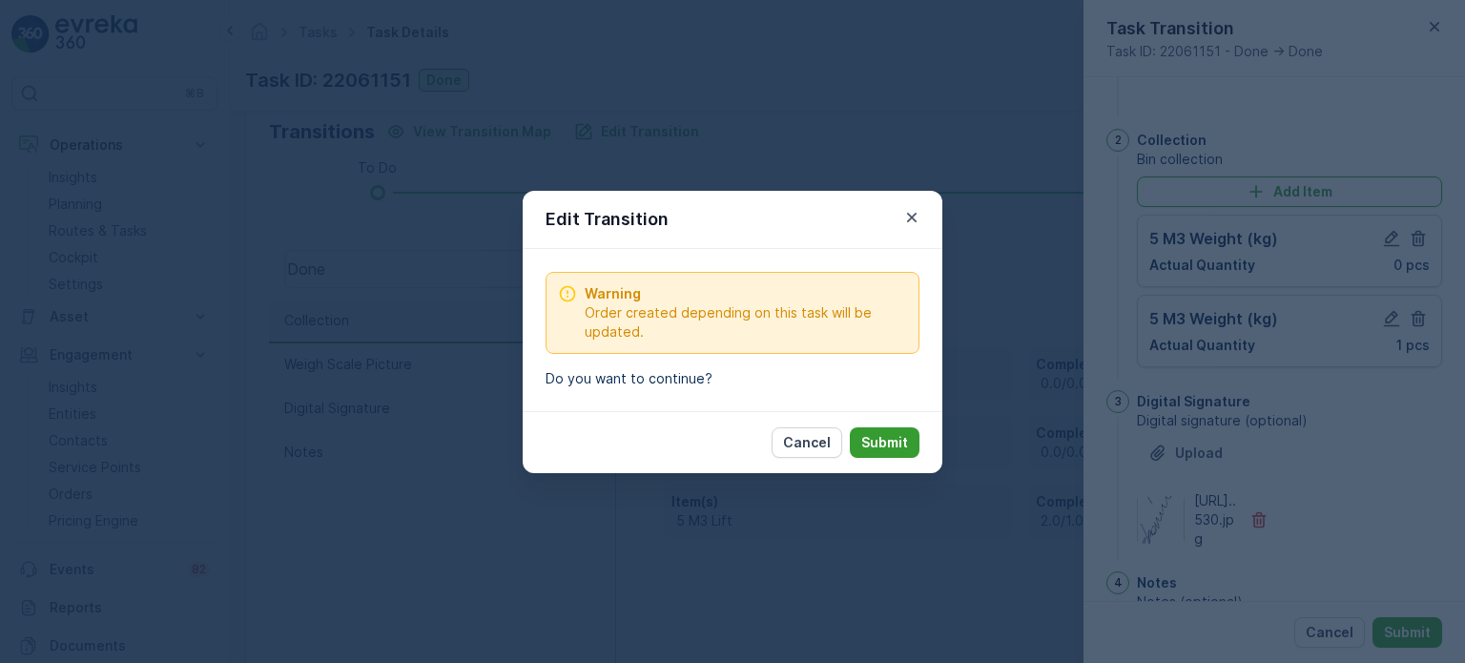
click at [895, 442] on p "Submit" at bounding box center [884, 442] width 47 height 19
type notes "Both are empty, and there is no sorter"
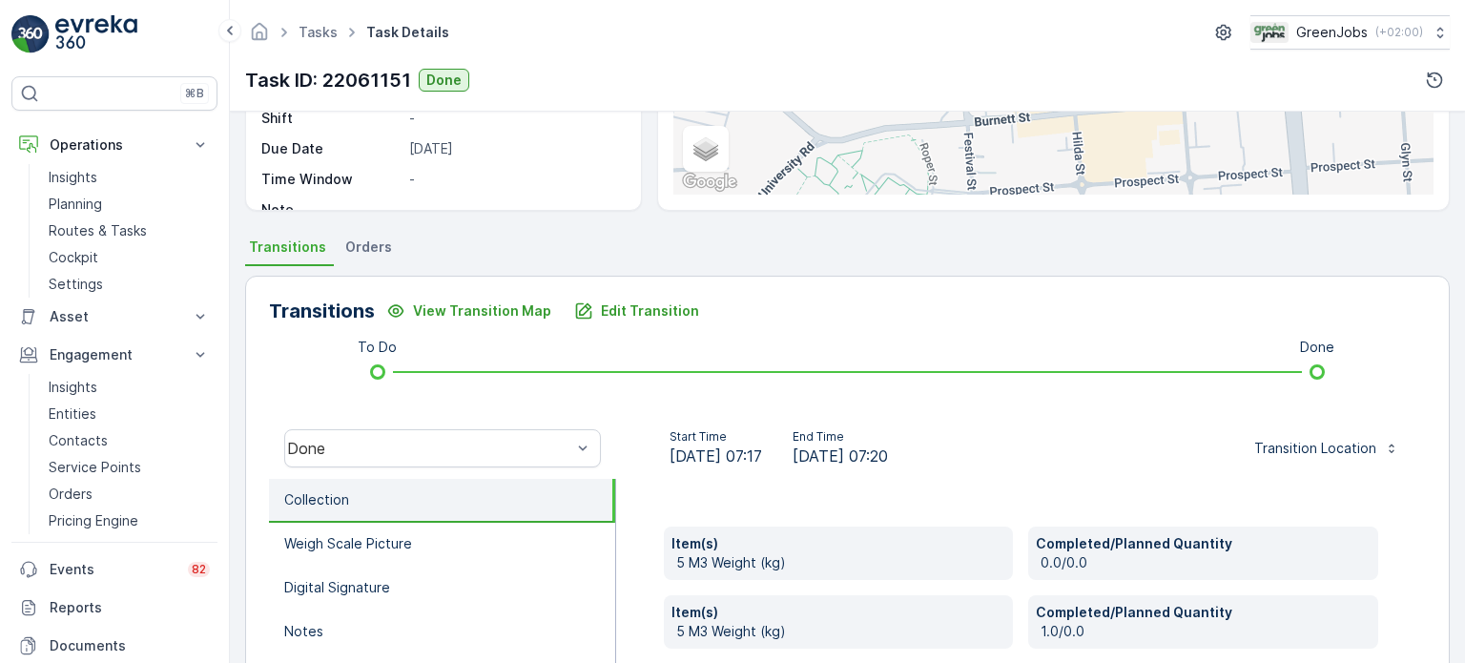
scroll to position [286, 0]
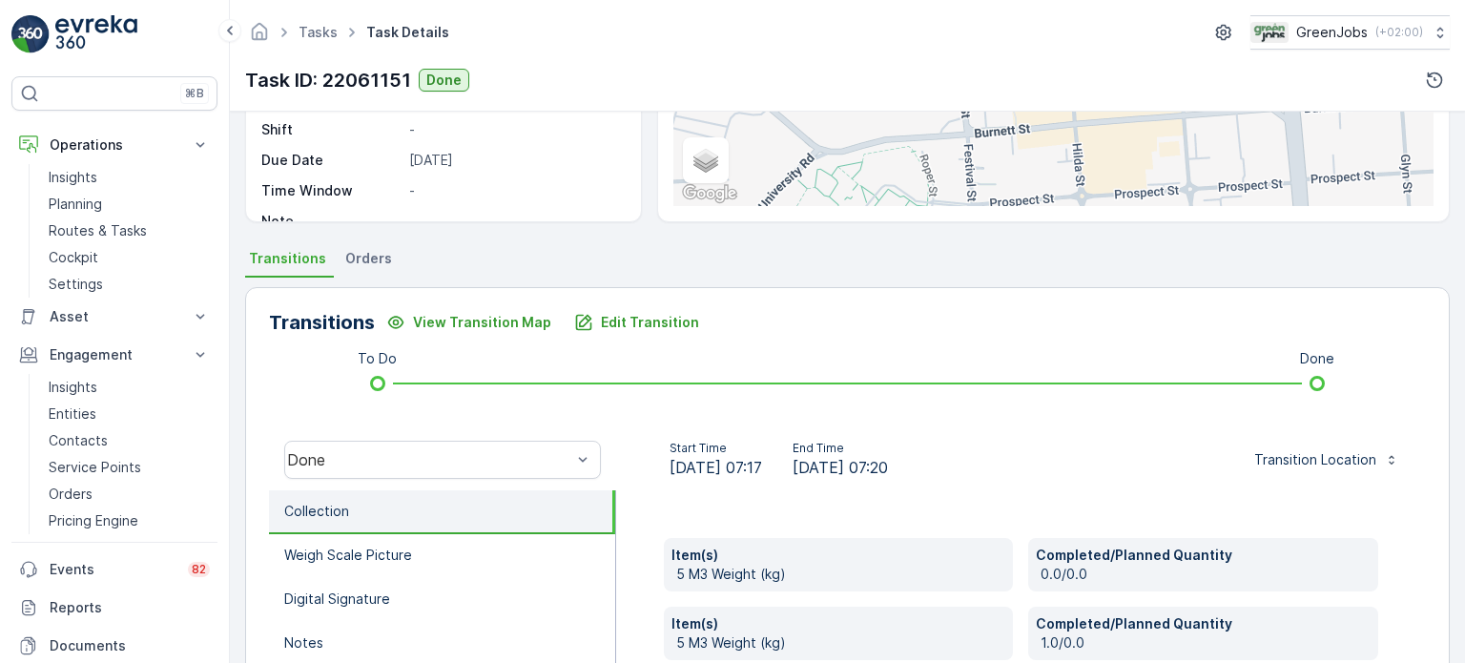
click at [362, 253] on span "Orders" at bounding box center [368, 258] width 47 height 19
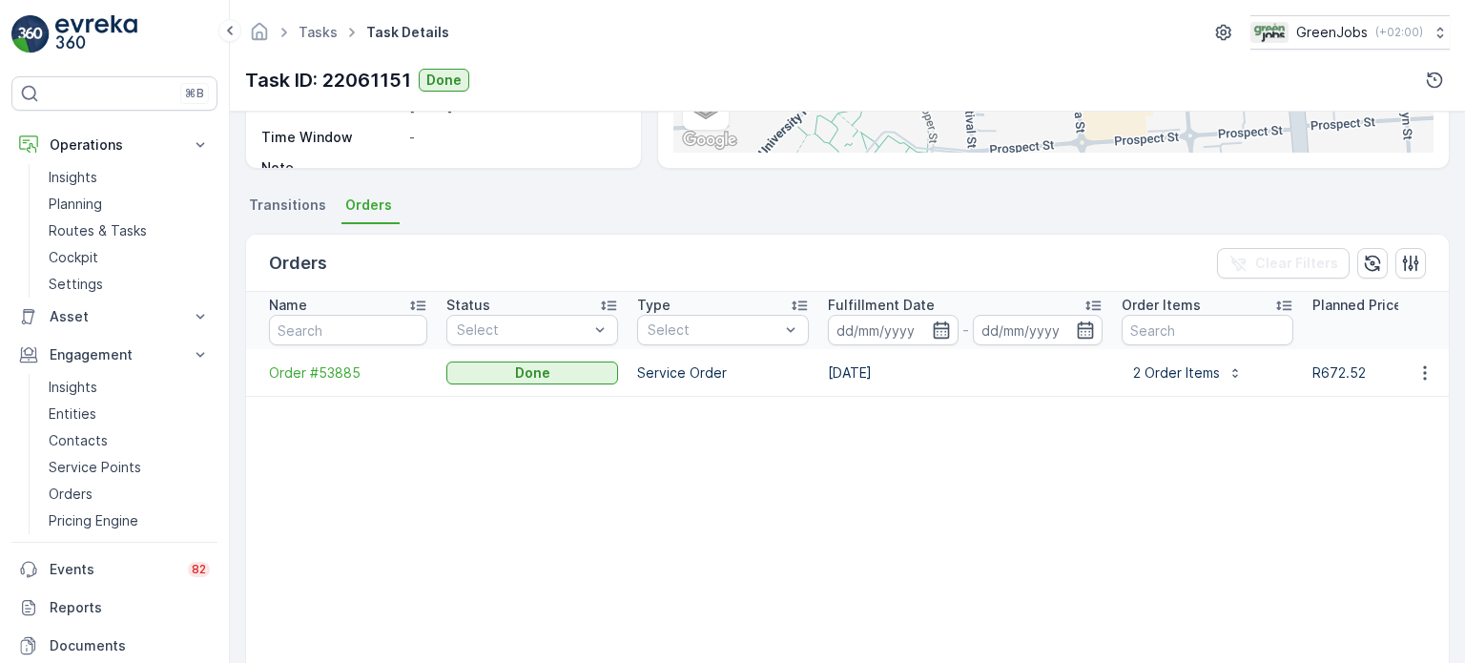
scroll to position [382, 0]
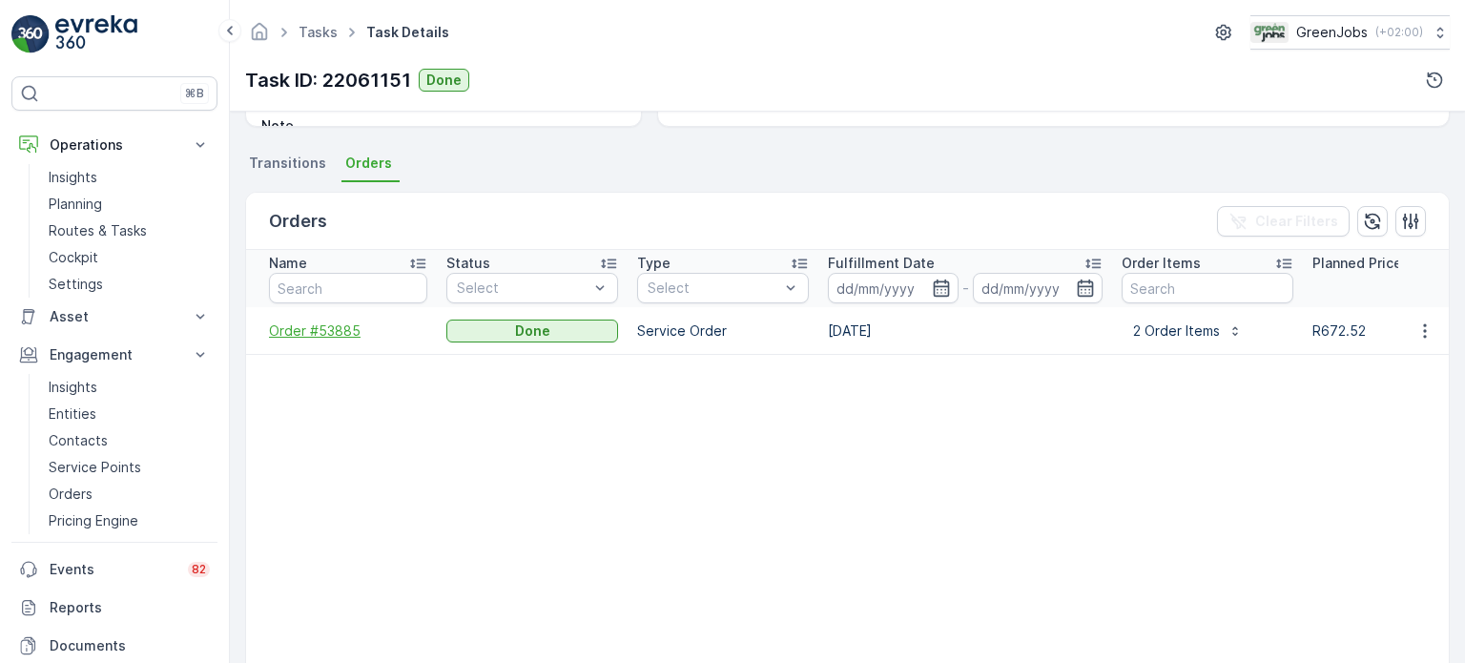
click at [339, 330] on span "Order #53885" at bounding box center [348, 330] width 158 height 19
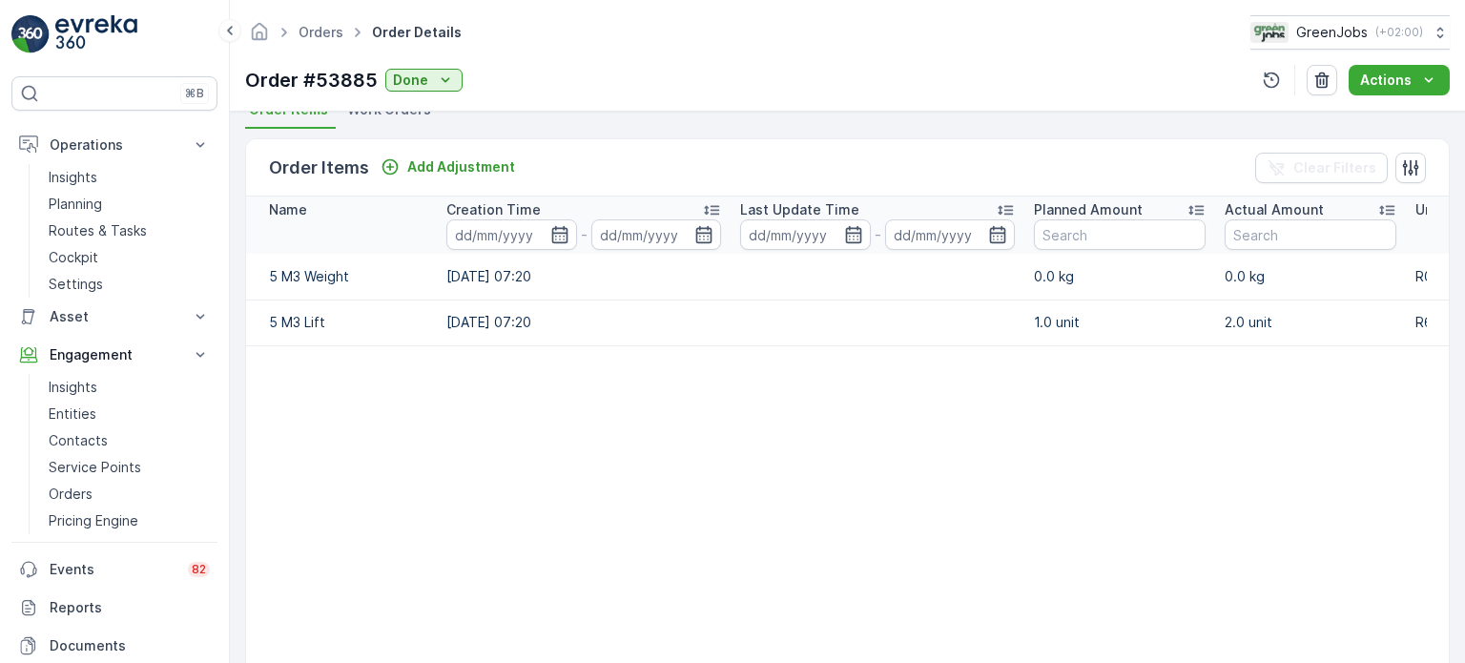
scroll to position [477, 0]
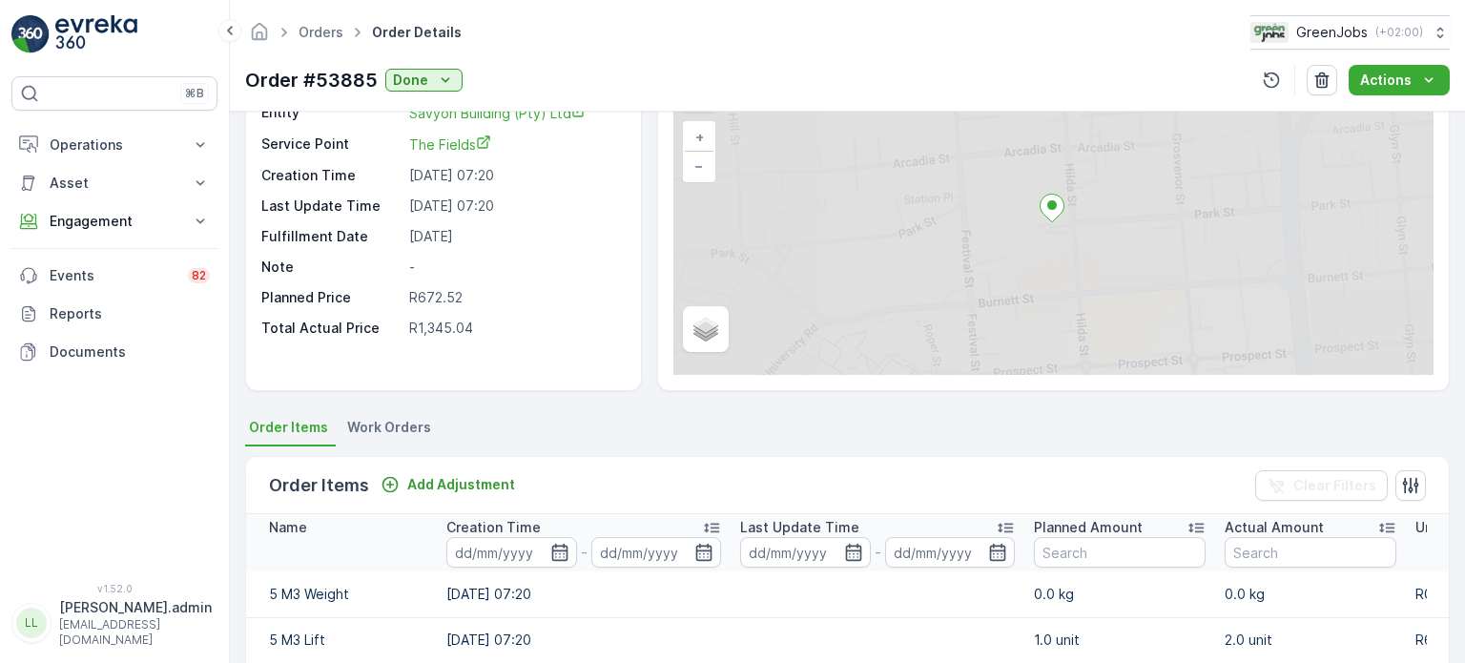
scroll to position [191, 0]
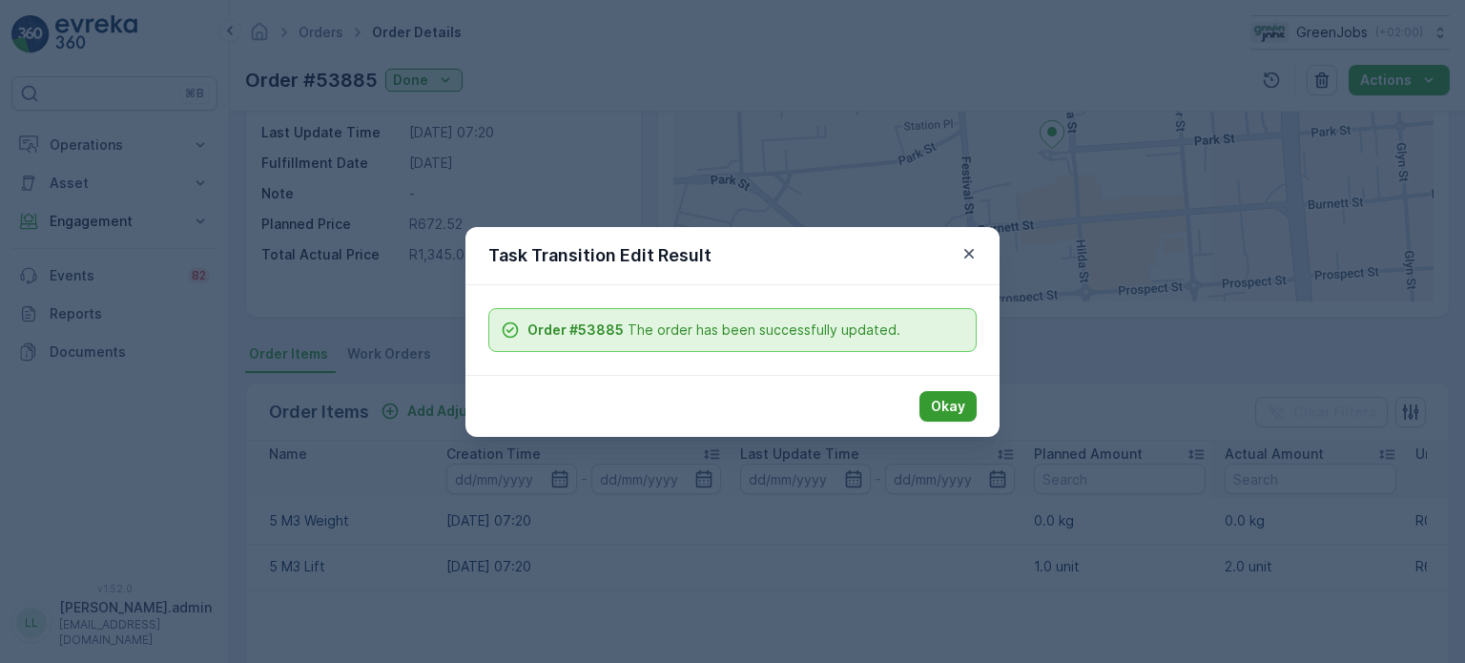
click at [952, 403] on p "Okay" at bounding box center [948, 406] width 34 height 19
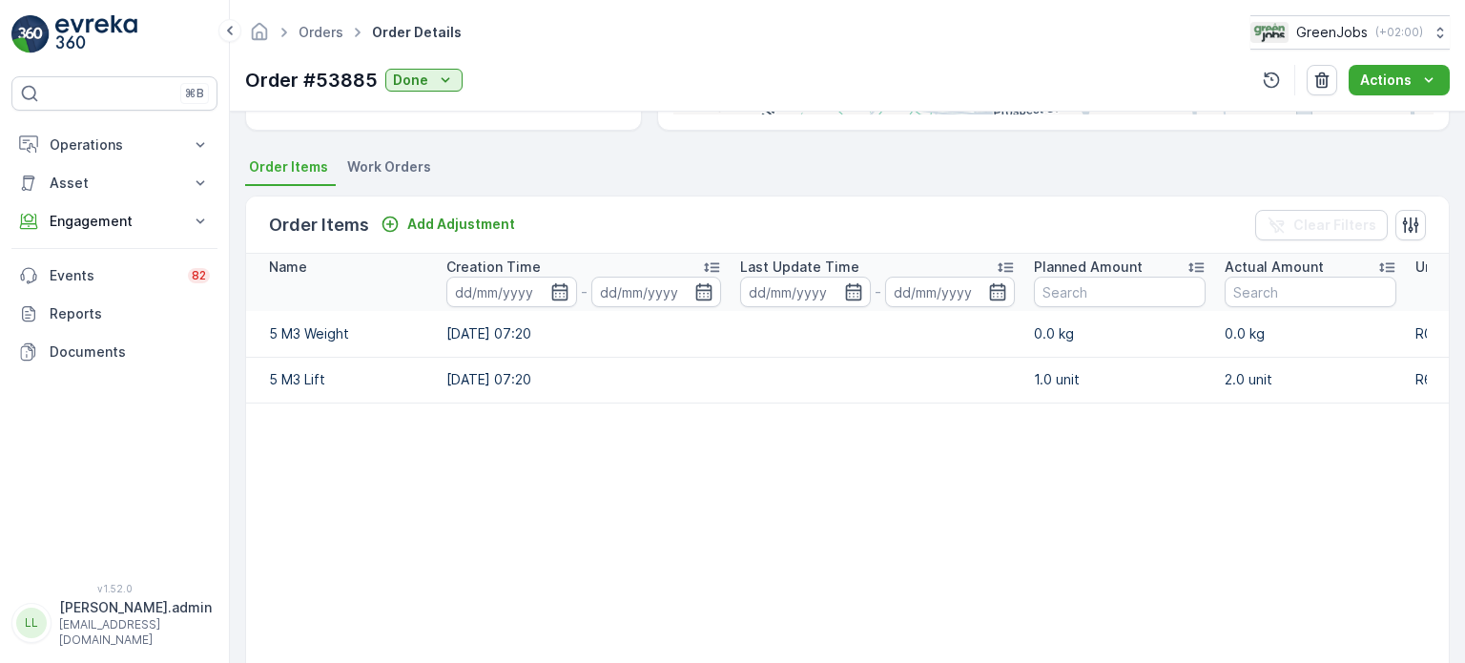
scroll to position [382, 0]
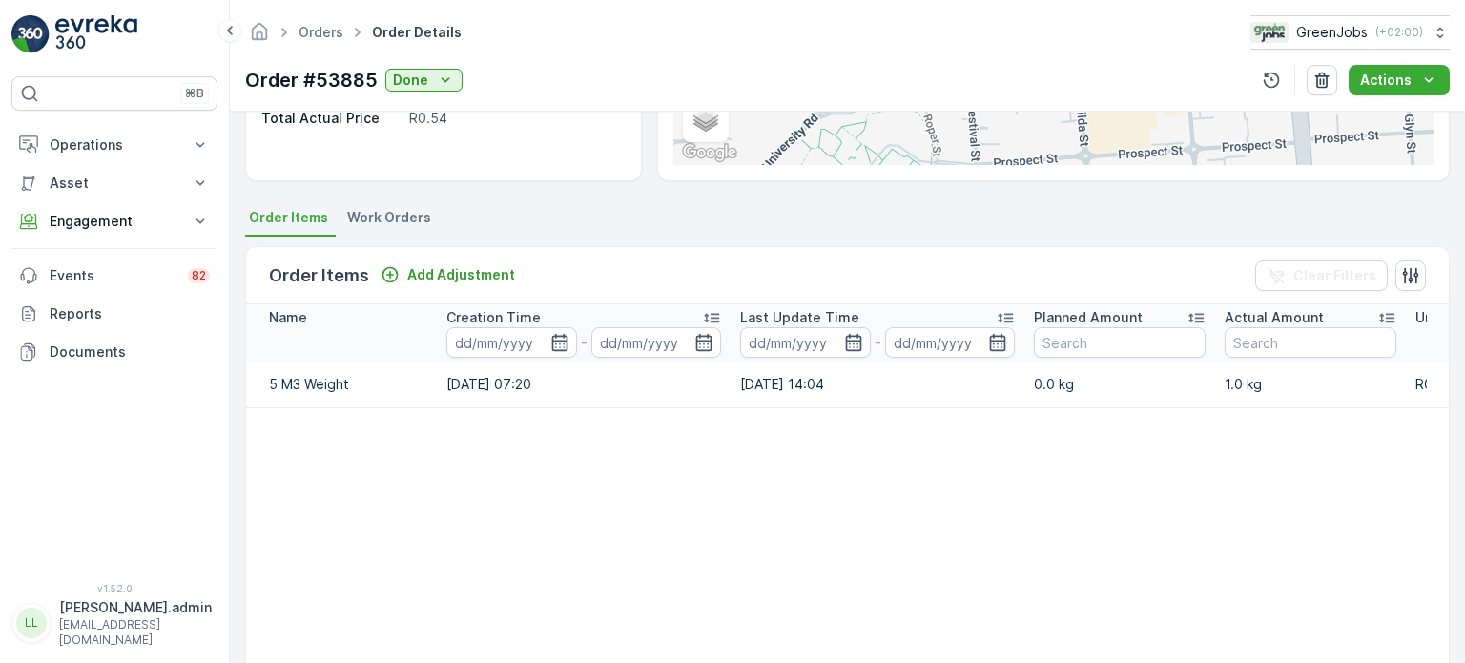
scroll to position [382, 0]
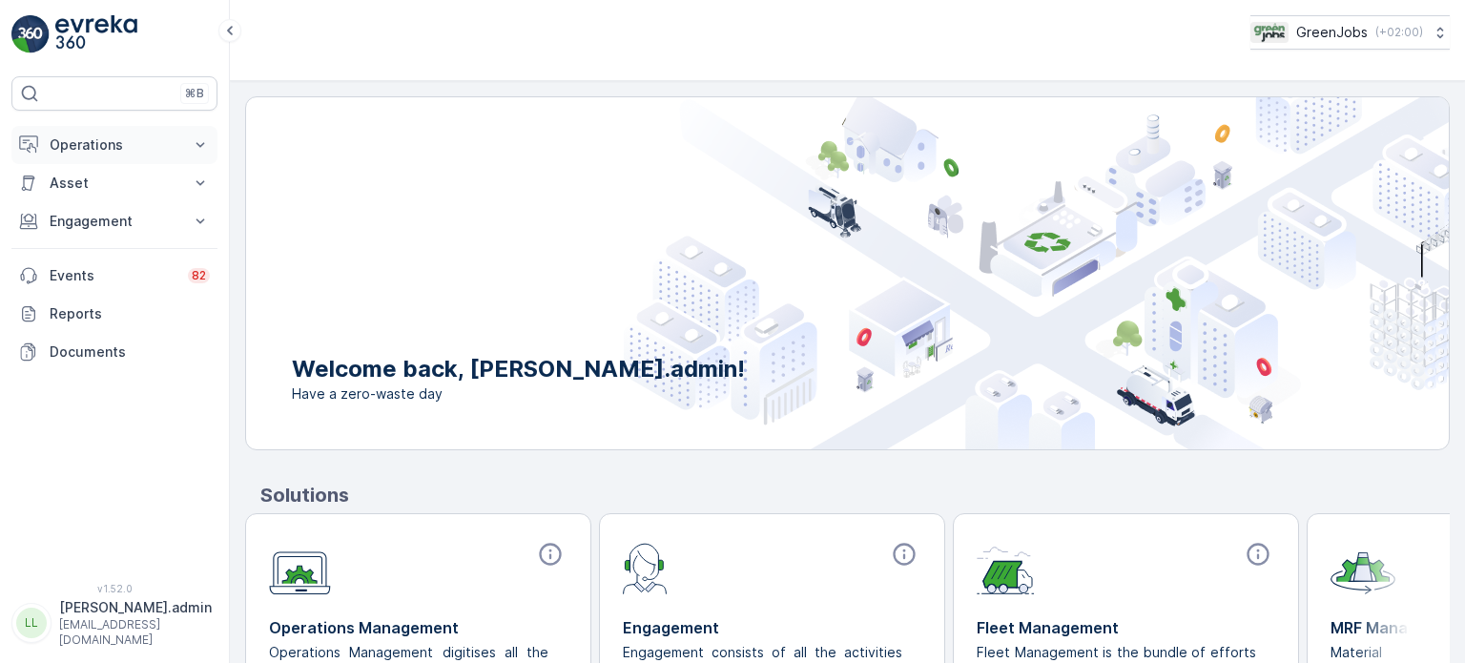
click at [116, 131] on button "Operations" at bounding box center [114, 145] width 206 height 38
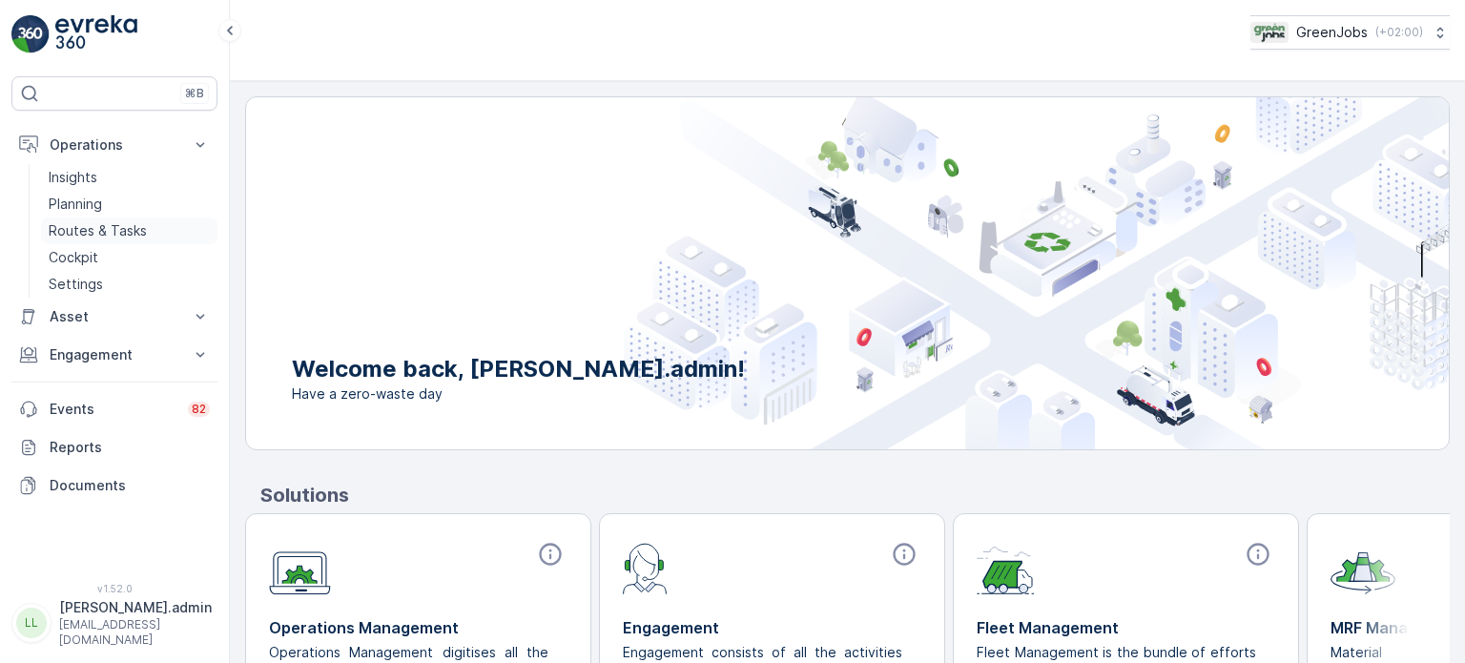
click at [107, 230] on p "Routes & Tasks" at bounding box center [98, 230] width 98 height 19
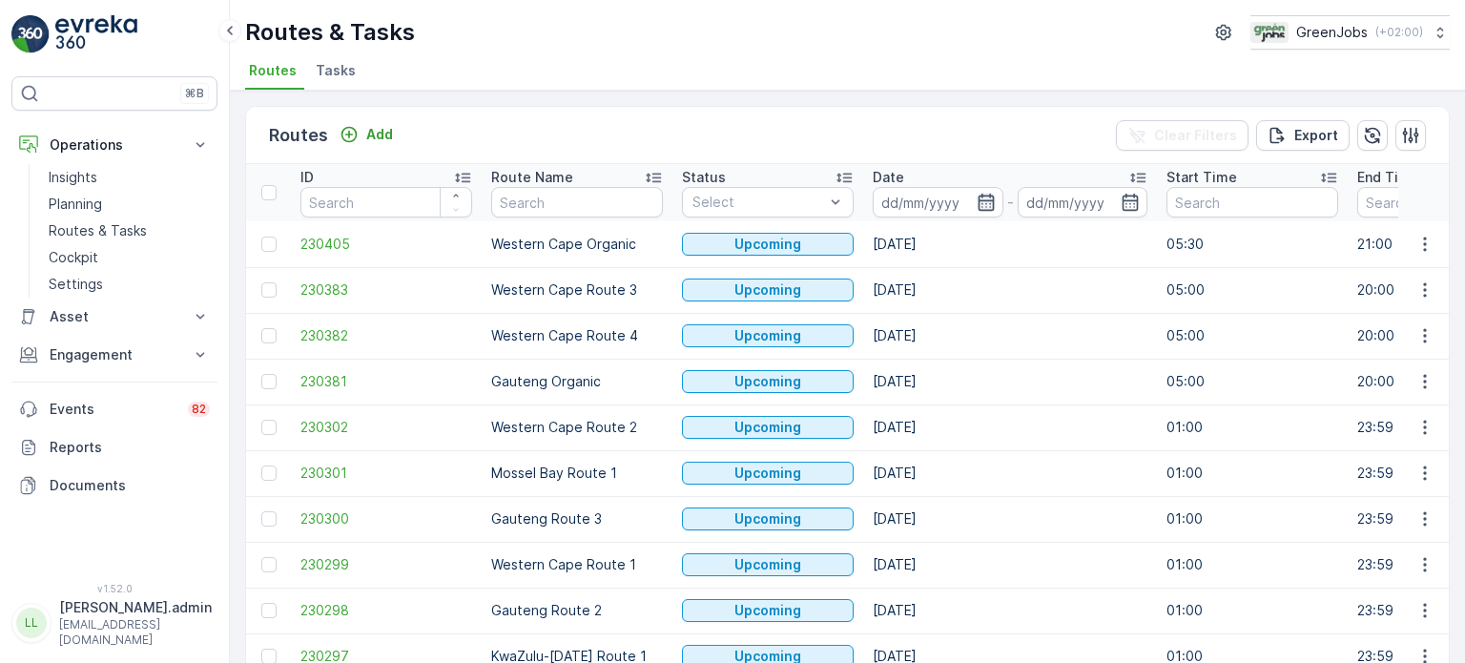
click at [988, 200] on icon "button" at bounding box center [986, 202] width 19 height 19
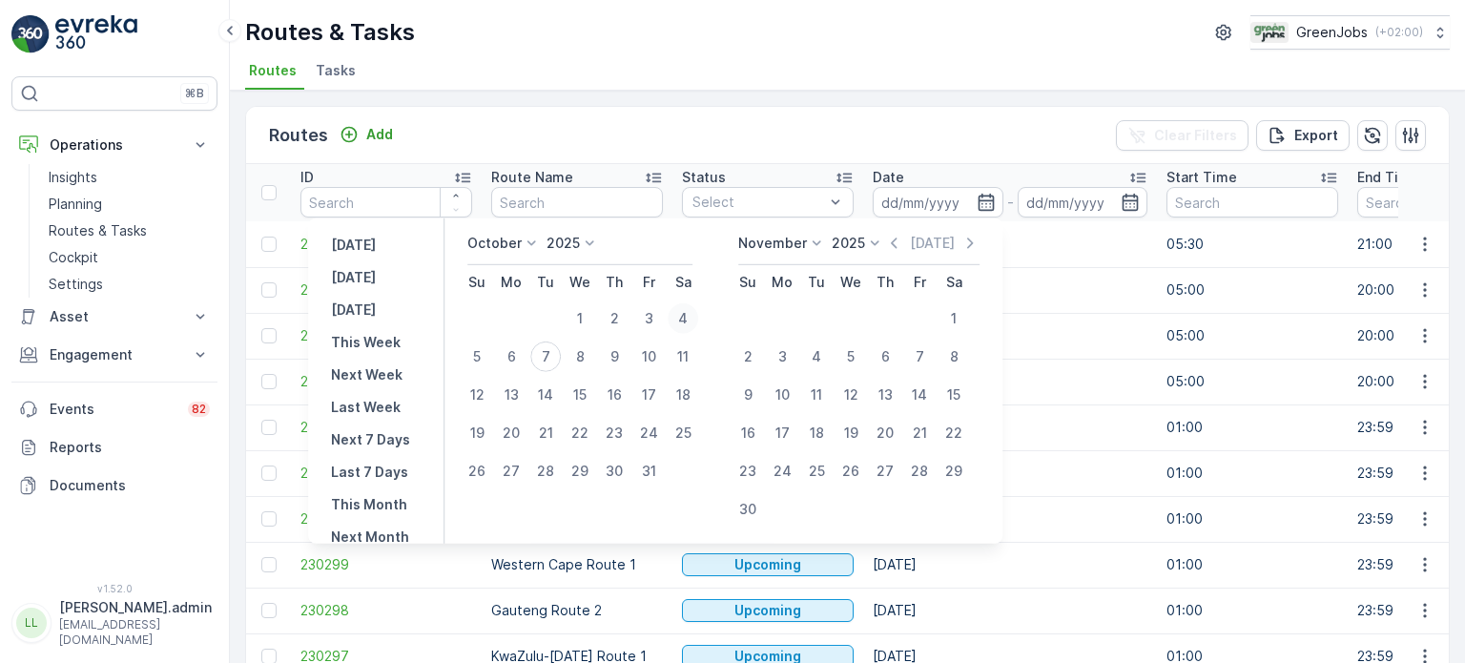
click at [693, 309] on div "4" at bounding box center [683, 318] width 31 height 31
type input "[DATE]"
click at [693, 309] on div "4" at bounding box center [683, 318] width 31 height 31
type input "[DATE]"
click at [693, 309] on div "4" at bounding box center [683, 318] width 31 height 31
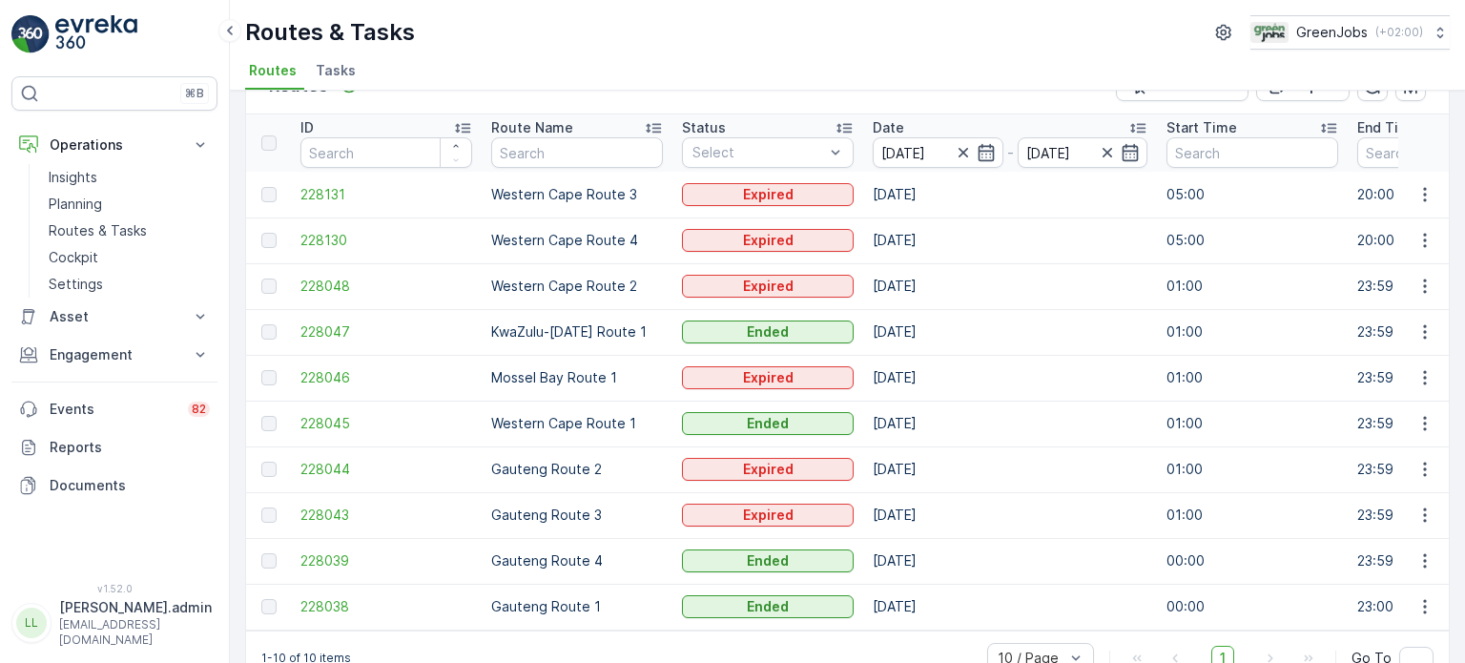
scroll to position [94, 0]
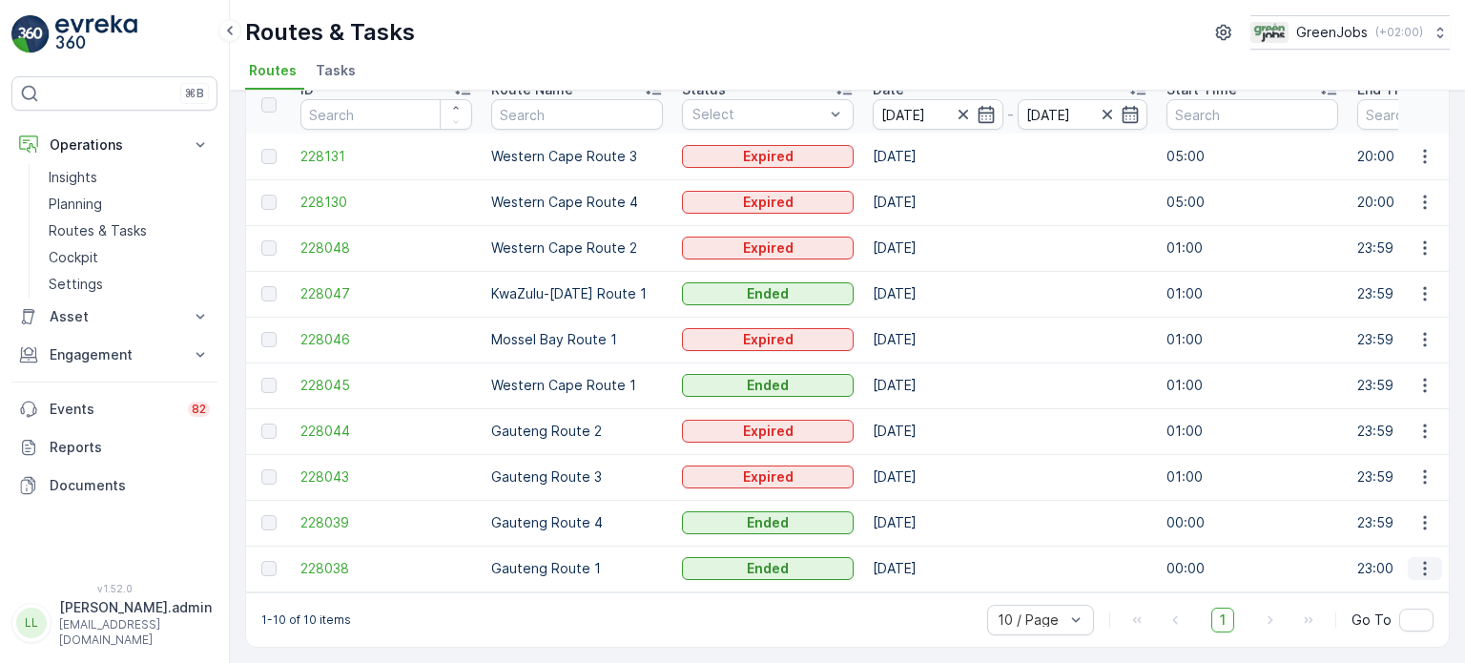
click at [1423, 562] on icon "button" at bounding box center [1424, 568] width 19 height 19
click at [1369, 587] on span "See More Details" at bounding box center [1380, 588] width 111 height 19
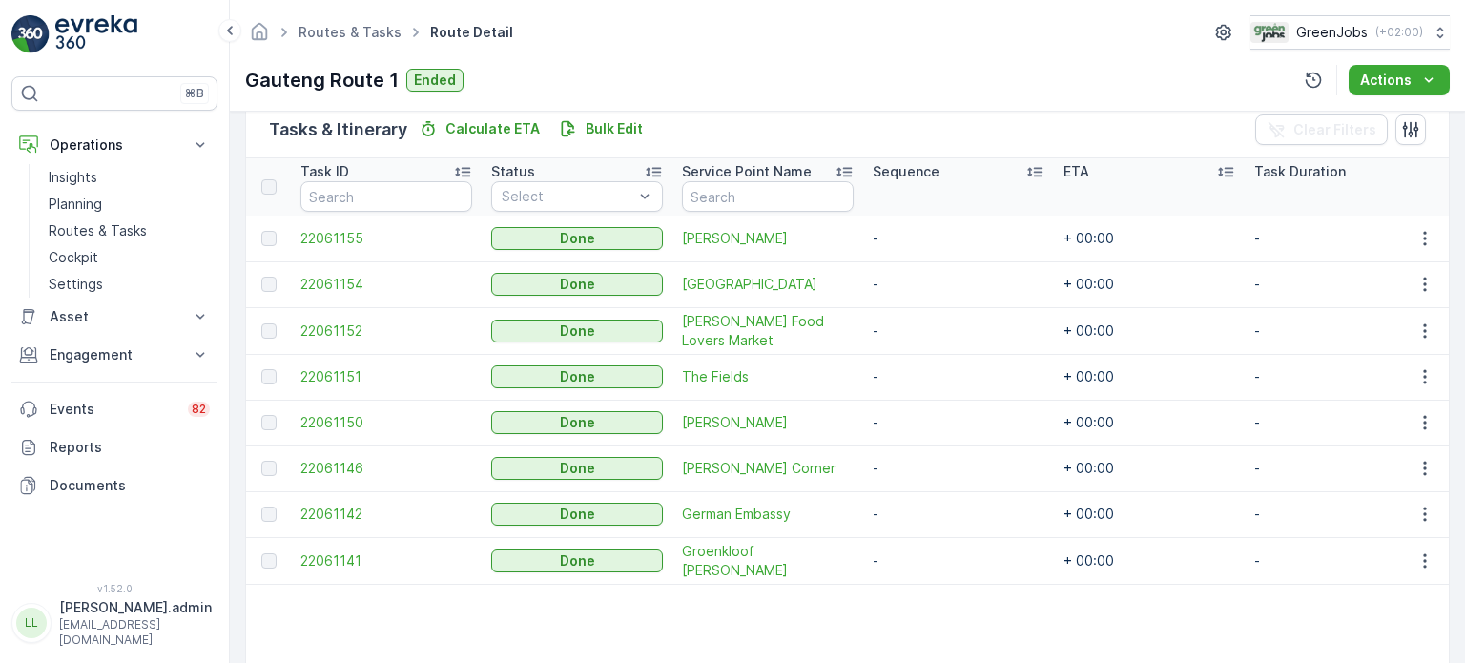
scroll to position [477, 0]
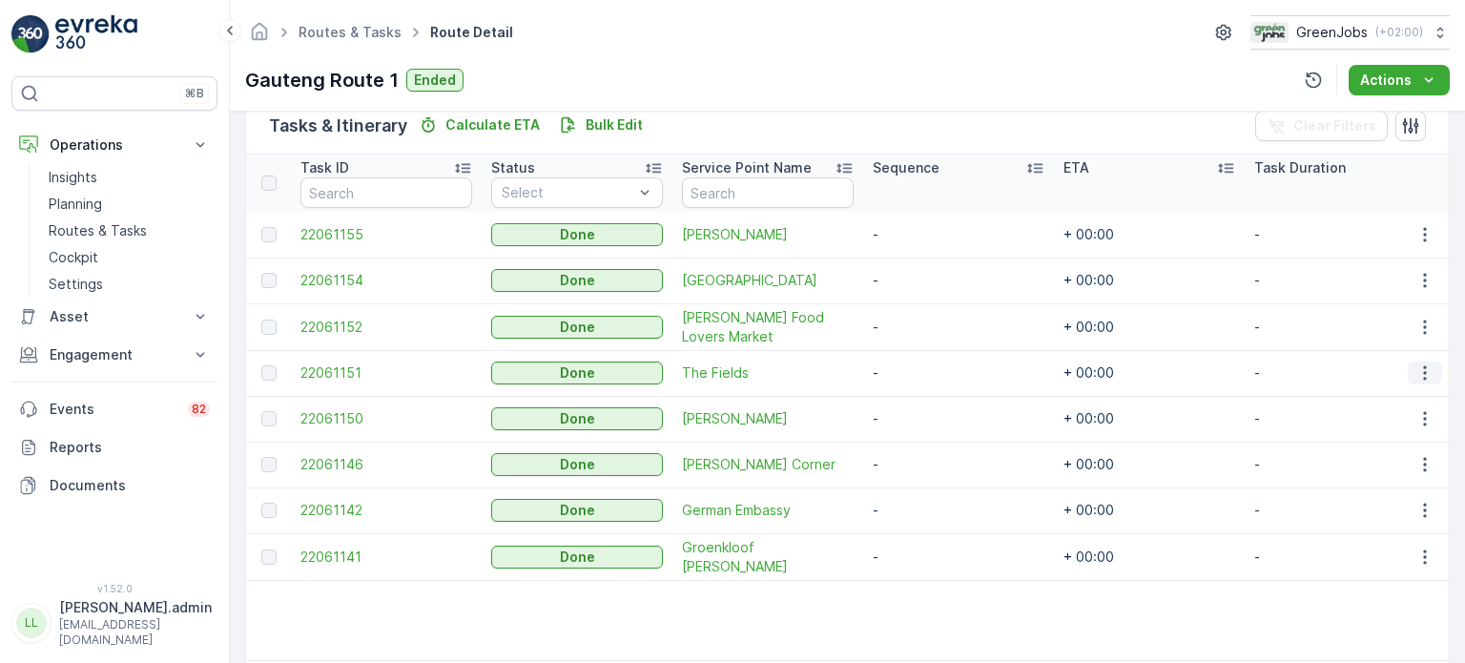
click at [1426, 369] on icon "button" at bounding box center [1424, 372] width 19 height 19
click at [1401, 393] on span "See More Details" at bounding box center [1402, 399] width 111 height 19
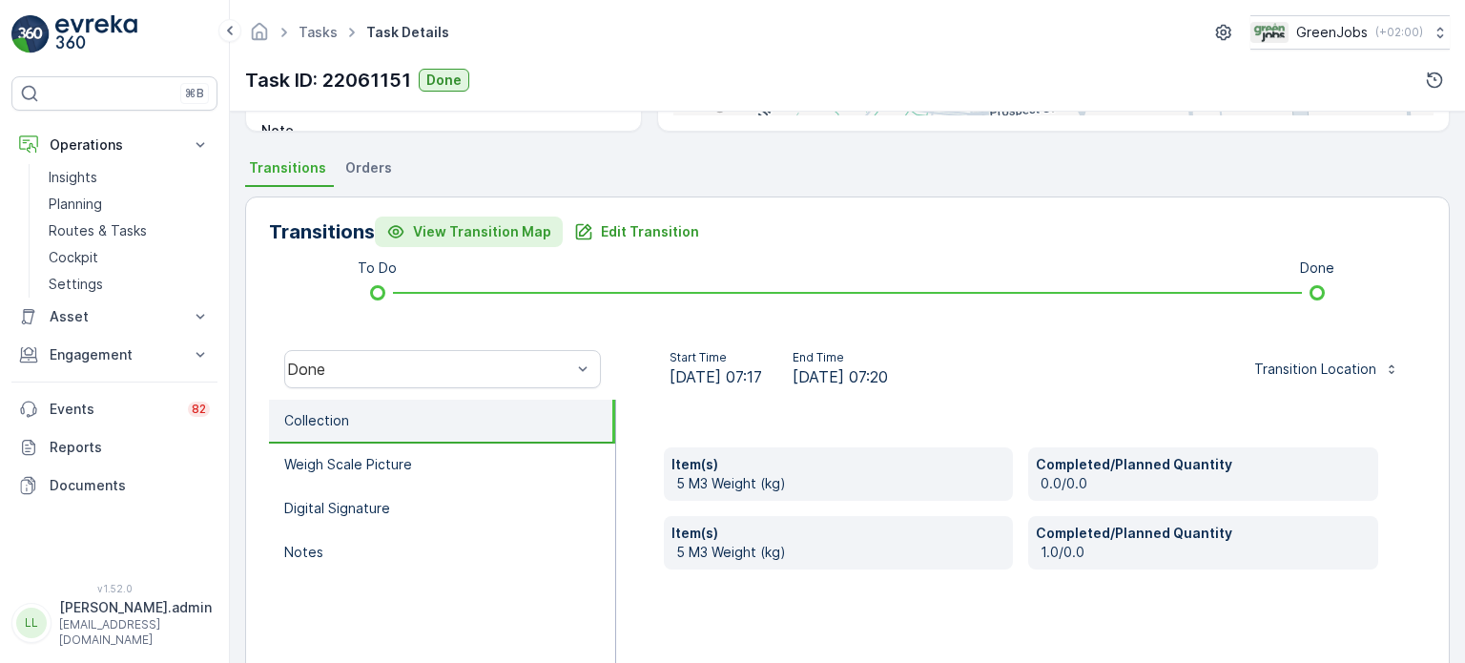
scroll to position [347, 0]
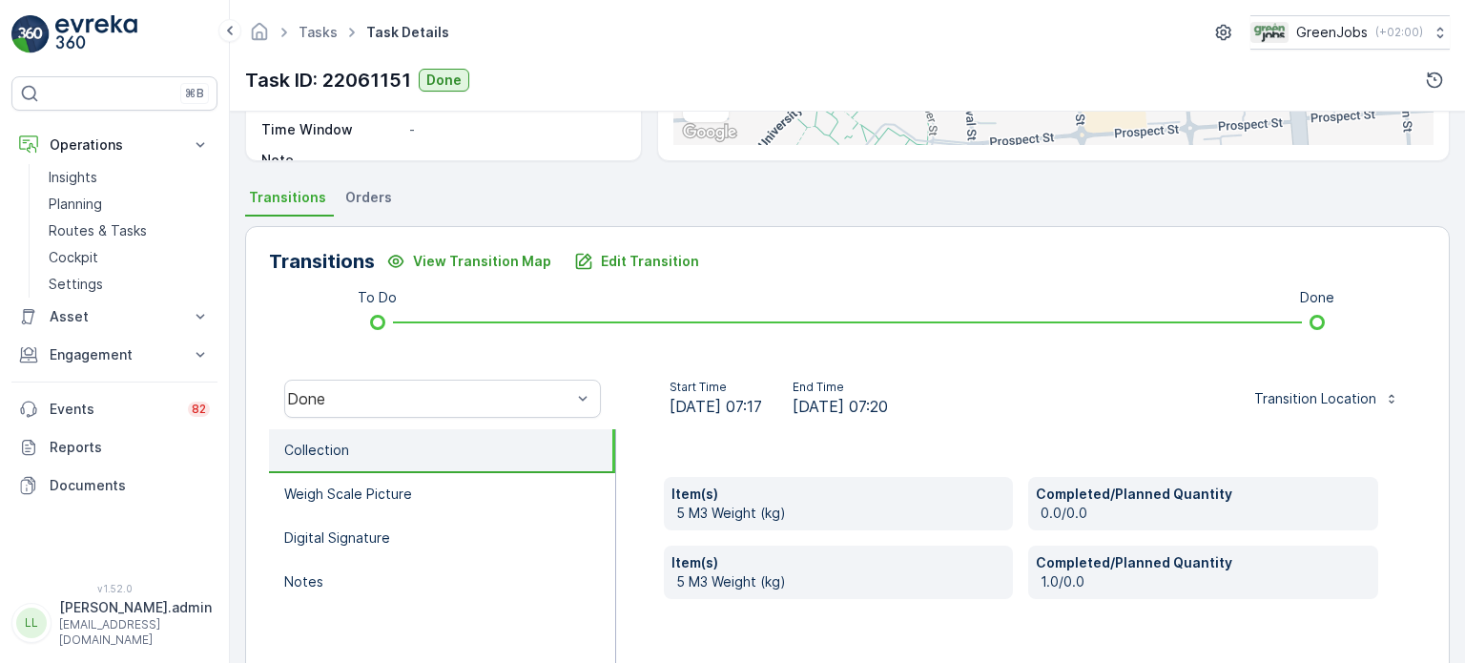
click at [370, 201] on span "Orders" at bounding box center [368, 197] width 47 height 19
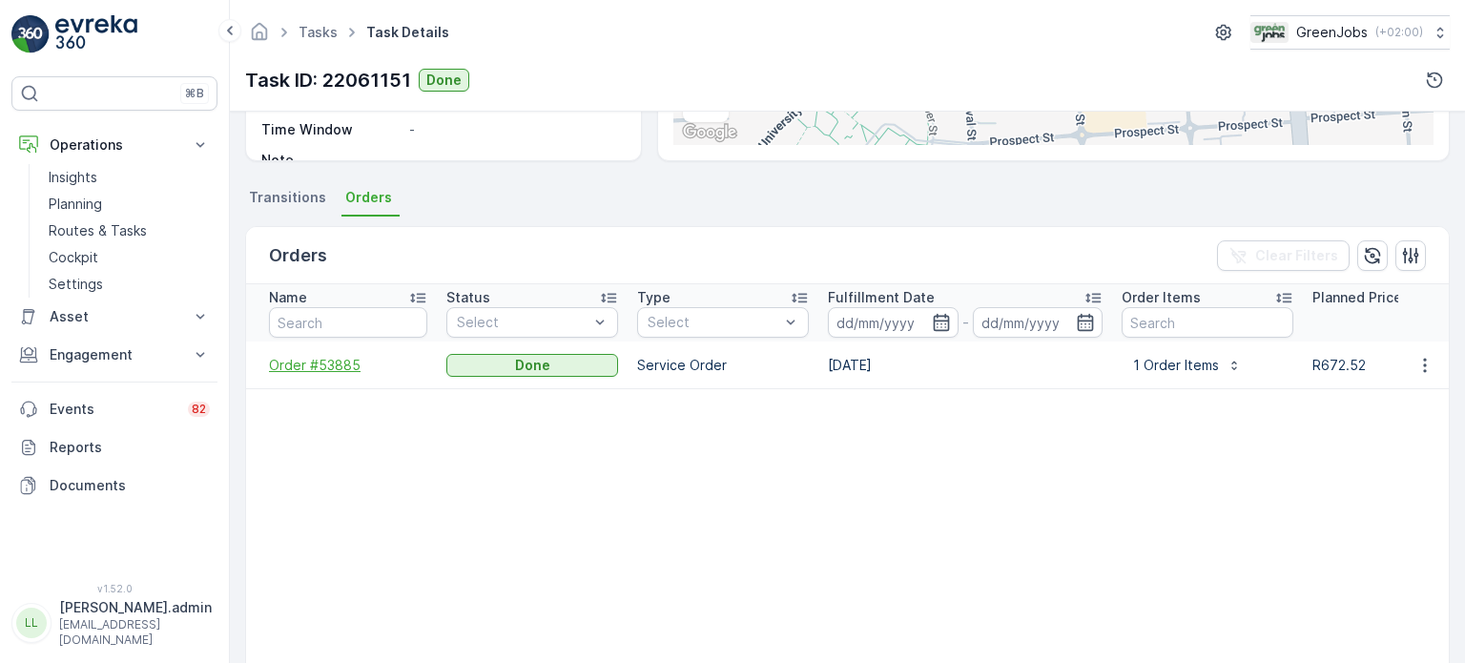
click at [311, 365] on span "Order #53885" at bounding box center [348, 365] width 158 height 19
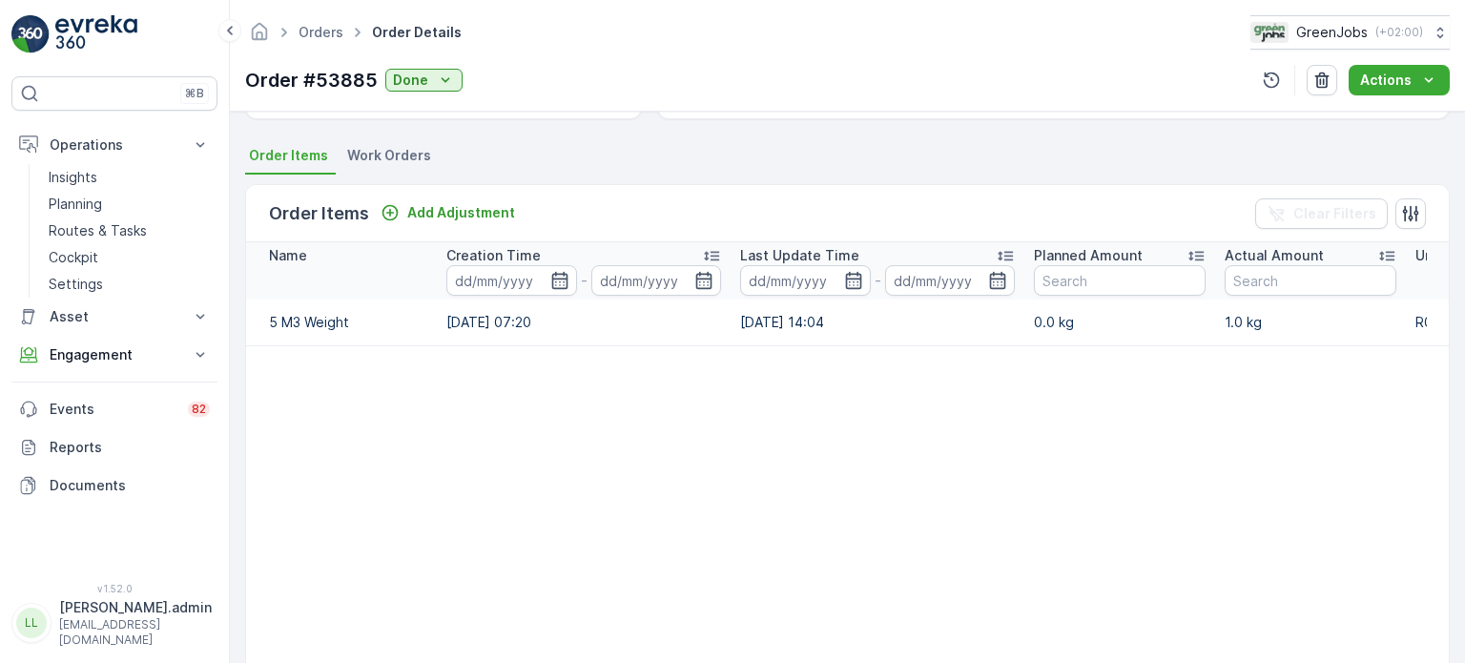
scroll to position [233, 0]
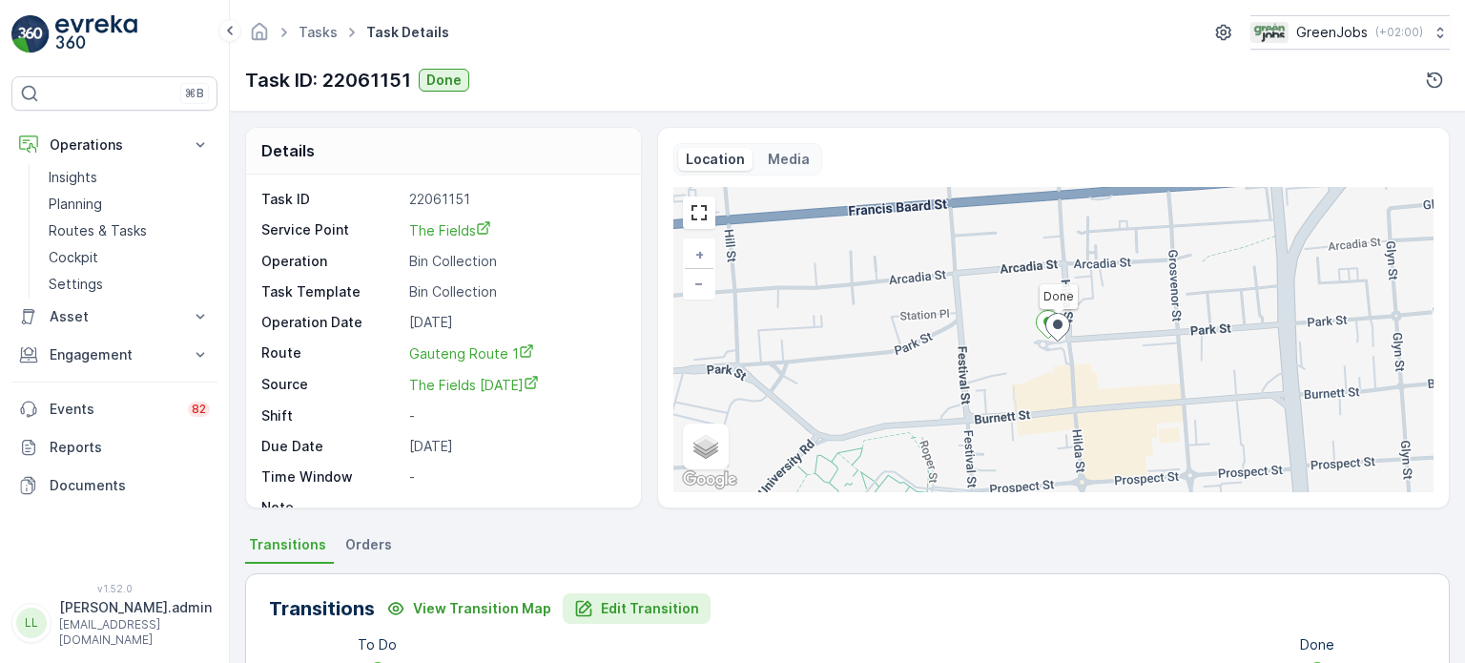
click at [676, 621] on button "Edit Transition" at bounding box center [637, 608] width 148 height 31
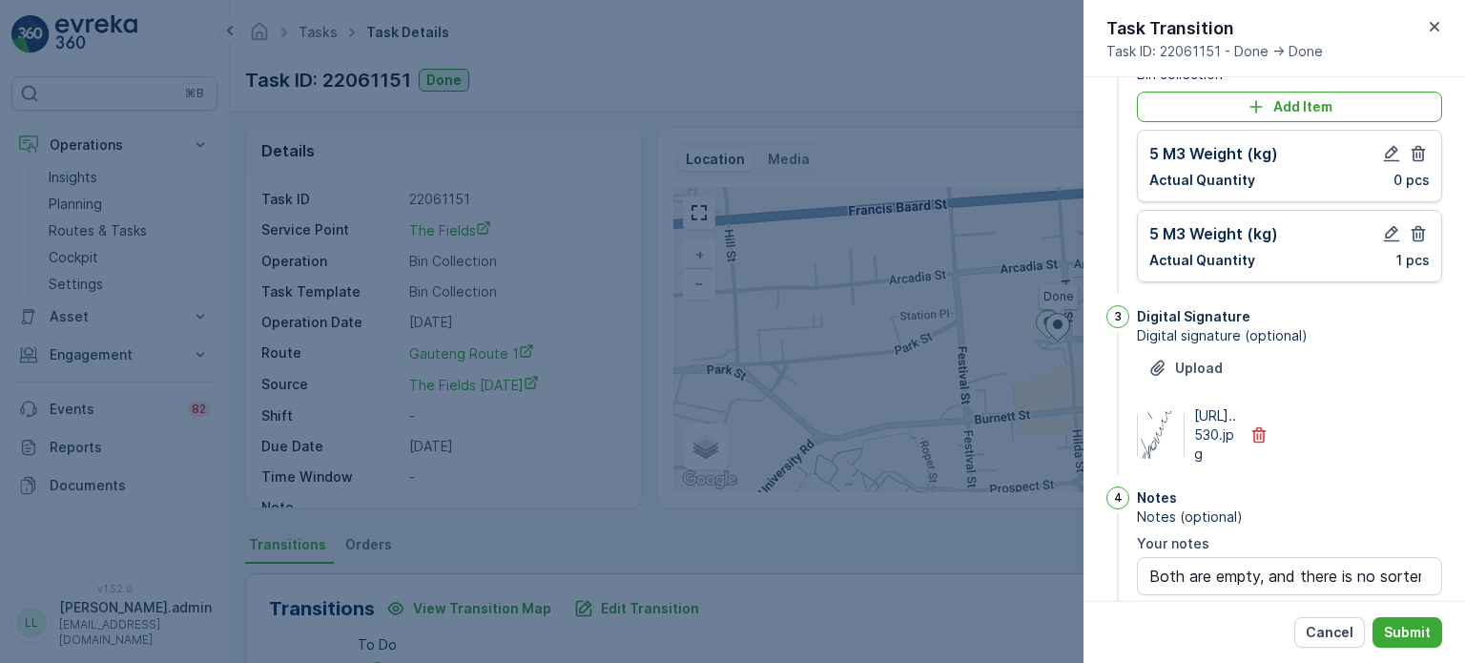
scroll to position [154, 0]
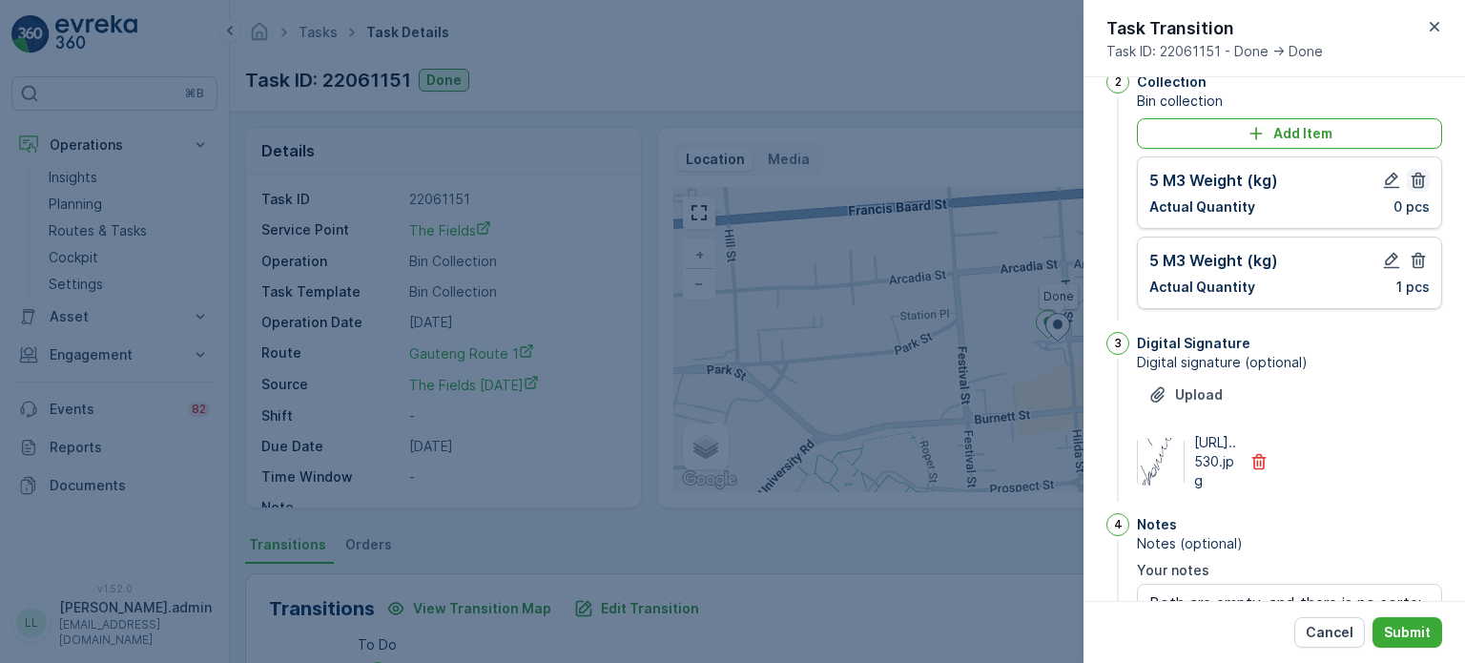
click at [1419, 175] on icon "button" at bounding box center [1419, 181] width 14 height 16
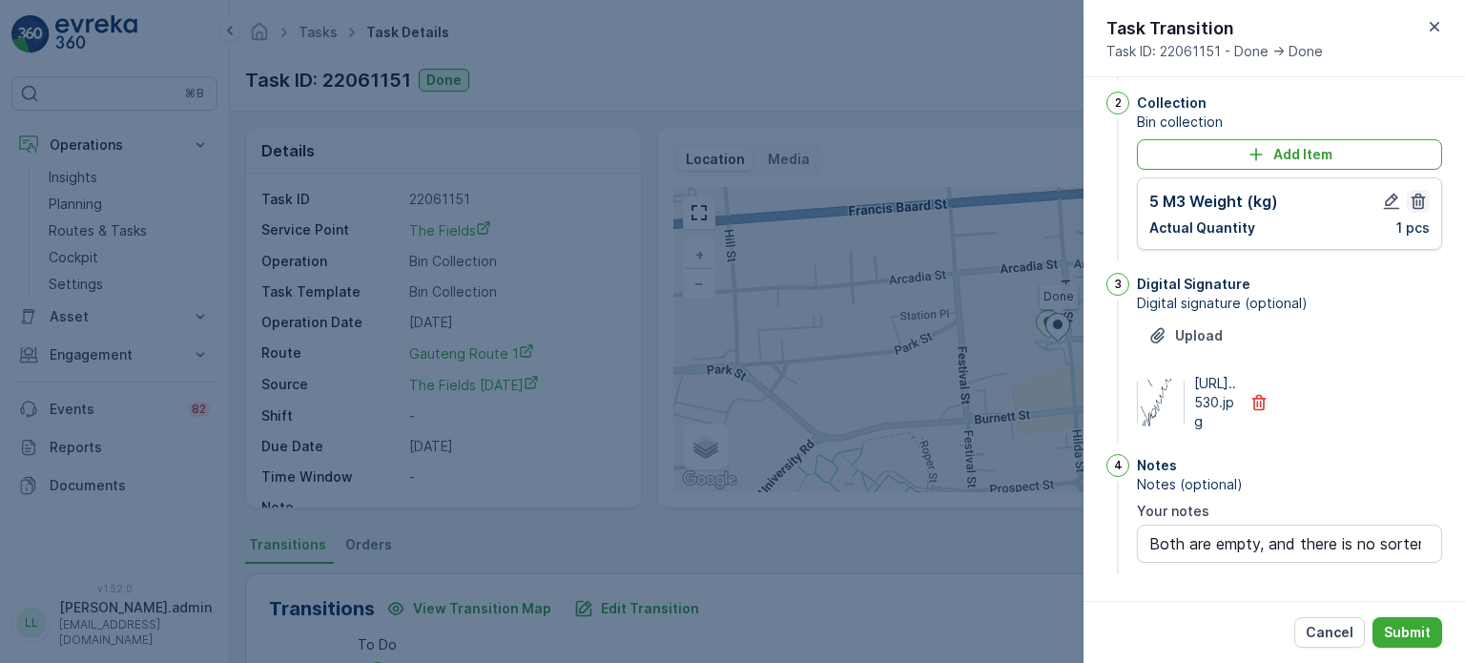
click at [1418, 192] on icon "button" at bounding box center [1418, 201] width 19 height 19
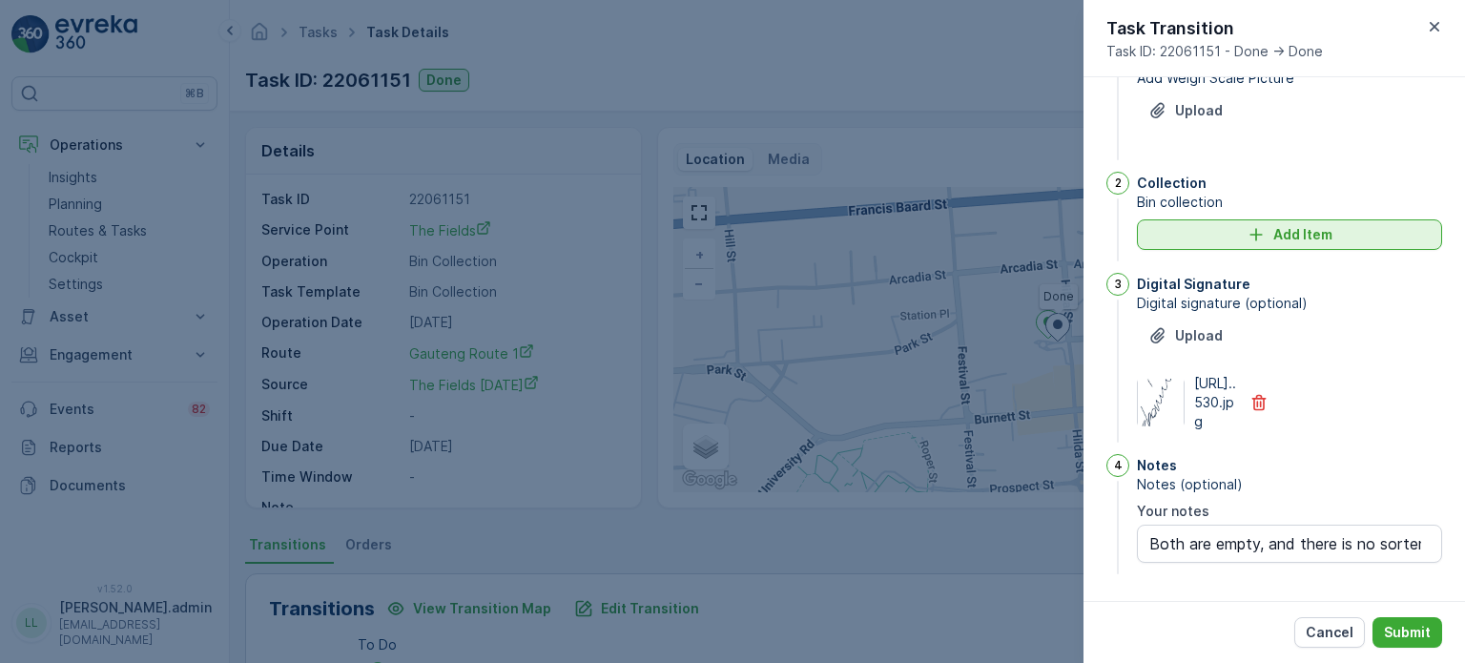
click at [1156, 225] on div "Add Item" at bounding box center [1289, 234] width 282 height 19
type notes "Both are empty, and there is no sorter"
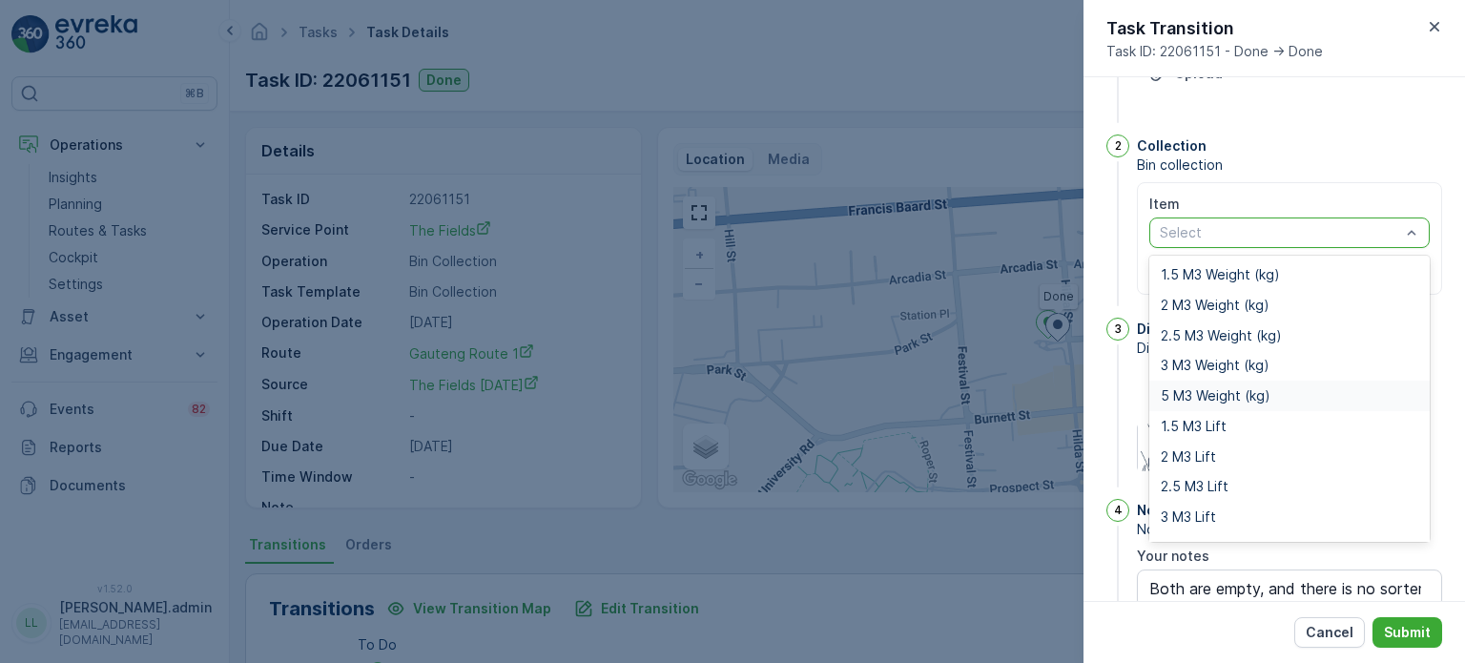
click at [1195, 397] on span "5 M3 Weight (kg)" at bounding box center [1216, 395] width 110 height 15
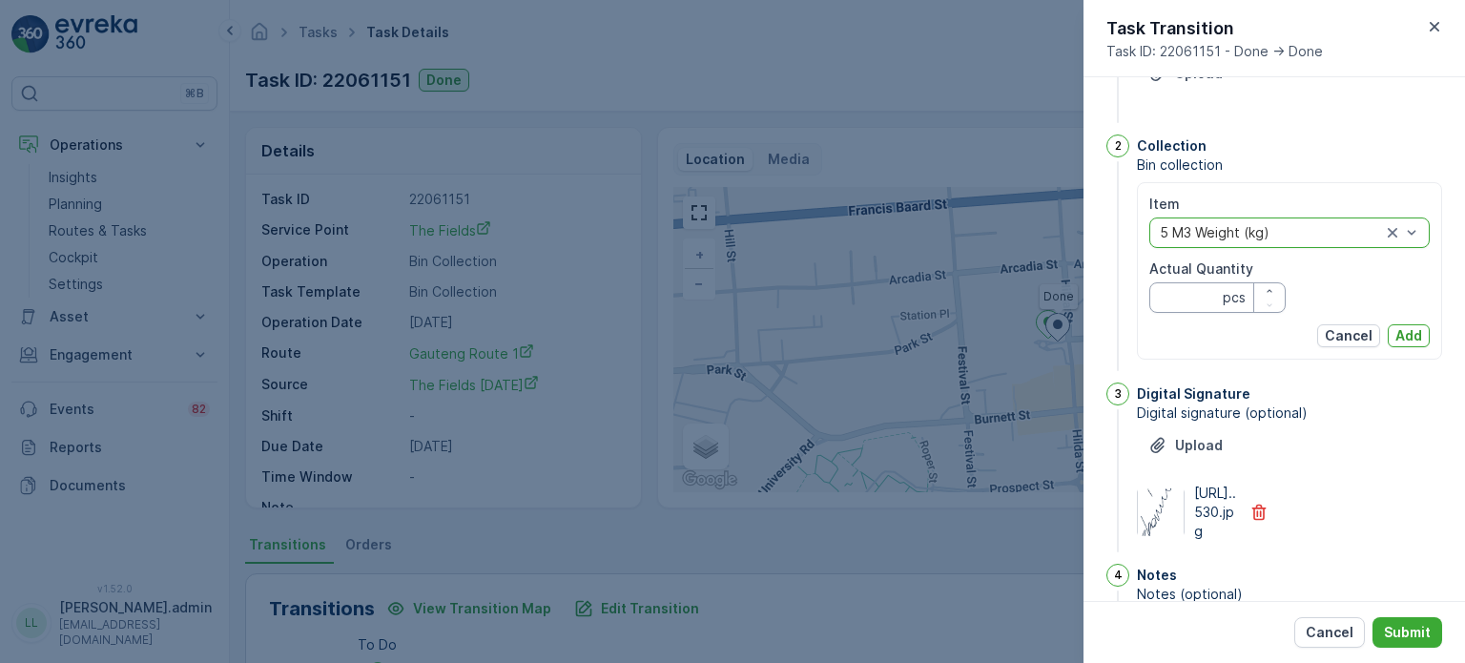
click at [1187, 296] on Quantity "Actual Quantity" at bounding box center [1217, 297] width 136 height 31
type Quantity "0"
click at [1400, 331] on p "Add" at bounding box center [1408, 335] width 27 height 19
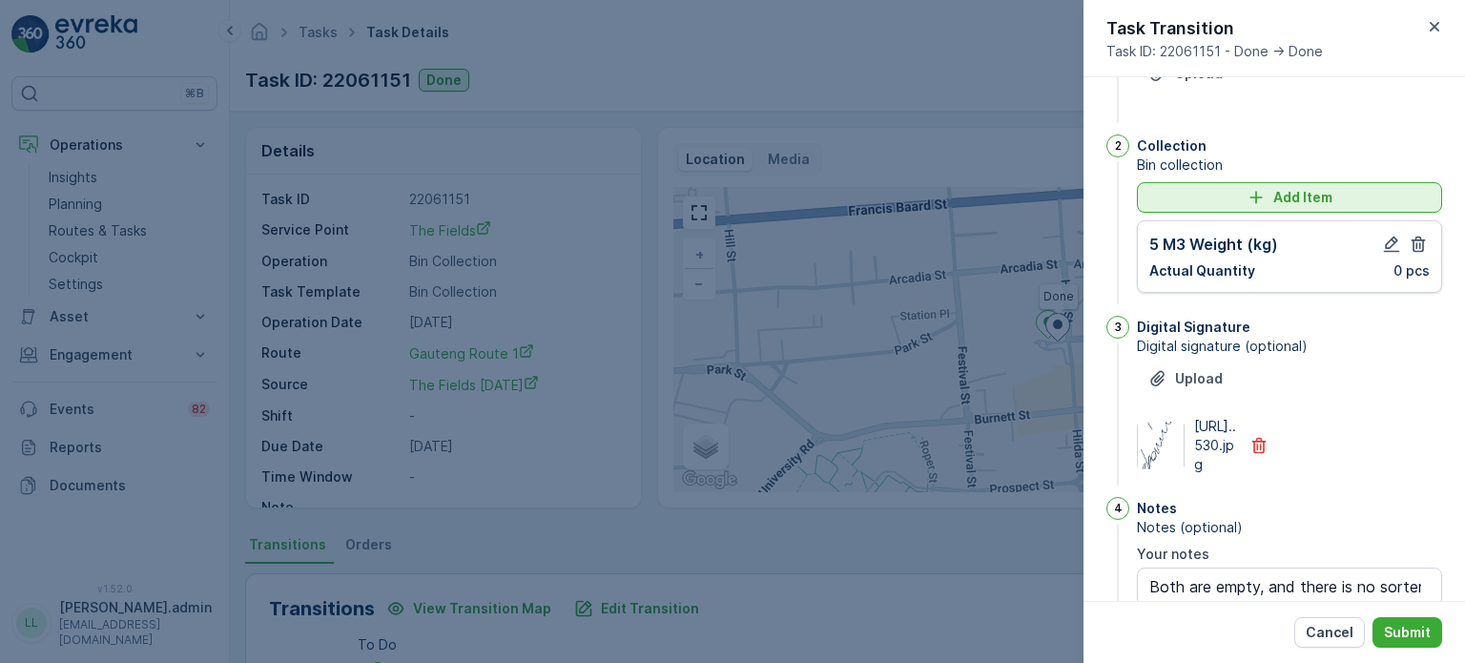
click at [1174, 196] on div "Add Item" at bounding box center [1289, 197] width 282 height 19
type notes "Both are empty, and there is no sorter"
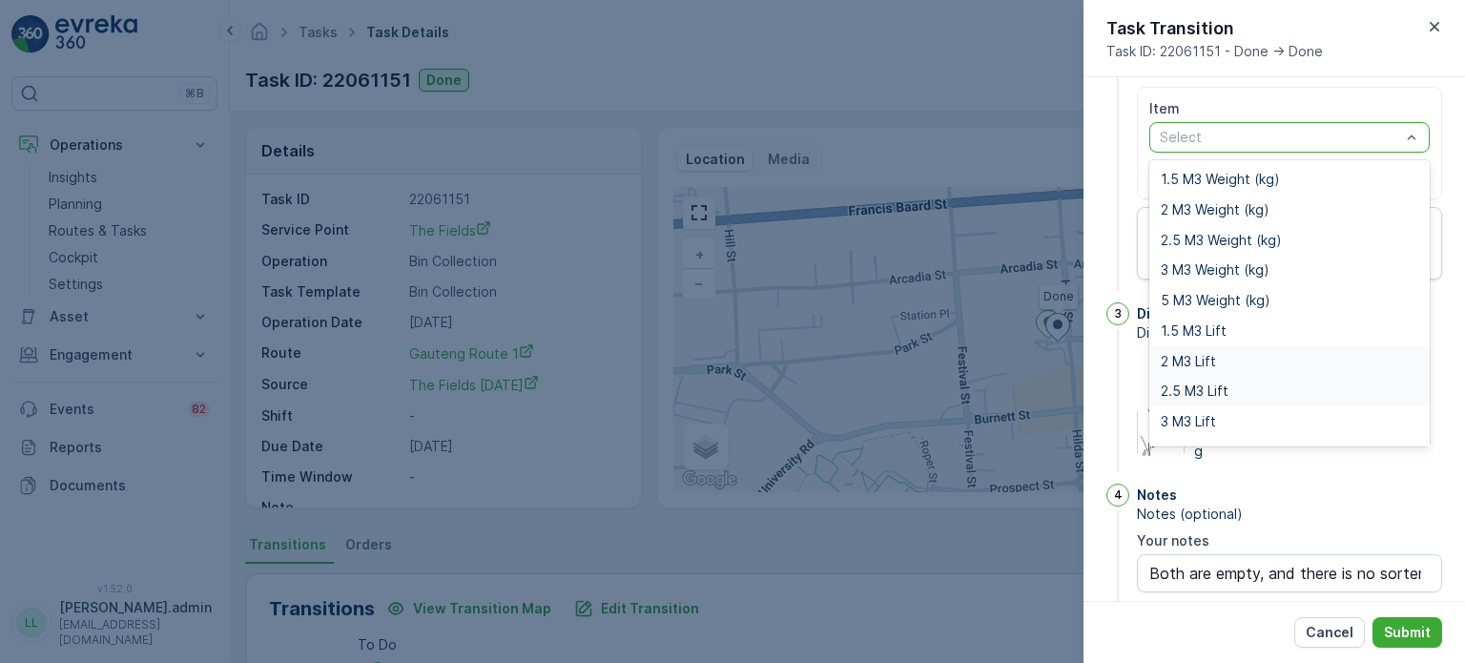
scroll to position [24, 0]
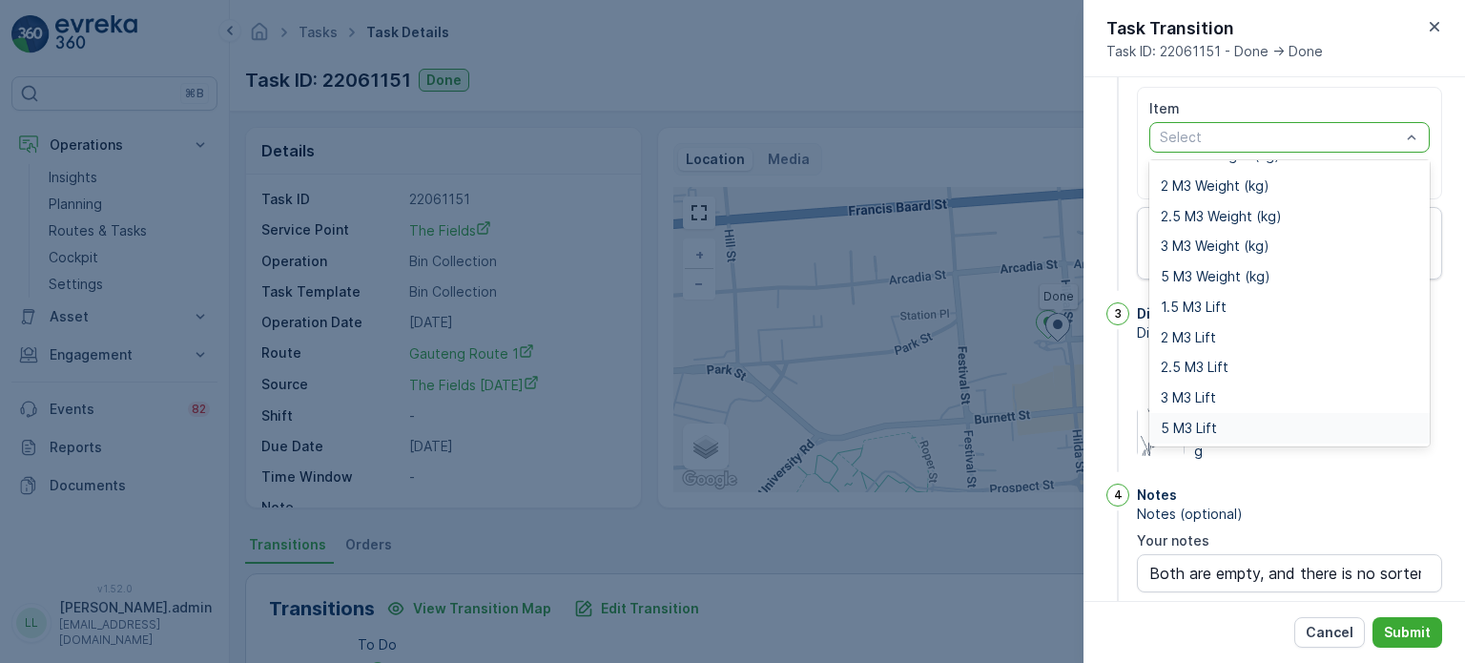
click at [1195, 426] on span "5 M3 Lift" at bounding box center [1189, 428] width 56 height 15
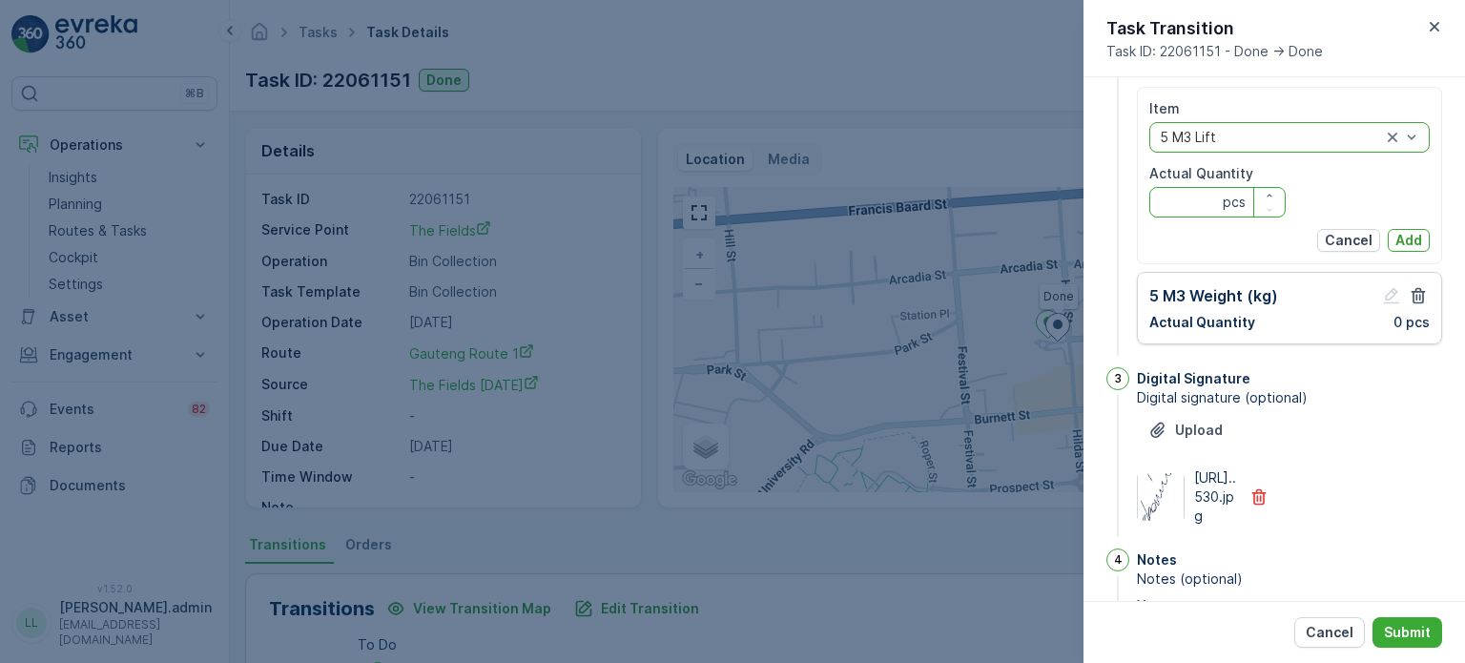
click at [1190, 205] on Quantity "Actual Quantity" at bounding box center [1217, 202] width 136 height 31
type Quantity "1"
click at [1407, 235] on p "Add" at bounding box center [1408, 240] width 27 height 19
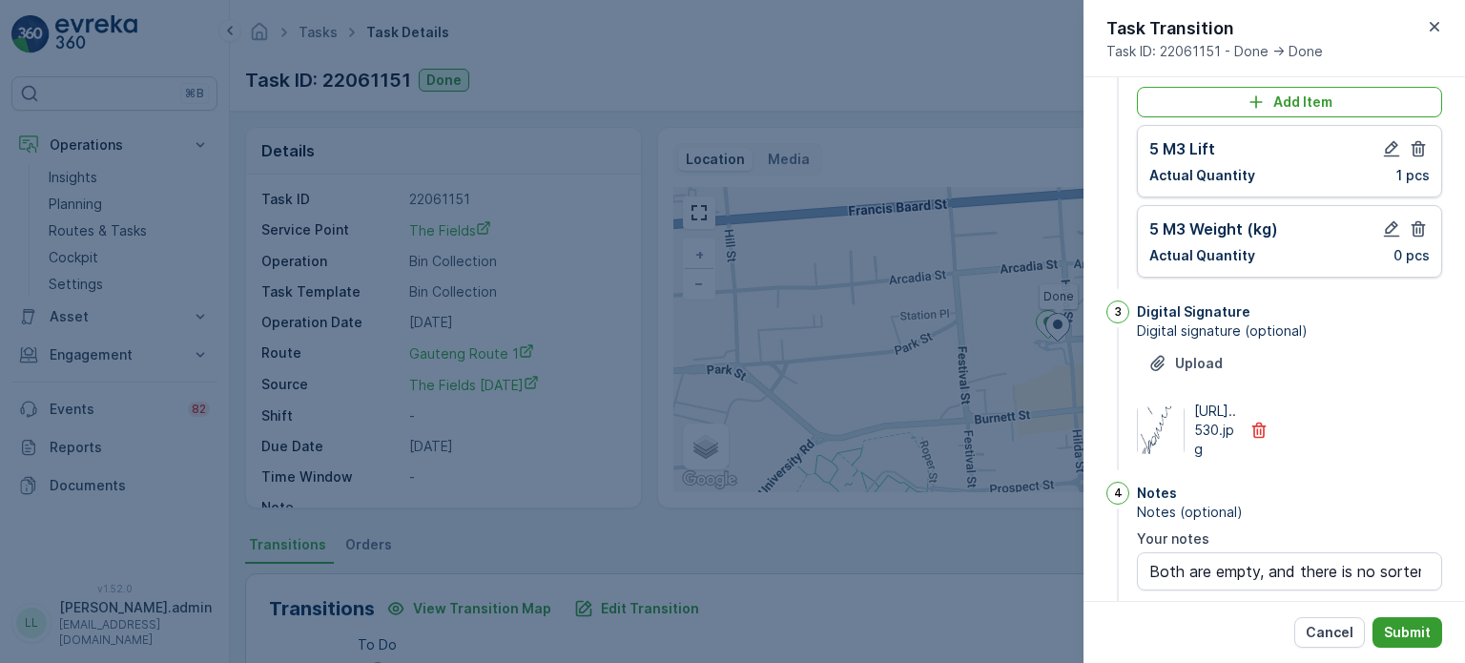
click at [1431, 631] on button "Submit" at bounding box center [1408, 632] width 70 height 31
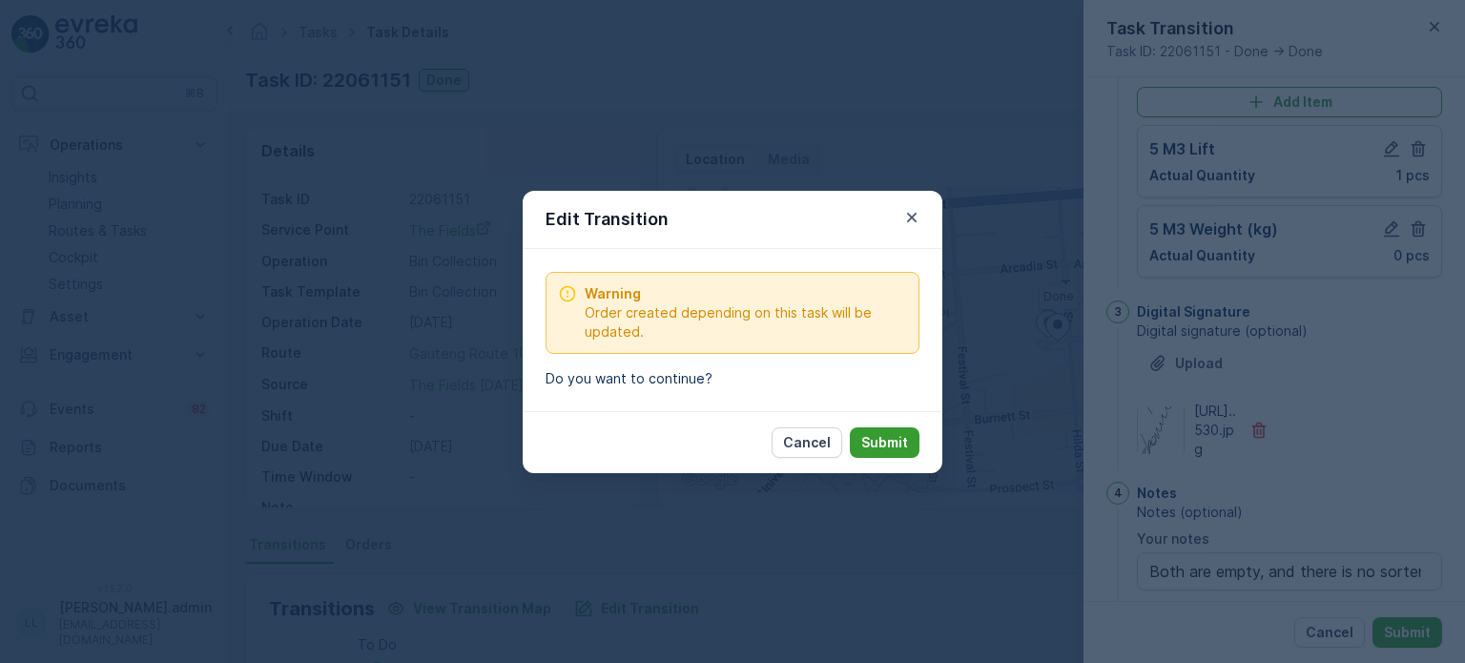
click at [889, 441] on p "Submit" at bounding box center [884, 442] width 47 height 19
type notes "Both are empty, and there is no sorter"
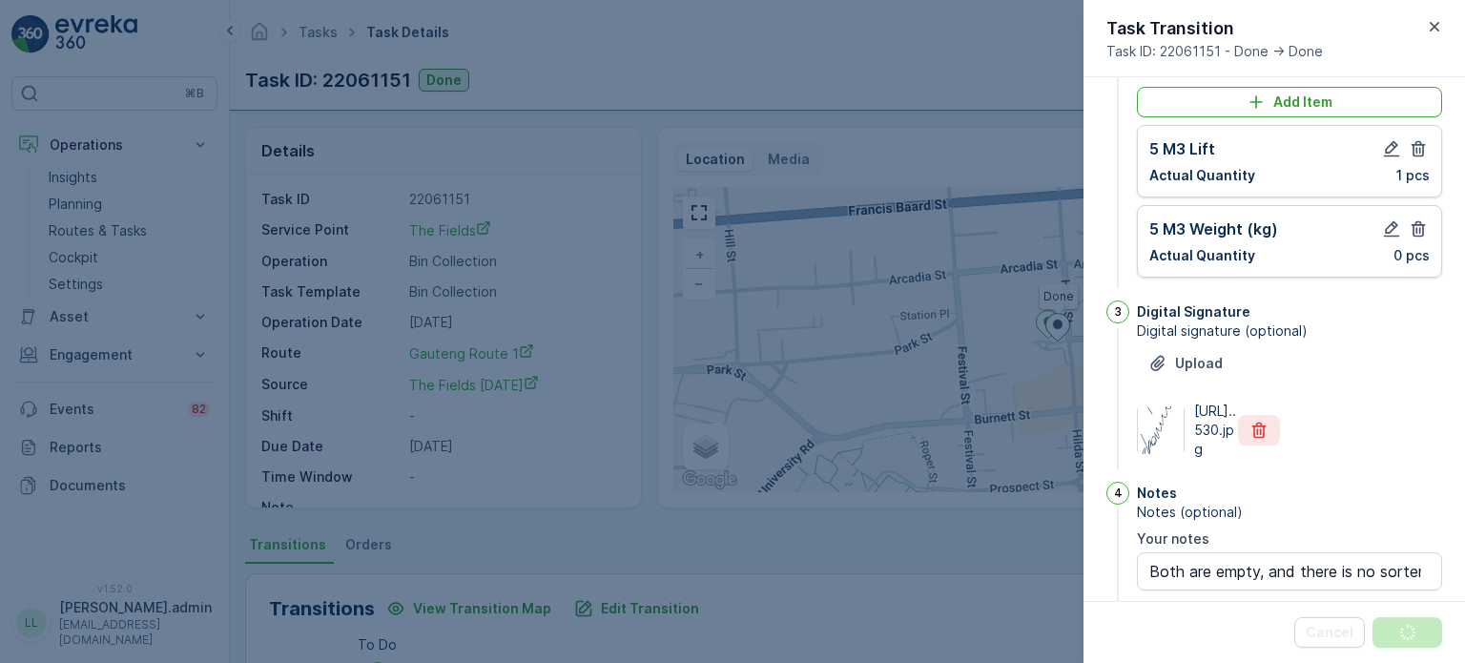
scroll to position [0, 0]
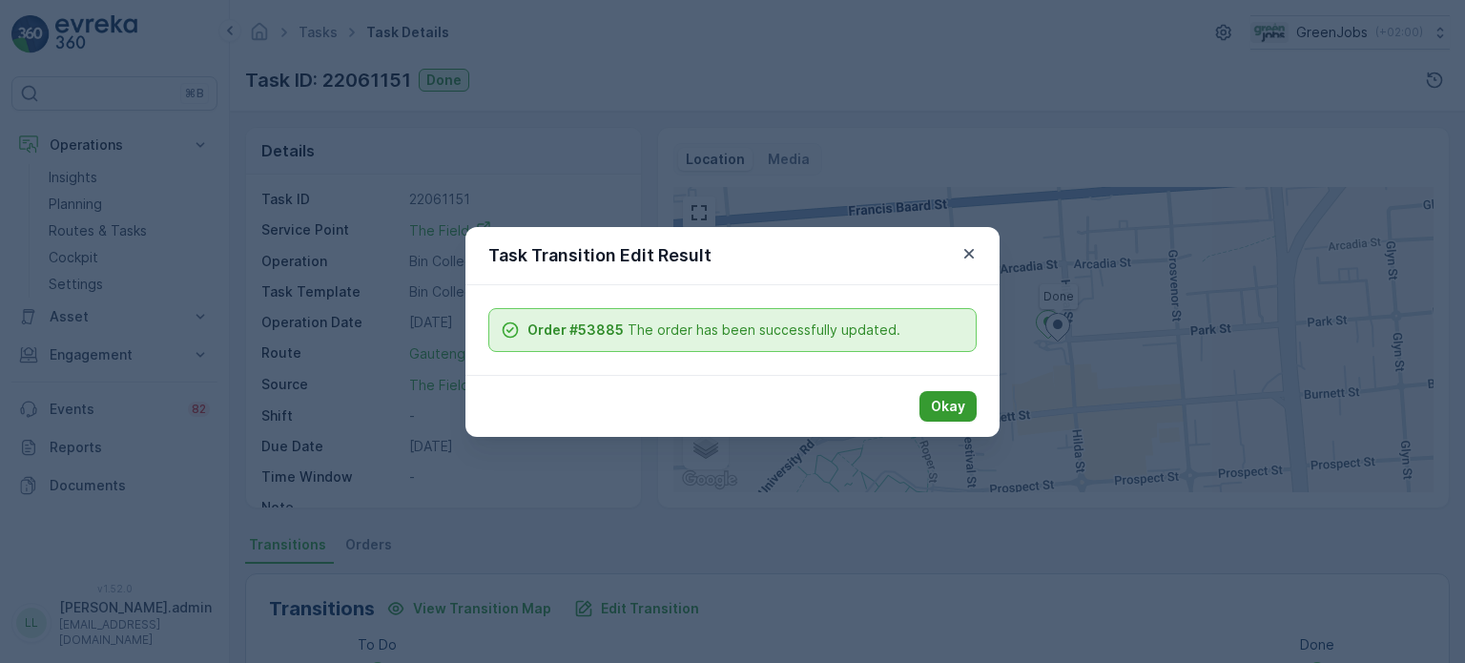
click at [955, 404] on p "Okay" at bounding box center [948, 406] width 34 height 19
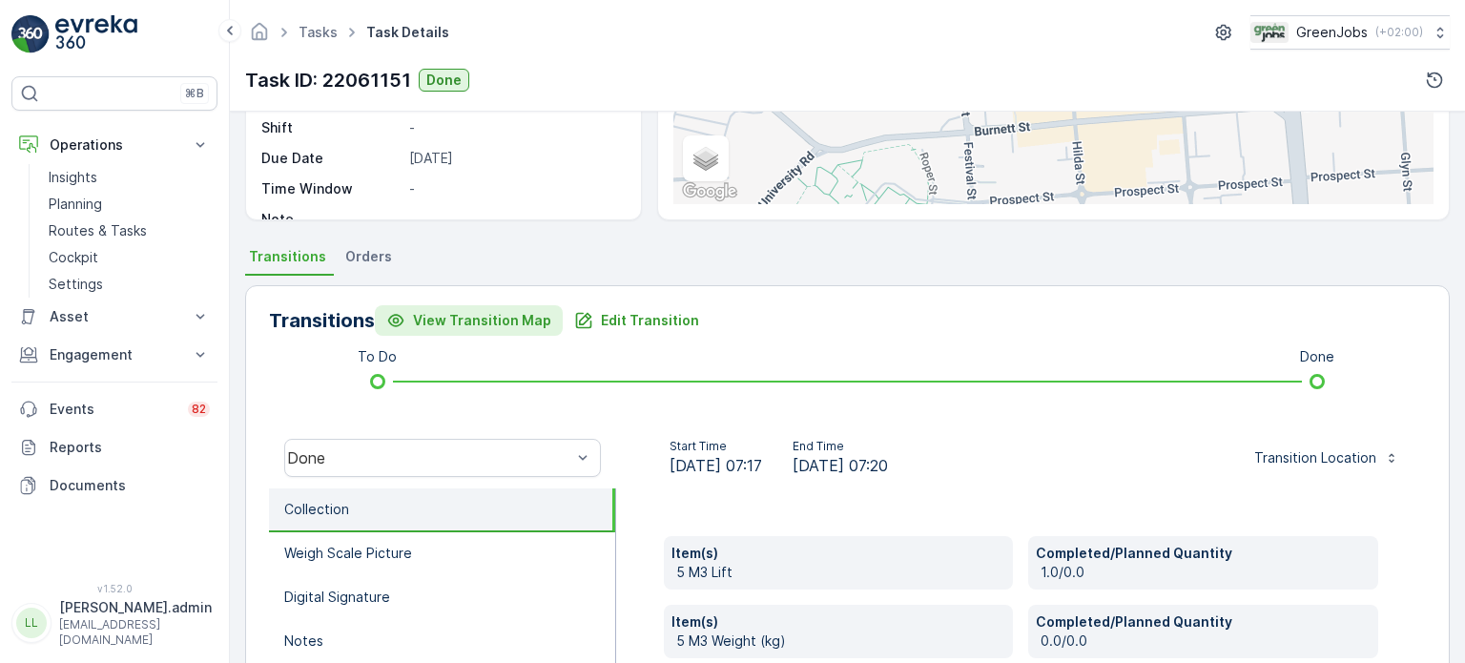
scroll to position [286, 0]
click at [358, 258] on span "Orders" at bounding box center [368, 258] width 47 height 19
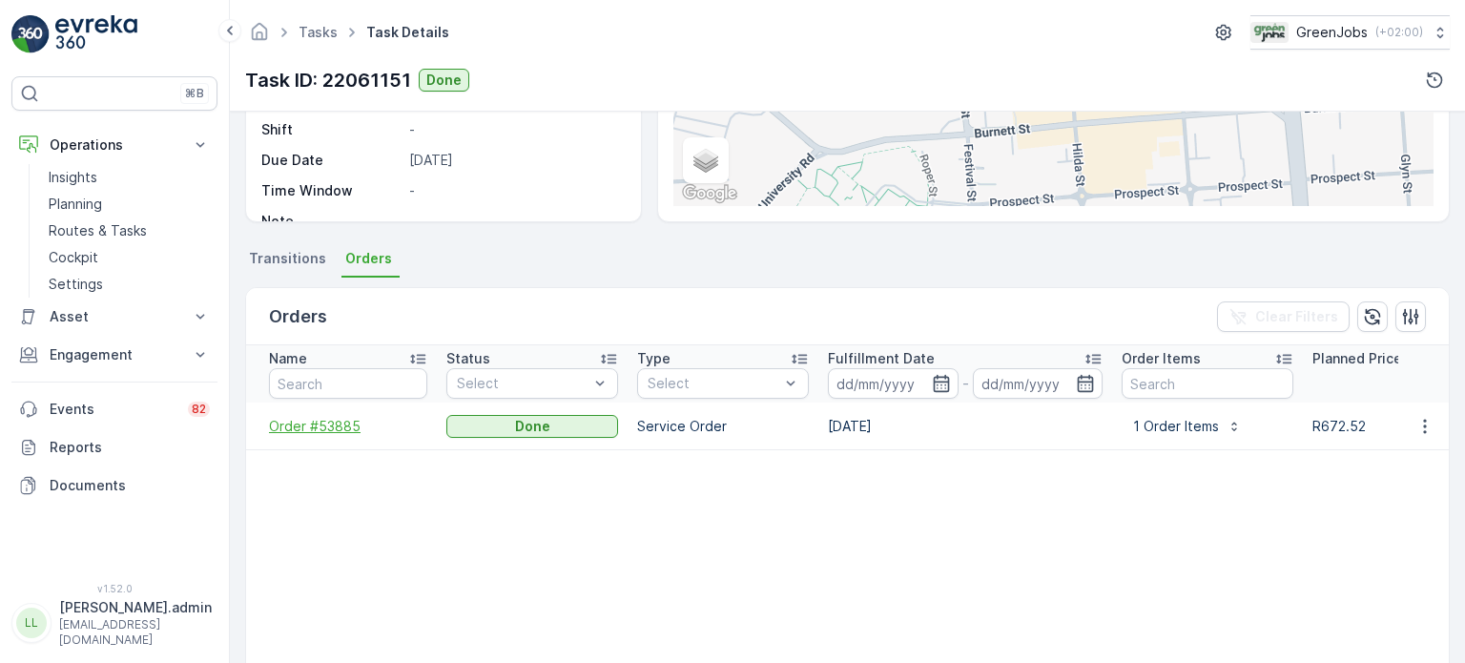
click at [324, 427] on span "Order #53885" at bounding box center [348, 426] width 158 height 19
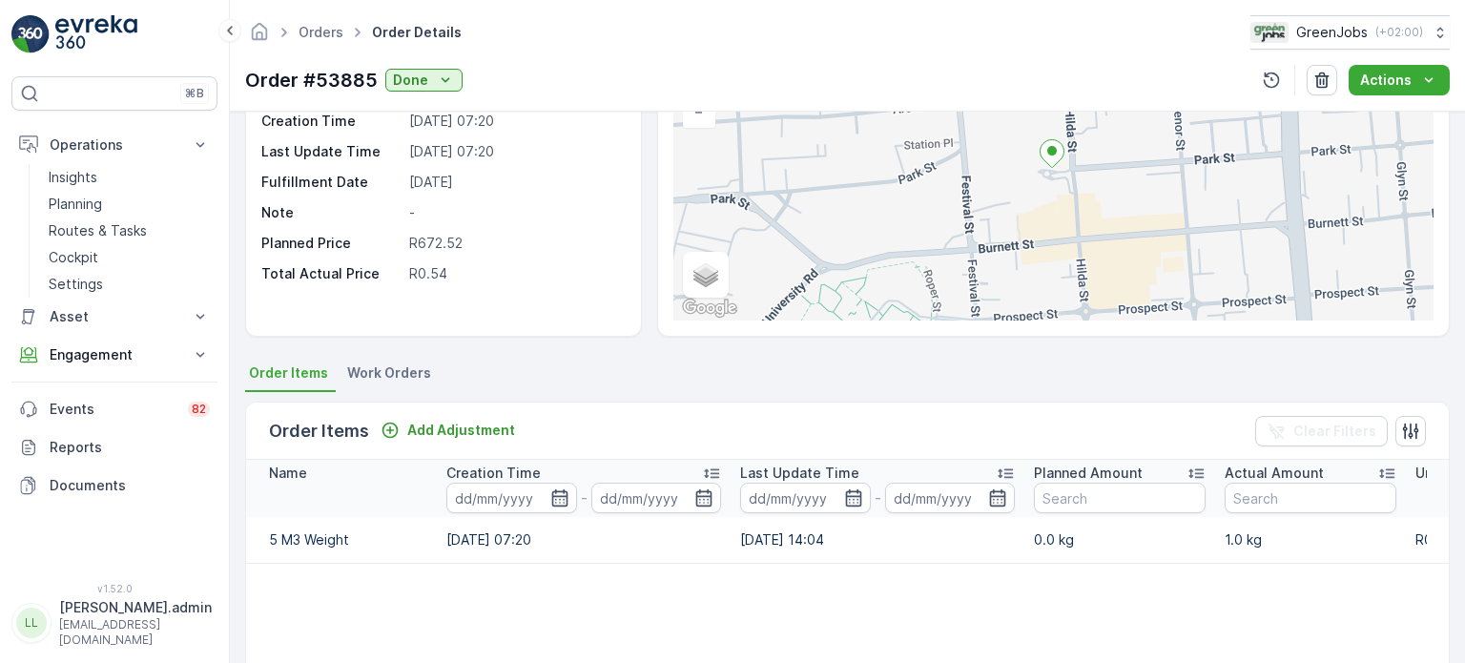
scroll to position [286, 0]
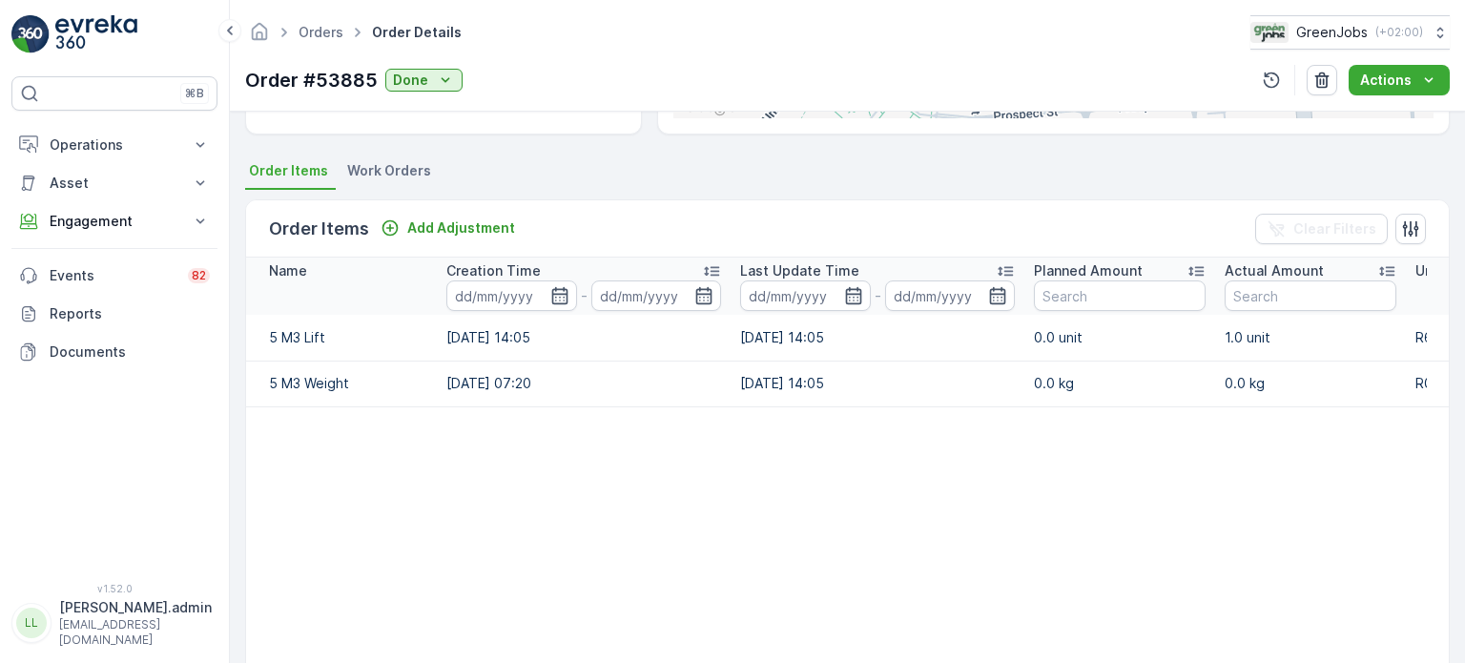
scroll to position [477, 0]
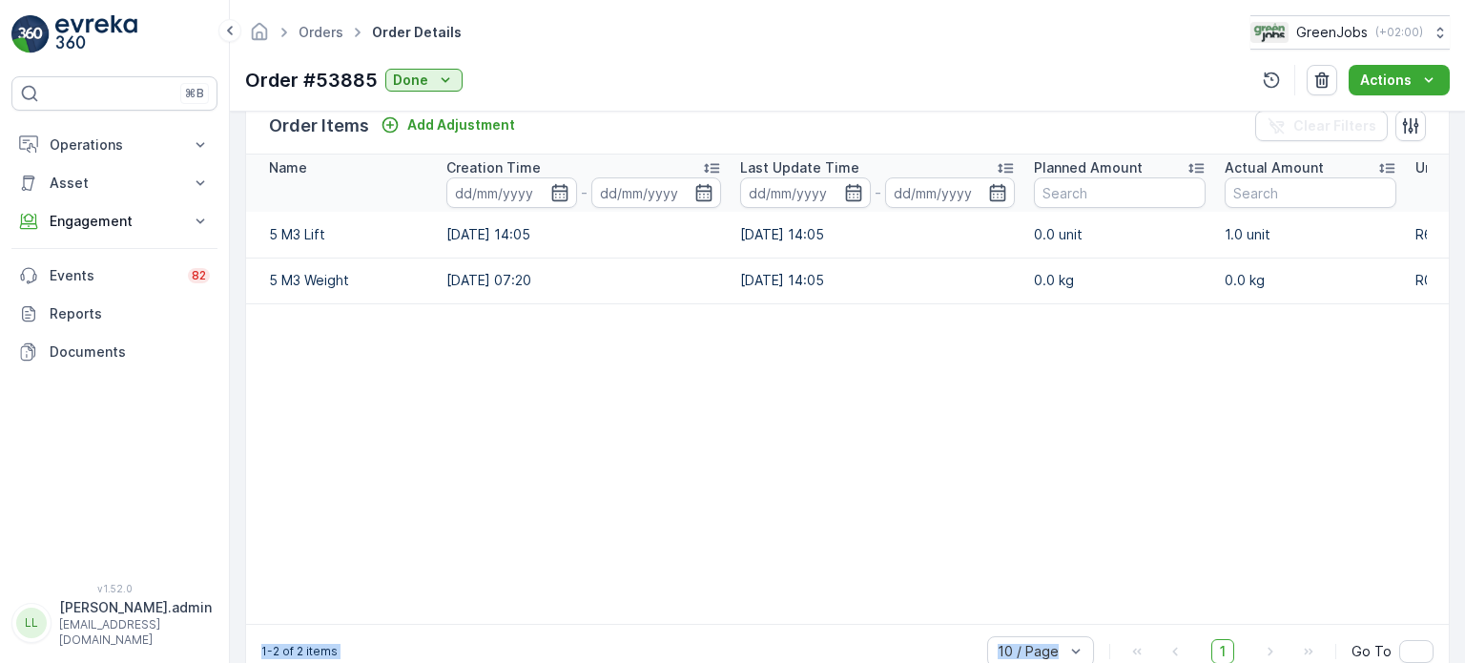
drag, startPoint x: 1133, startPoint y: 635, endPoint x: 1366, endPoint y: 595, distance: 236.2
click at [1366, 595] on div "Order Items Add Adjustment Clear Filters Name Creation Time - Last Update Time …" at bounding box center [847, 387] width 1205 height 583
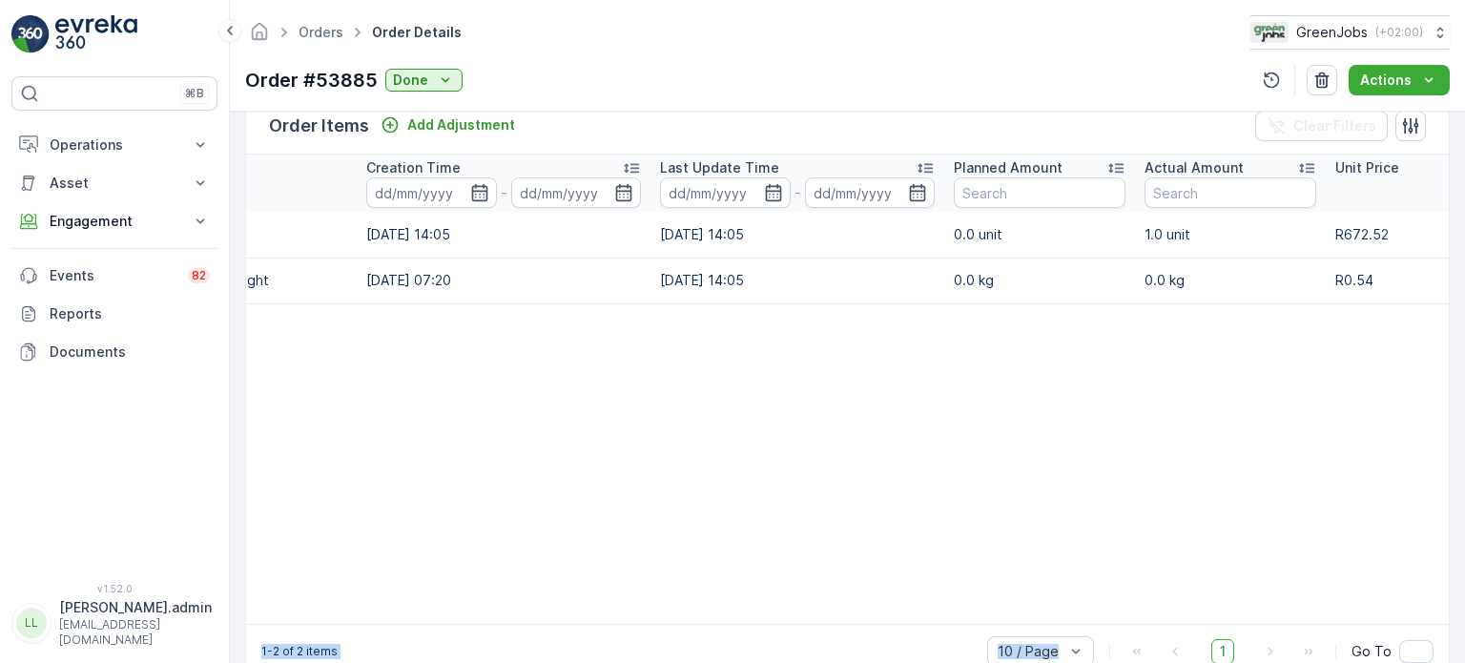
scroll to position [0, 0]
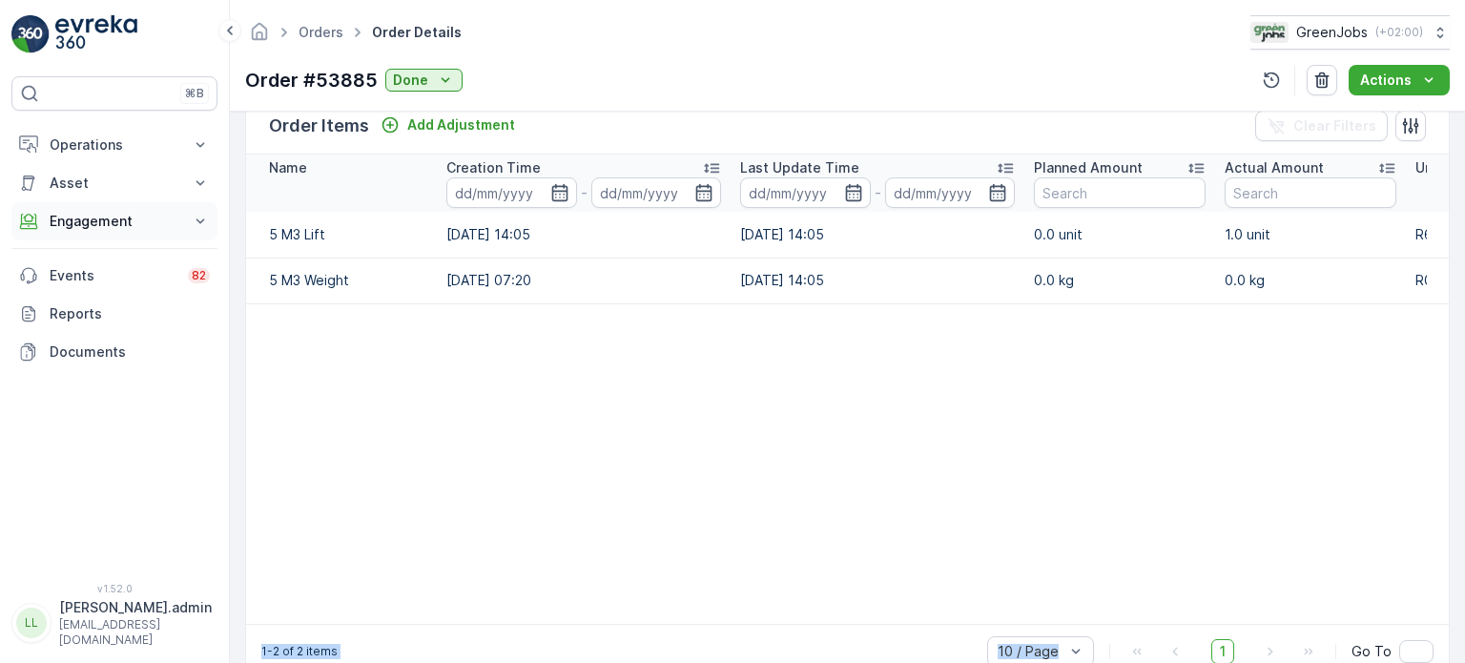
click at [69, 224] on p "Engagement" at bounding box center [115, 221] width 130 height 19
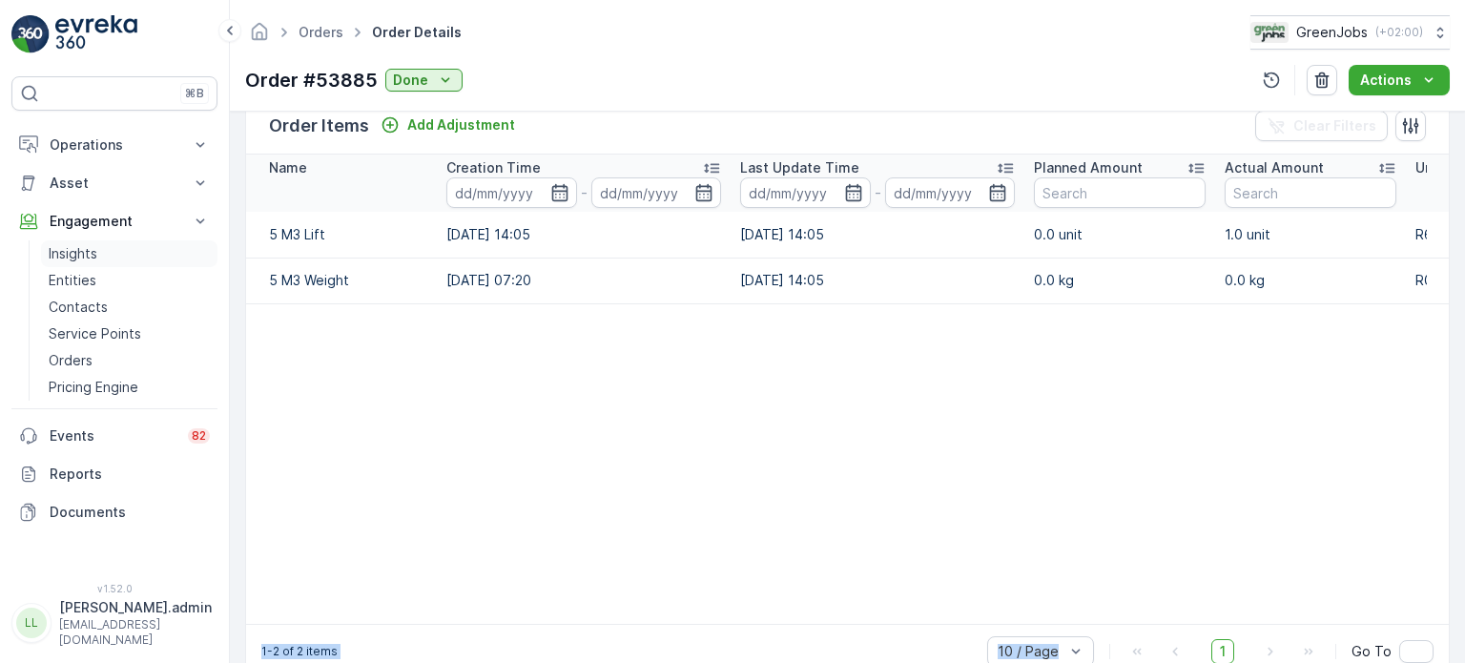
click at [75, 249] on p "Insights" at bounding box center [73, 253] width 49 height 19
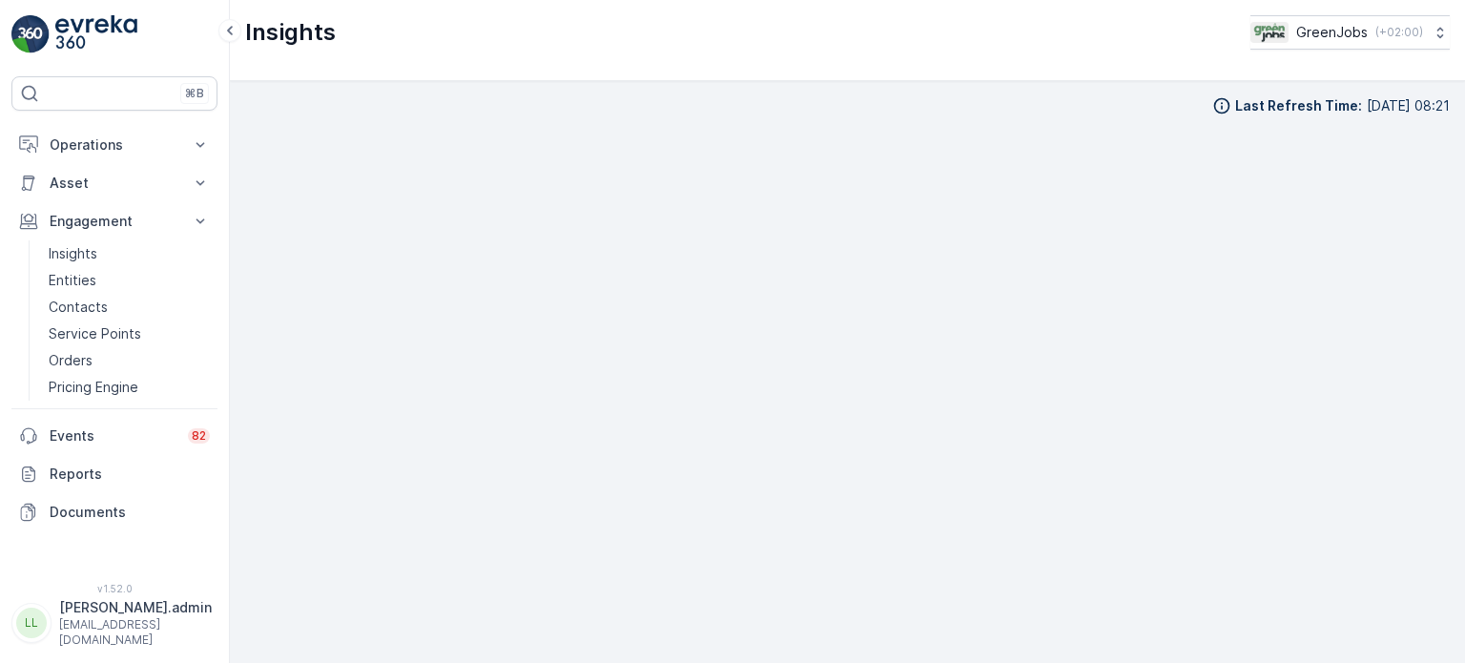
scroll to position [15, 0]
drag, startPoint x: 99, startPoint y: 330, endPoint x: 114, endPoint y: 334, distance: 14.8
click at [99, 330] on p "Service Points" at bounding box center [95, 333] width 93 height 19
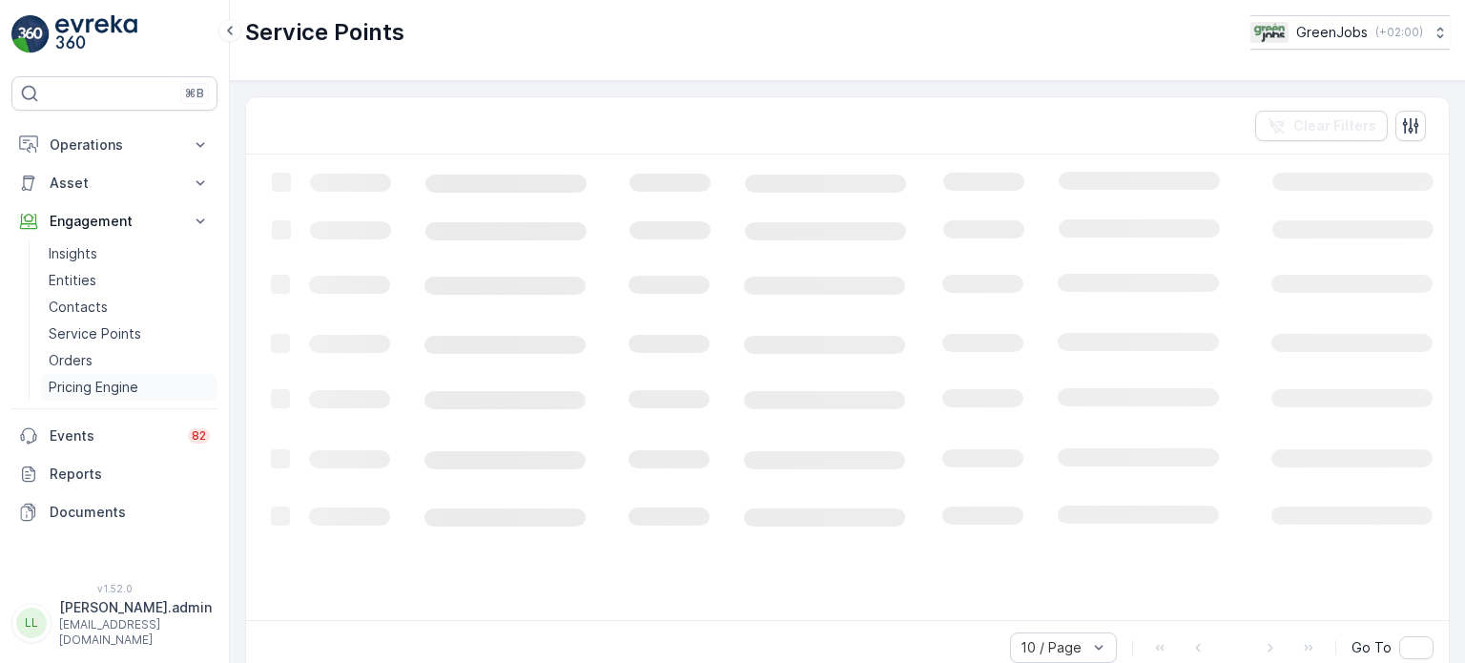
click at [83, 381] on p "Pricing Engine" at bounding box center [94, 387] width 90 height 19
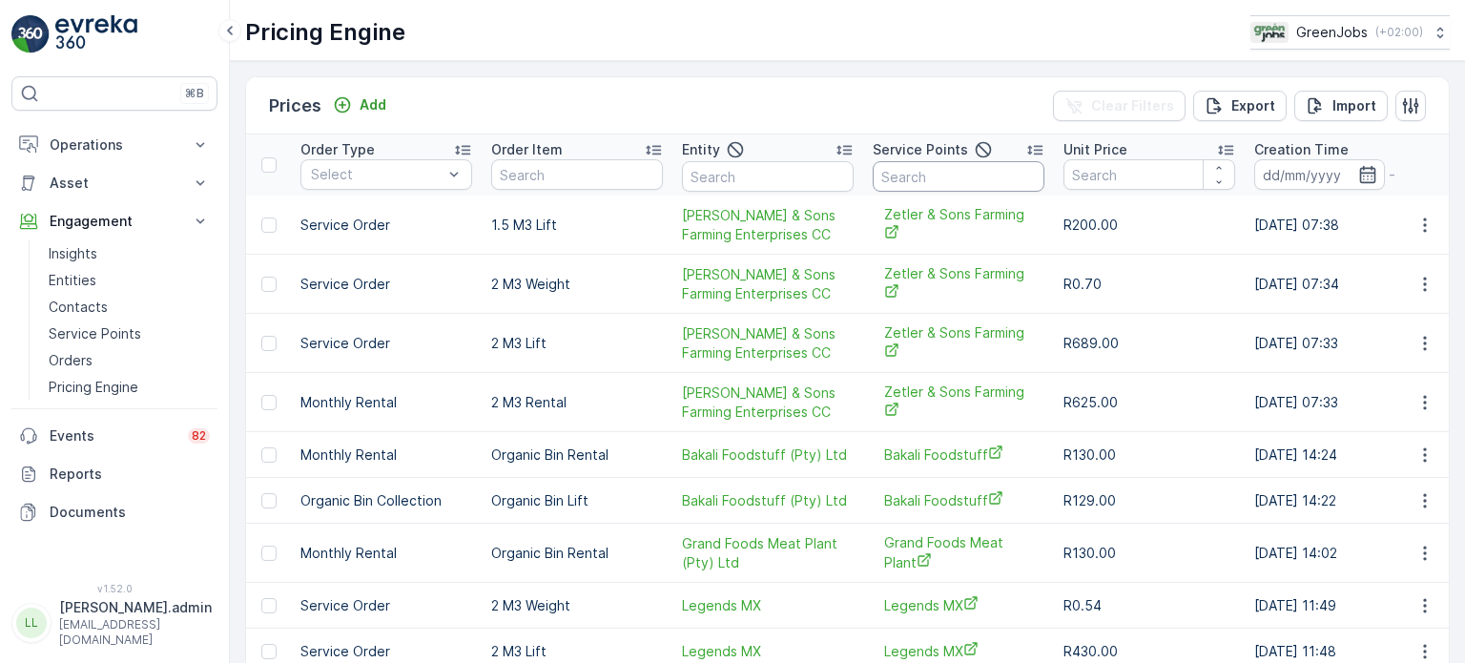
click at [912, 175] on input "text" at bounding box center [959, 176] width 172 height 31
type input "garden"
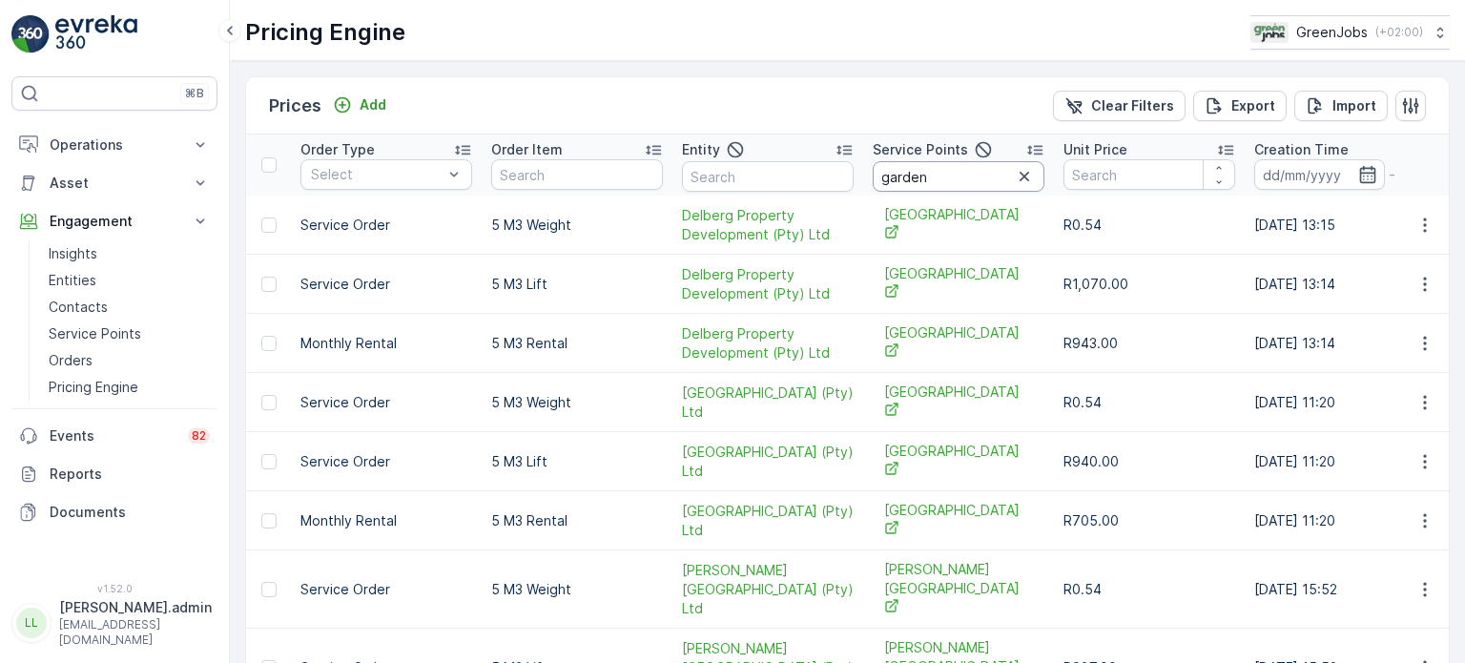
click at [881, 179] on input "garden" at bounding box center [959, 176] width 172 height 31
type input "dolsid garden"
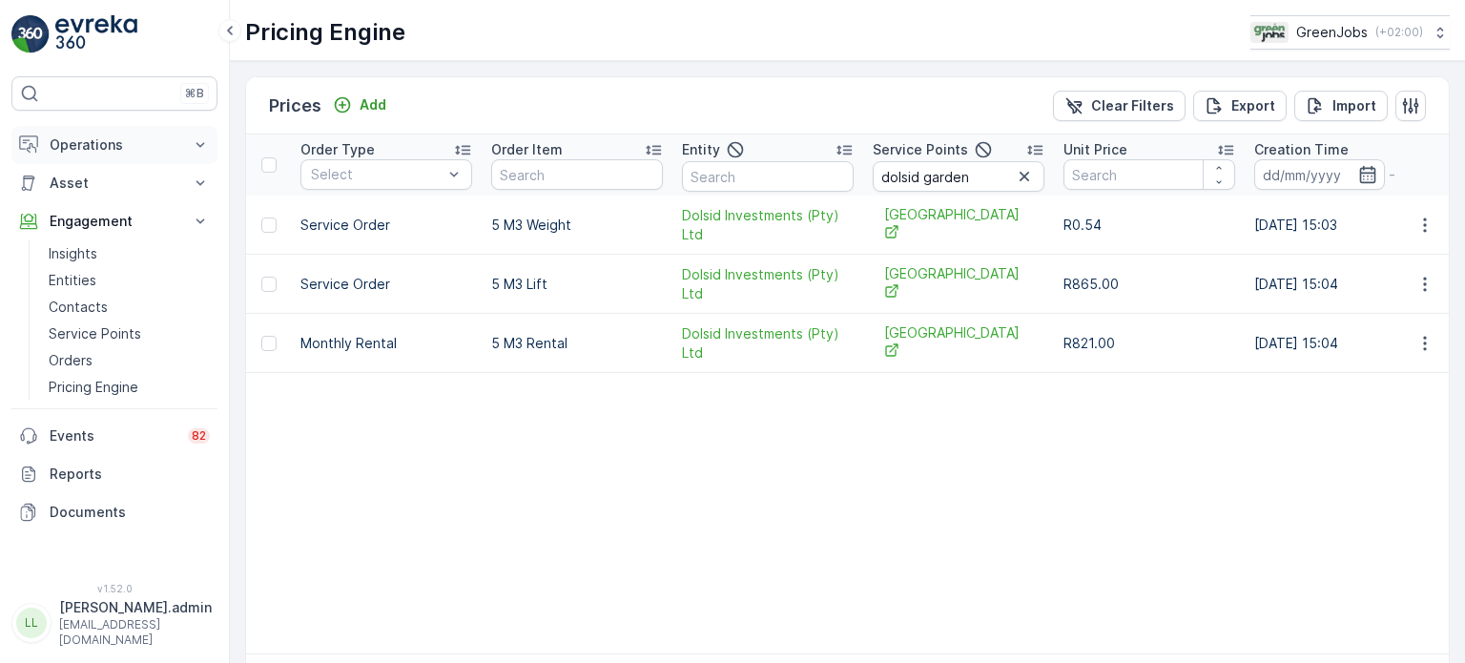
drag, startPoint x: 103, startPoint y: 152, endPoint x: 107, endPoint y: 162, distance: 11.2
click at [103, 152] on p "Operations" at bounding box center [115, 144] width 130 height 19
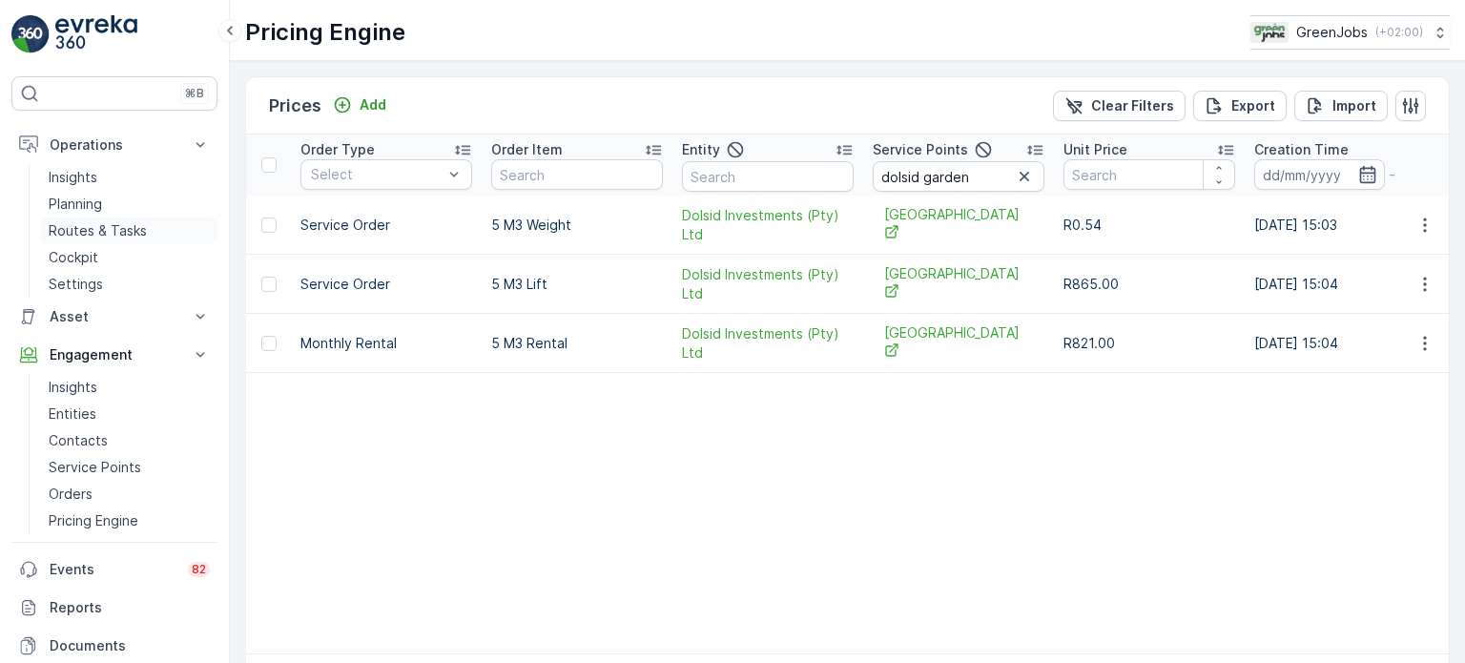
click at [117, 224] on p "Routes & Tasks" at bounding box center [98, 230] width 98 height 19
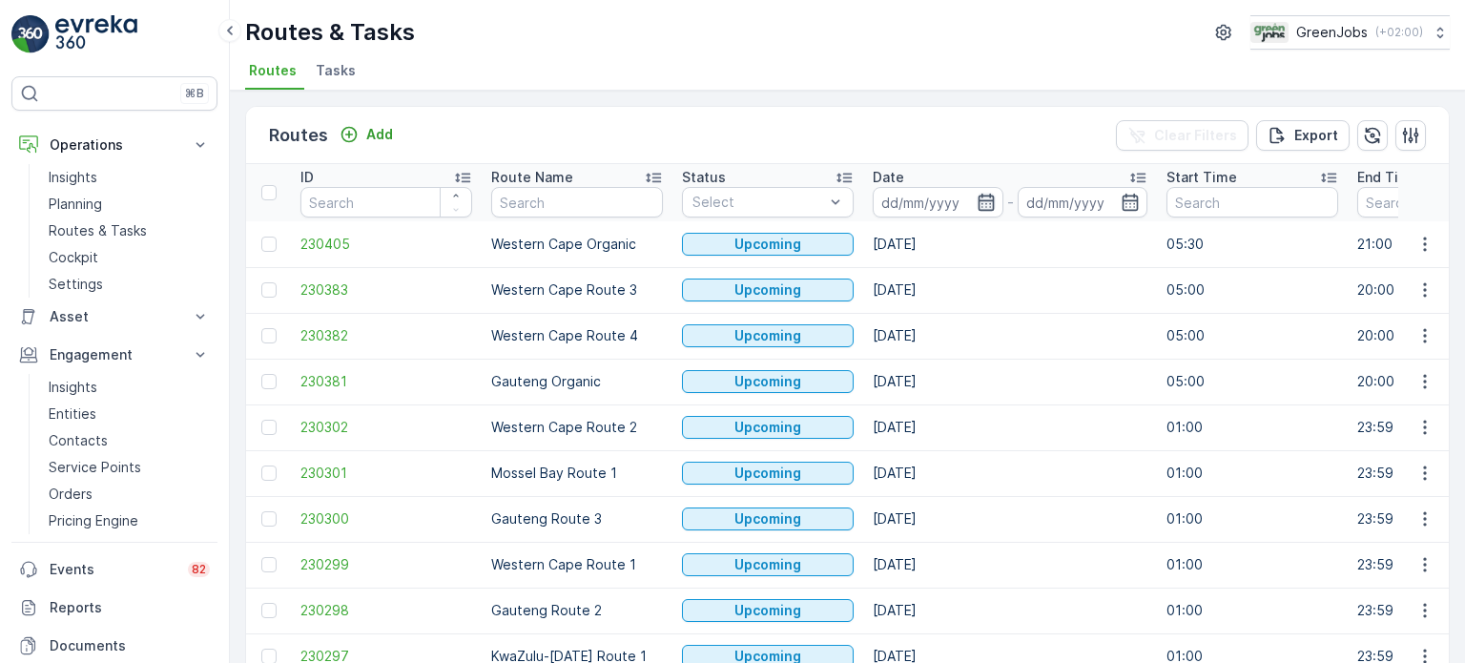
click at [979, 202] on icon "button" at bounding box center [986, 202] width 16 height 17
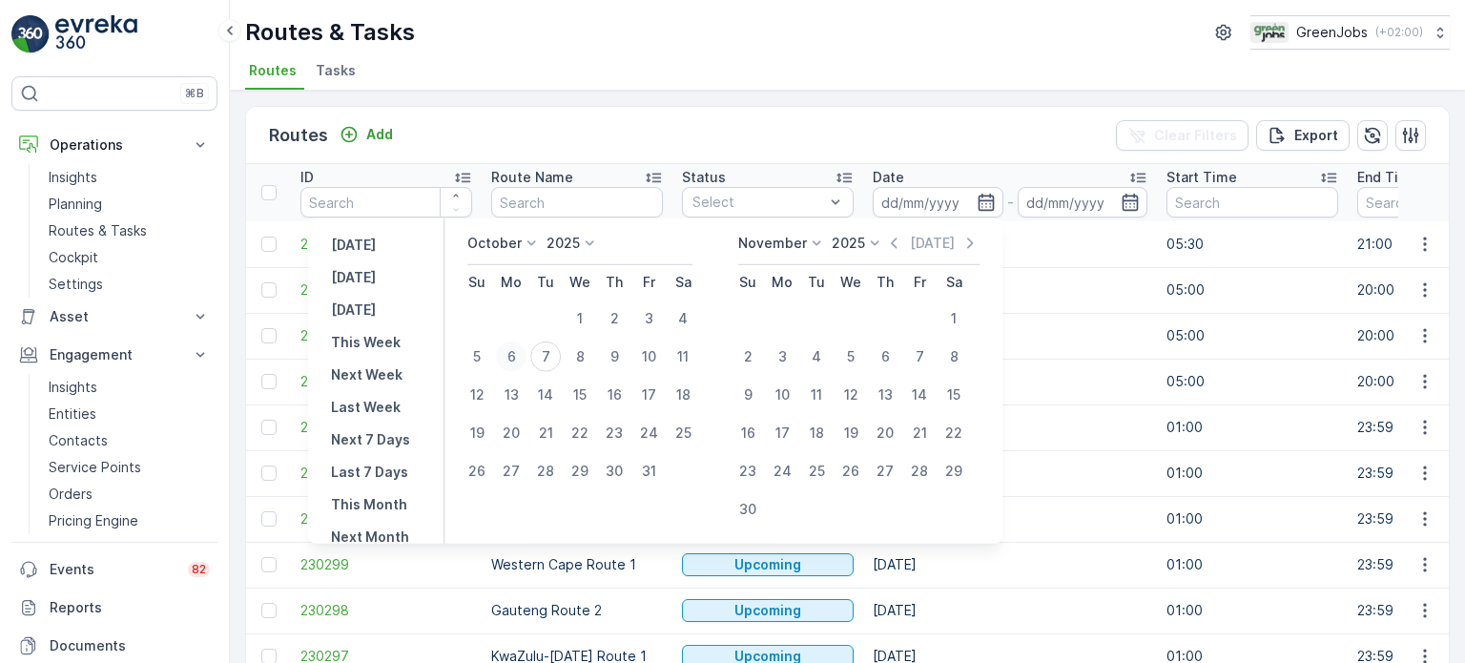
click at [524, 359] on div "6" at bounding box center [511, 356] width 31 height 31
type input "[DATE]"
click at [524, 359] on div "6" at bounding box center [511, 356] width 31 height 31
type input "[DATE]"
click at [524, 359] on div "6" at bounding box center [511, 356] width 31 height 31
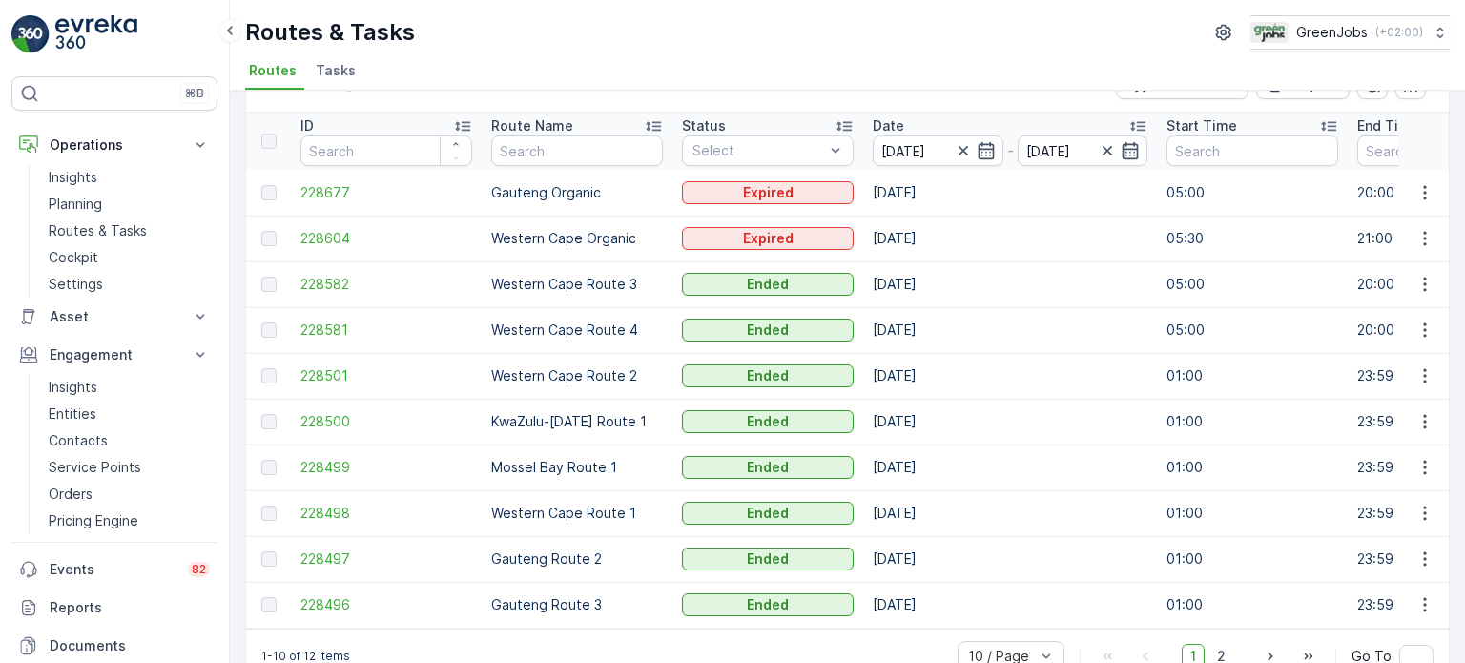
scroll to position [94, 0]
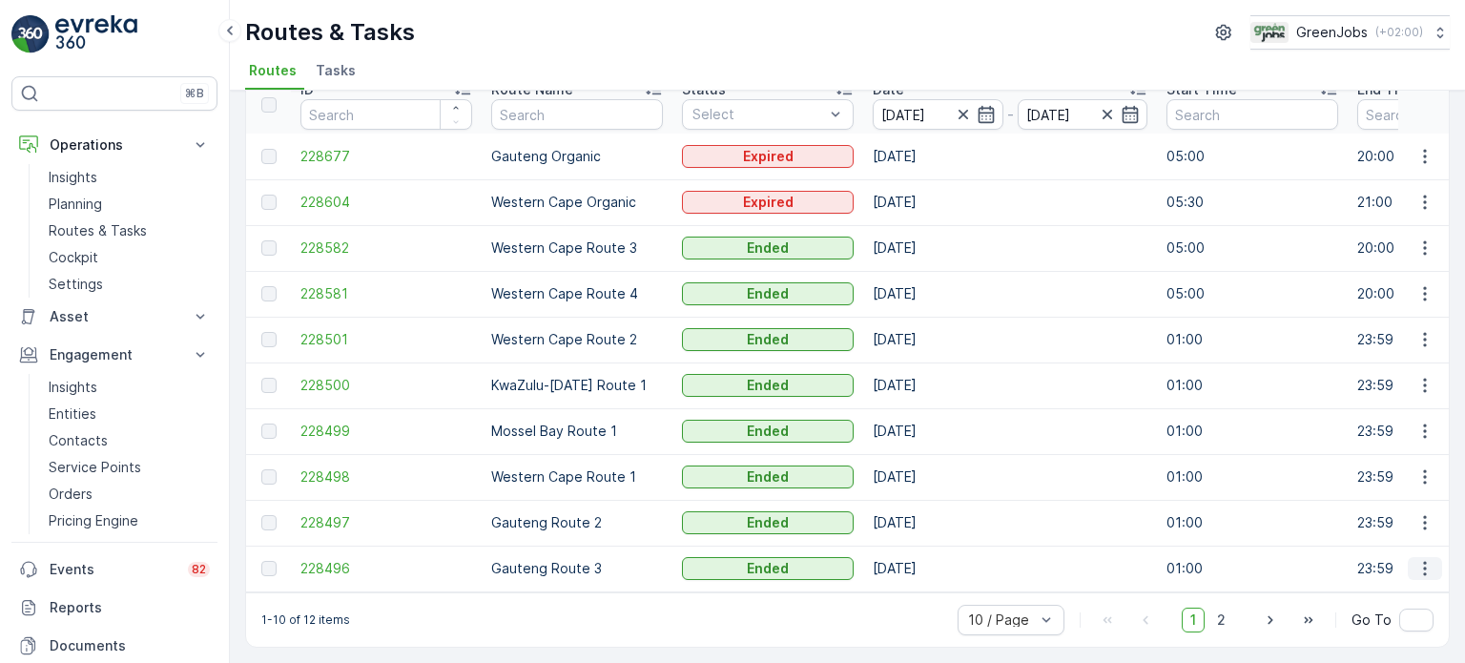
click at [1422, 559] on icon "button" at bounding box center [1424, 568] width 19 height 19
click at [1366, 587] on span "See More Details" at bounding box center [1380, 588] width 111 height 19
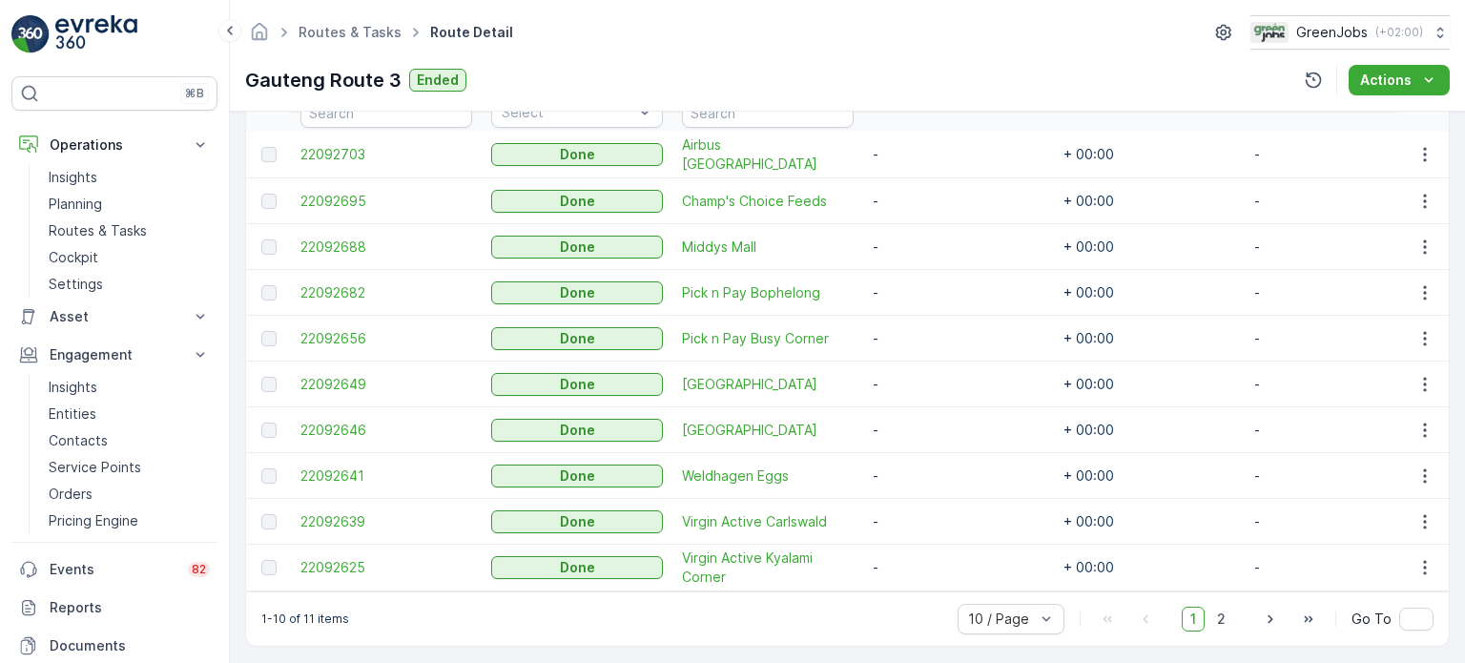
scroll to position [572, 0]
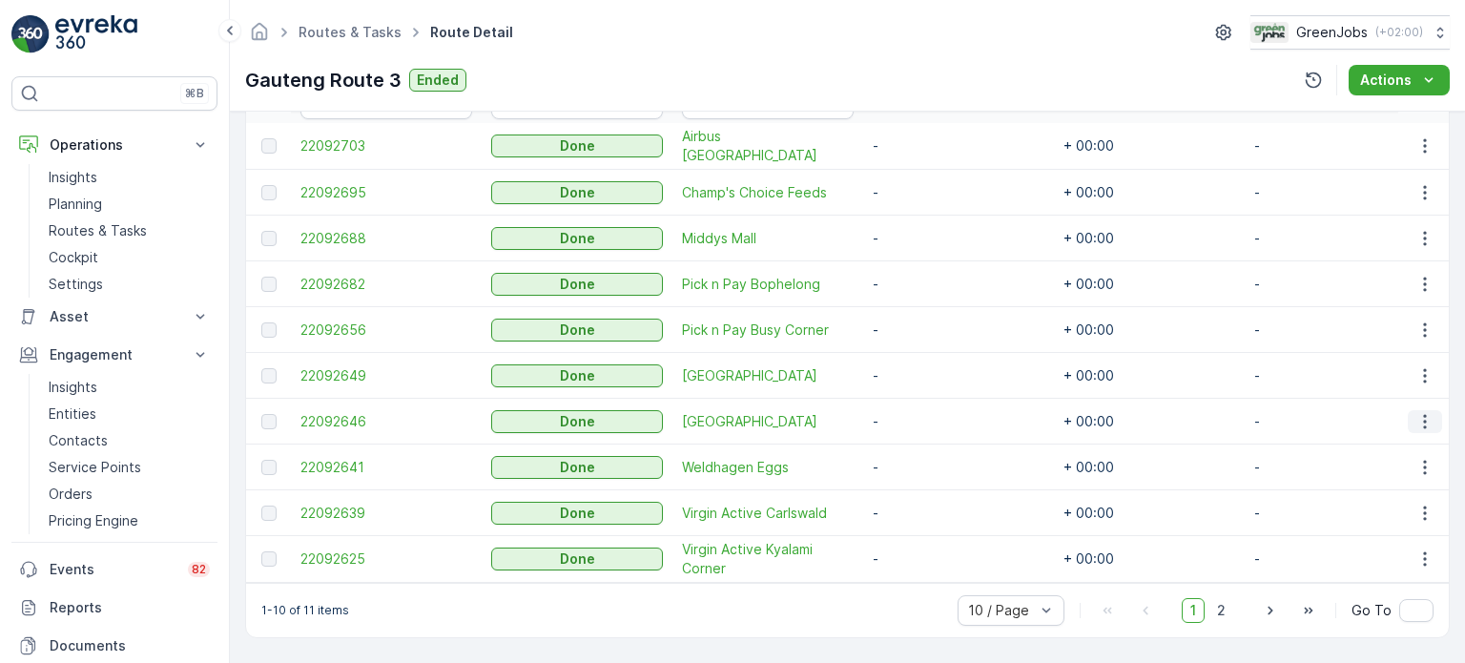
click at [1425, 417] on icon "button" at bounding box center [1424, 421] width 19 height 19
click at [1376, 434] on span "See More Details" at bounding box center [1402, 441] width 111 height 19
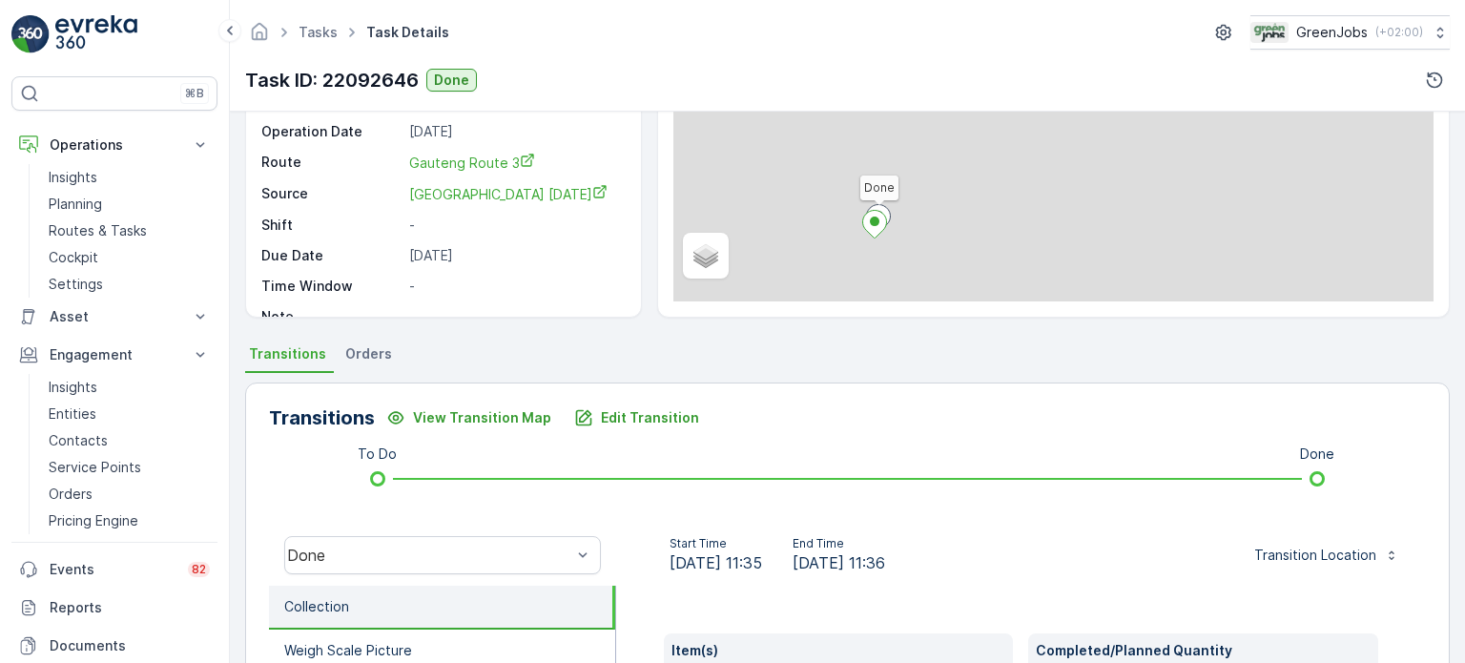
scroll to position [382, 0]
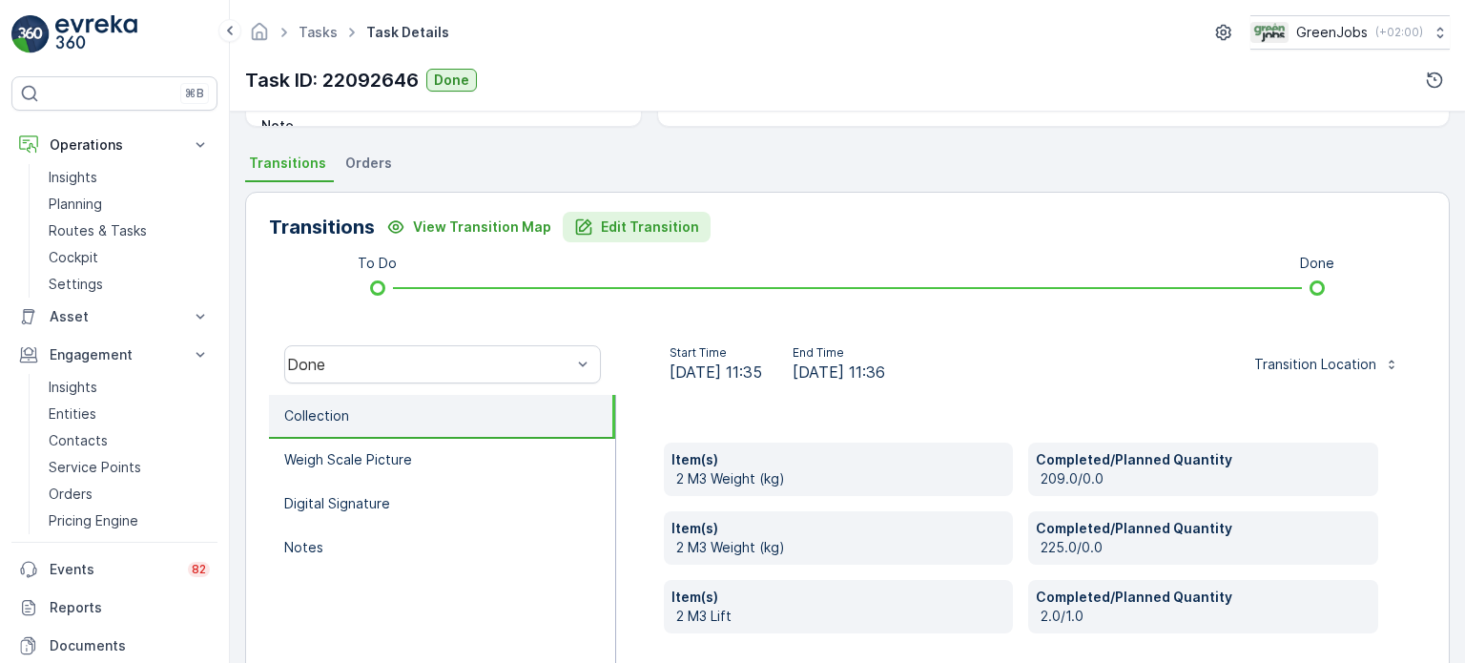
click at [649, 234] on p "Edit Transition" at bounding box center [650, 226] width 98 height 19
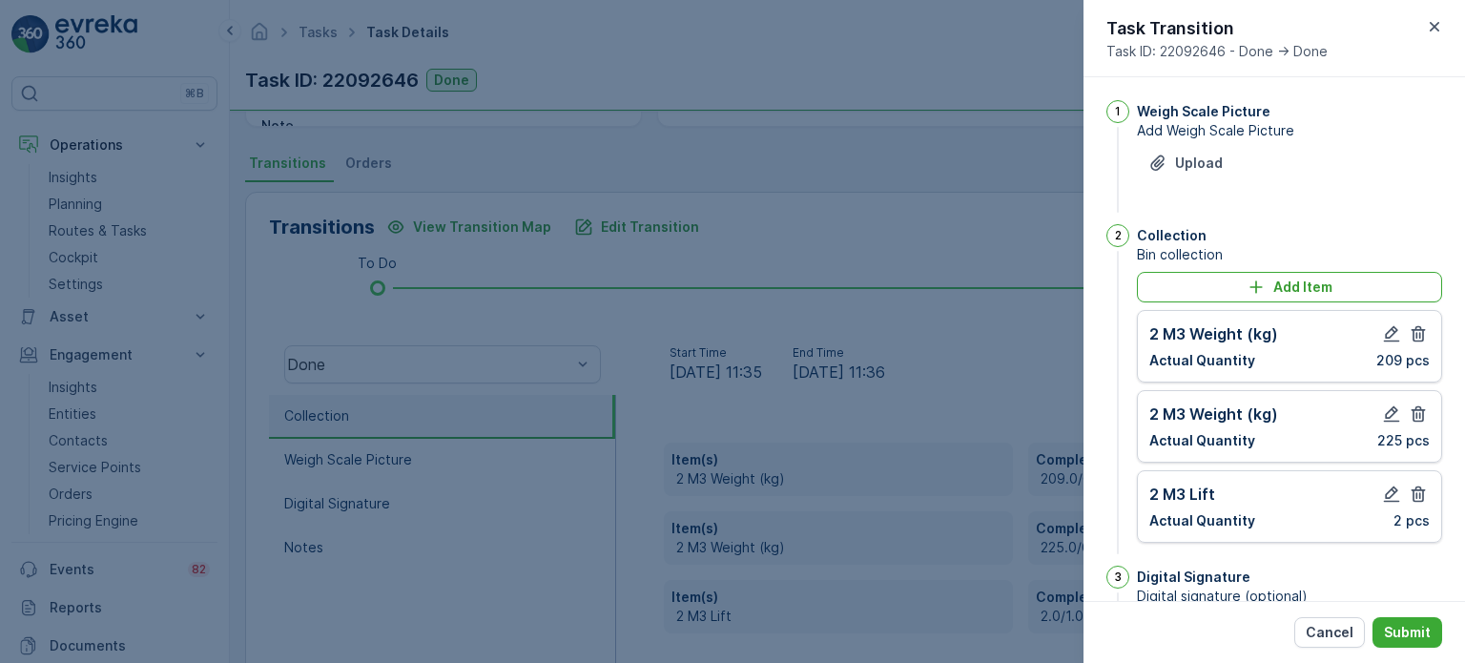
scroll to position [328, 0]
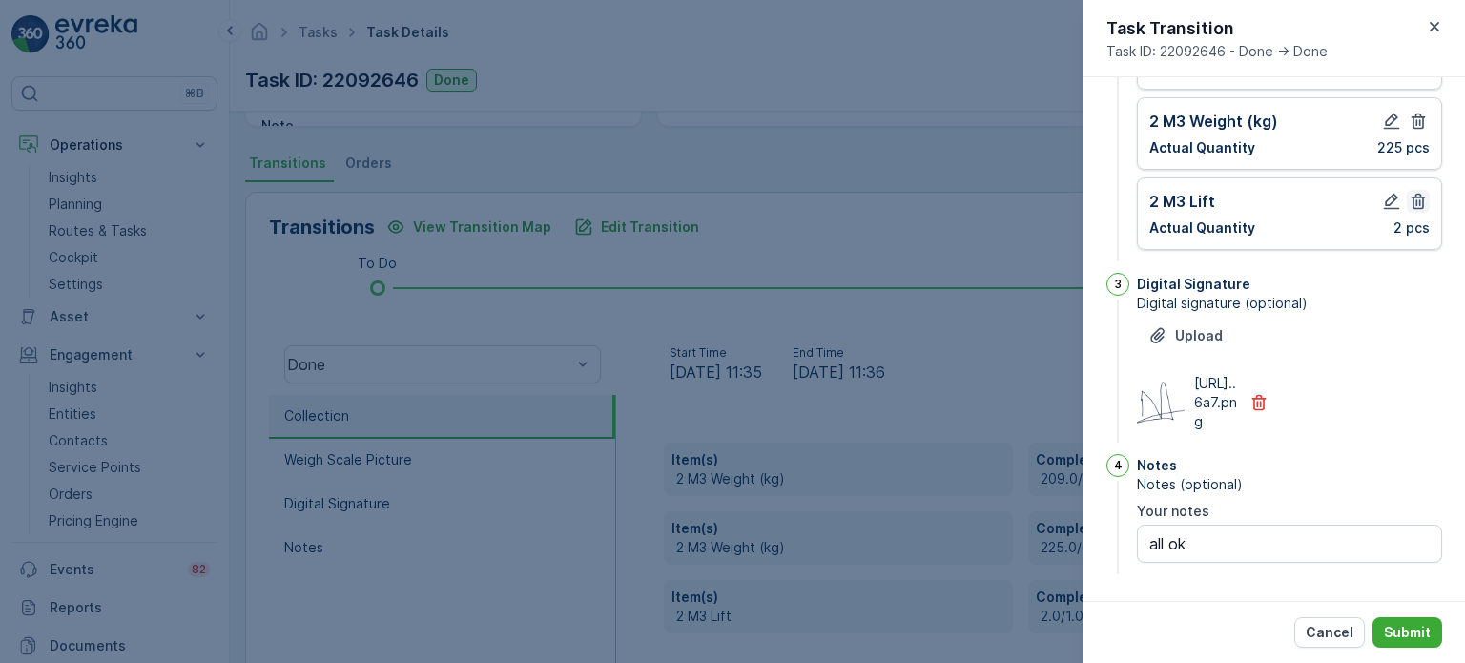
drag, startPoint x: 1408, startPoint y: 166, endPoint x: 1419, endPoint y: 141, distance: 27.3
click at [1412, 194] on icon "button" at bounding box center [1419, 202] width 14 height 16
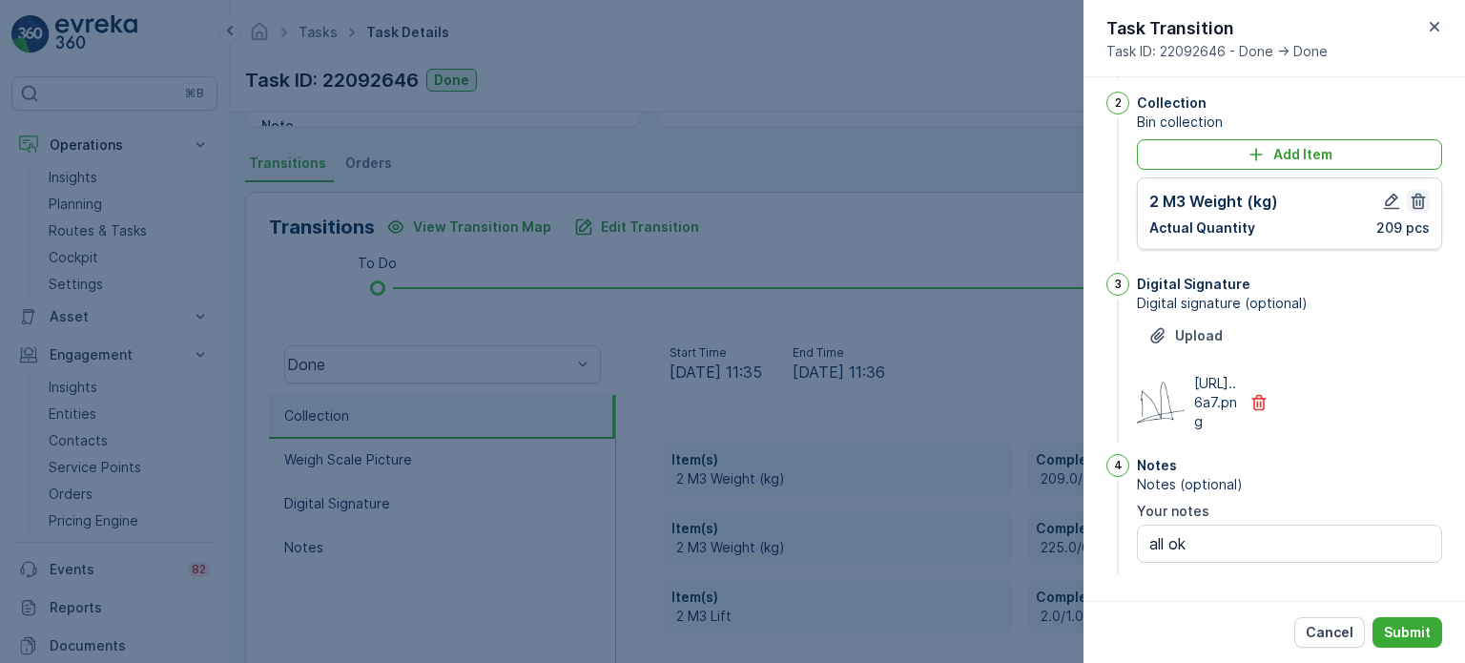
click at [1421, 192] on icon "button" at bounding box center [1418, 201] width 19 height 19
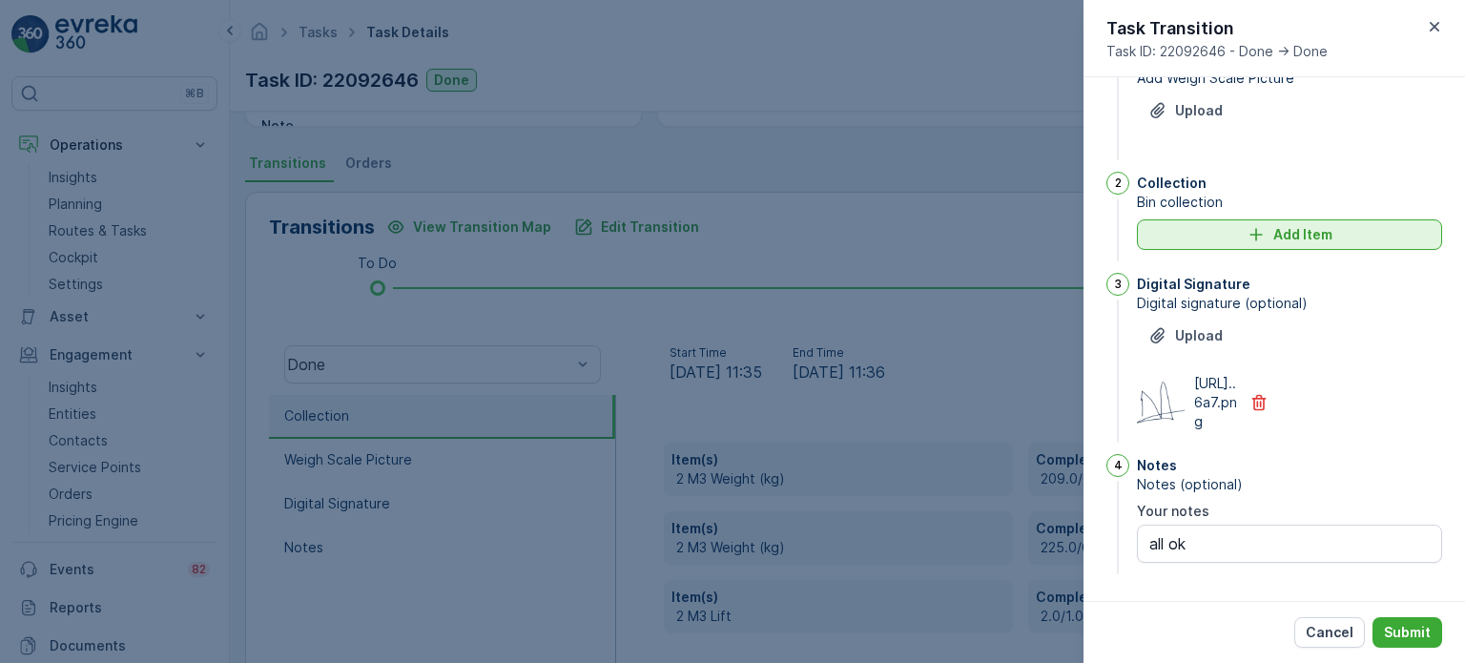
click at [1268, 225] on div "Add Item" at bounding box center [1289, 234] width 282 height 19
type notes "all ok"
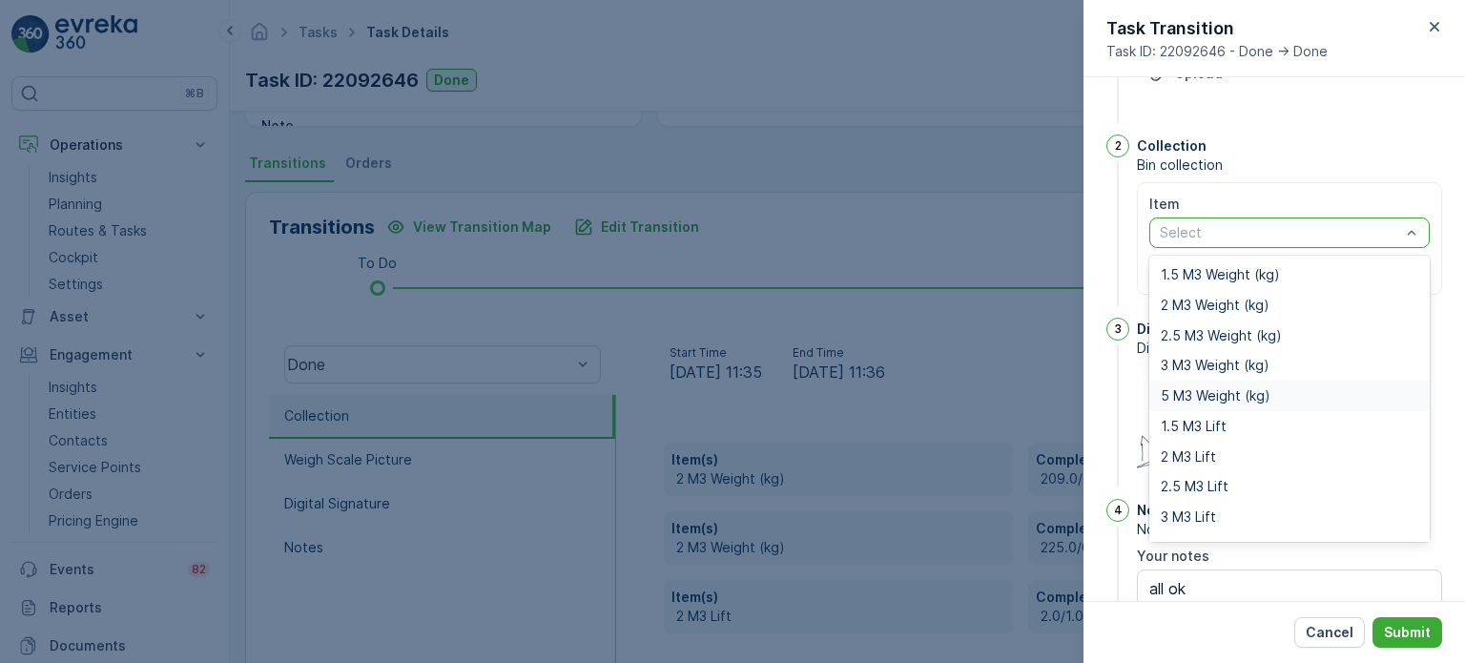
click at [1186, 392] on span "5 M3 Weight (kg)" at bounding box center [1216, 395] width 110 height 15
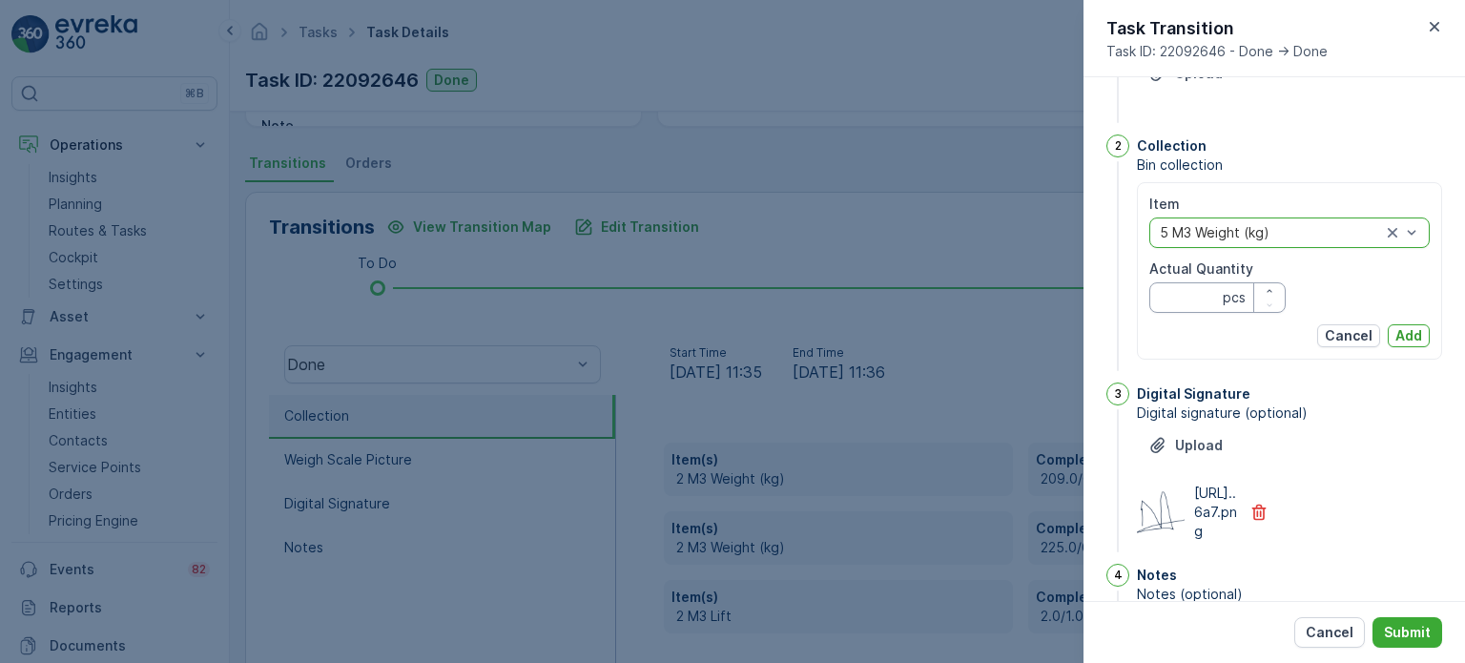
click at [1184, 289] on Quantity "Actual Quantity" at bounding box center [1217, 297] width 136 height 31
type Quantity "209"
click at [1415, 331] on p "Add" at bounding box center [1408, 335] width 27 height 19
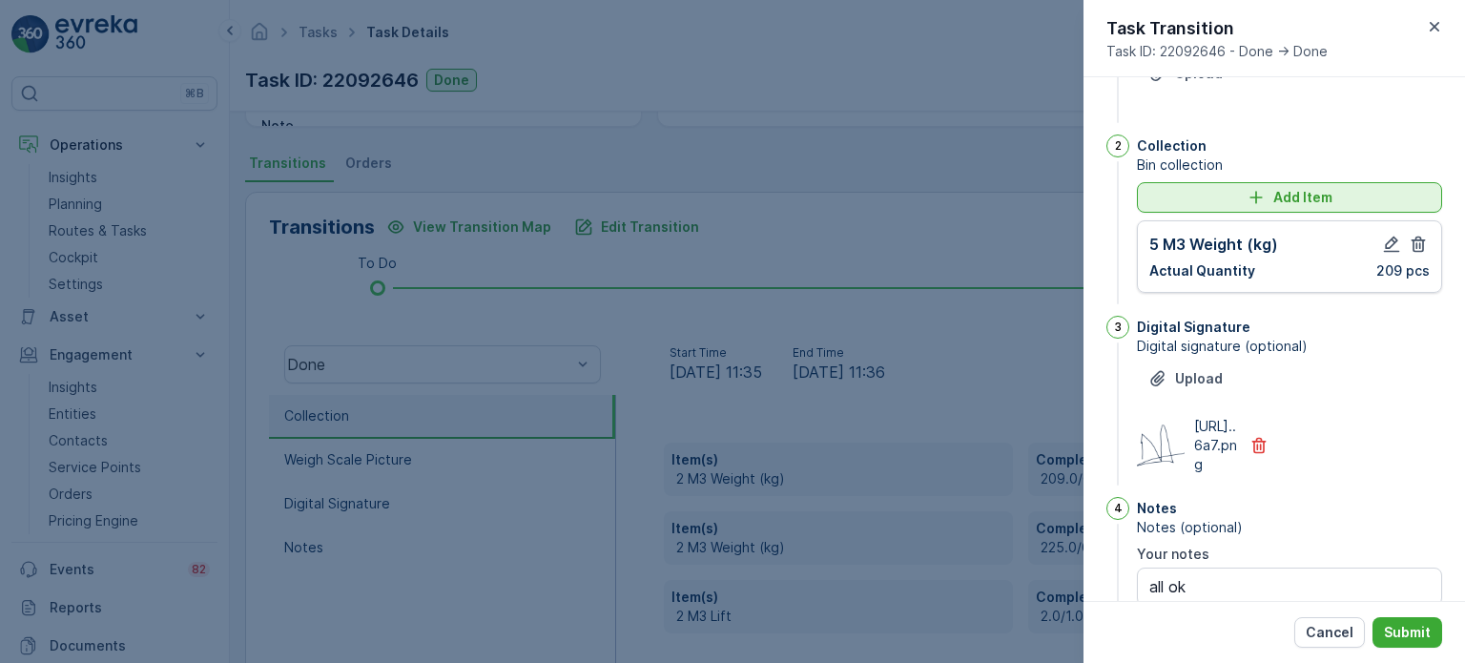
click at [1253, 201] on icon "Add Item" at bounding box center [1255, 197] width 12 height 12
type notes "all ok"
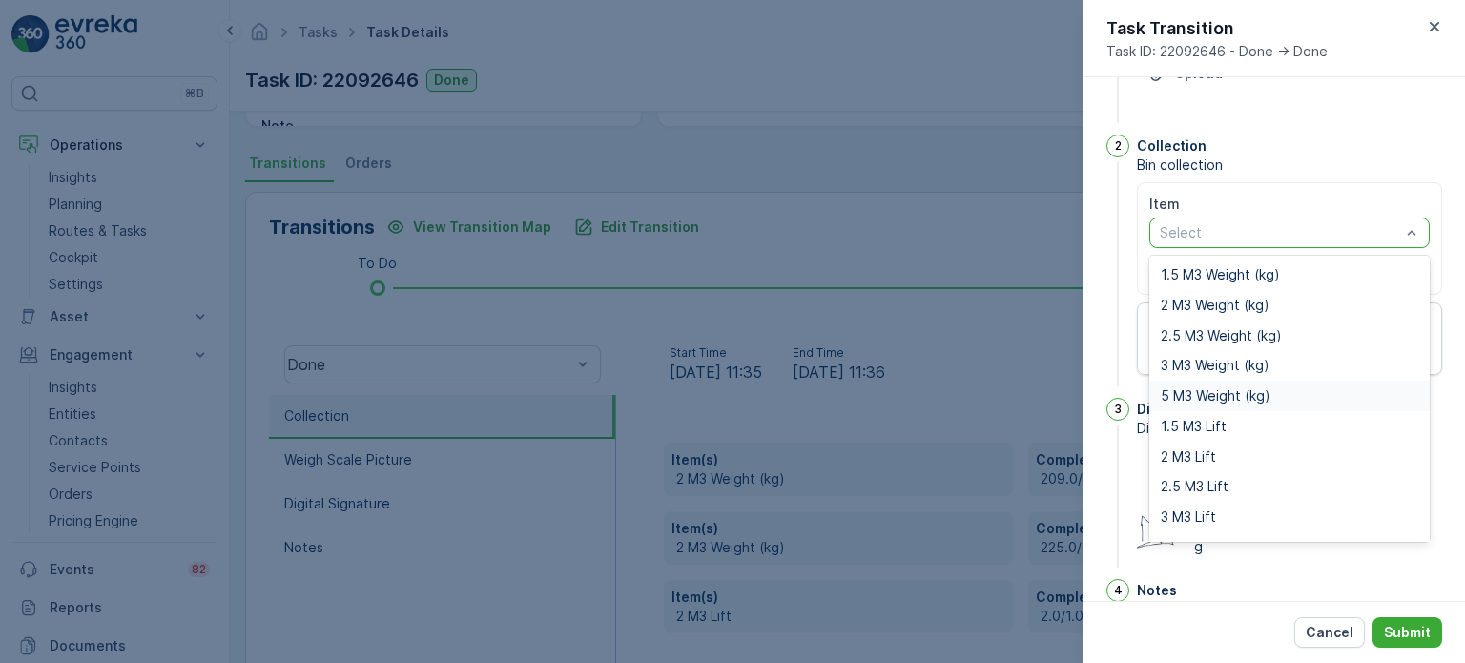
click at [1204, 392] on span "5 M3 Weight (kg)" at bounding box center [1216, 395] width 110 height 15
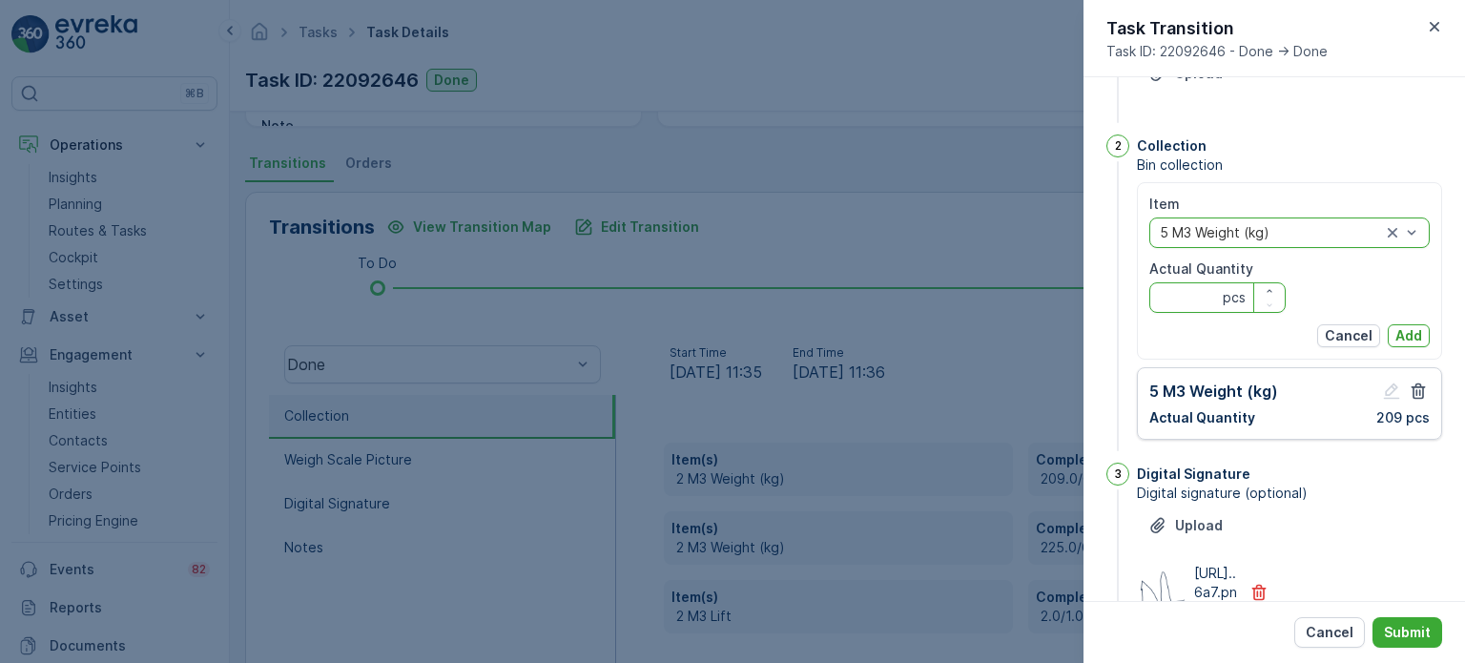
click at [1185, 301] on Quantity "Actual Quantity" at bounding box center [1217, 297] width 136 height 31
type Quantity "225"
click at [1408, 328] on p "Add" at bounding box center [1408, 335] width 27 height 19
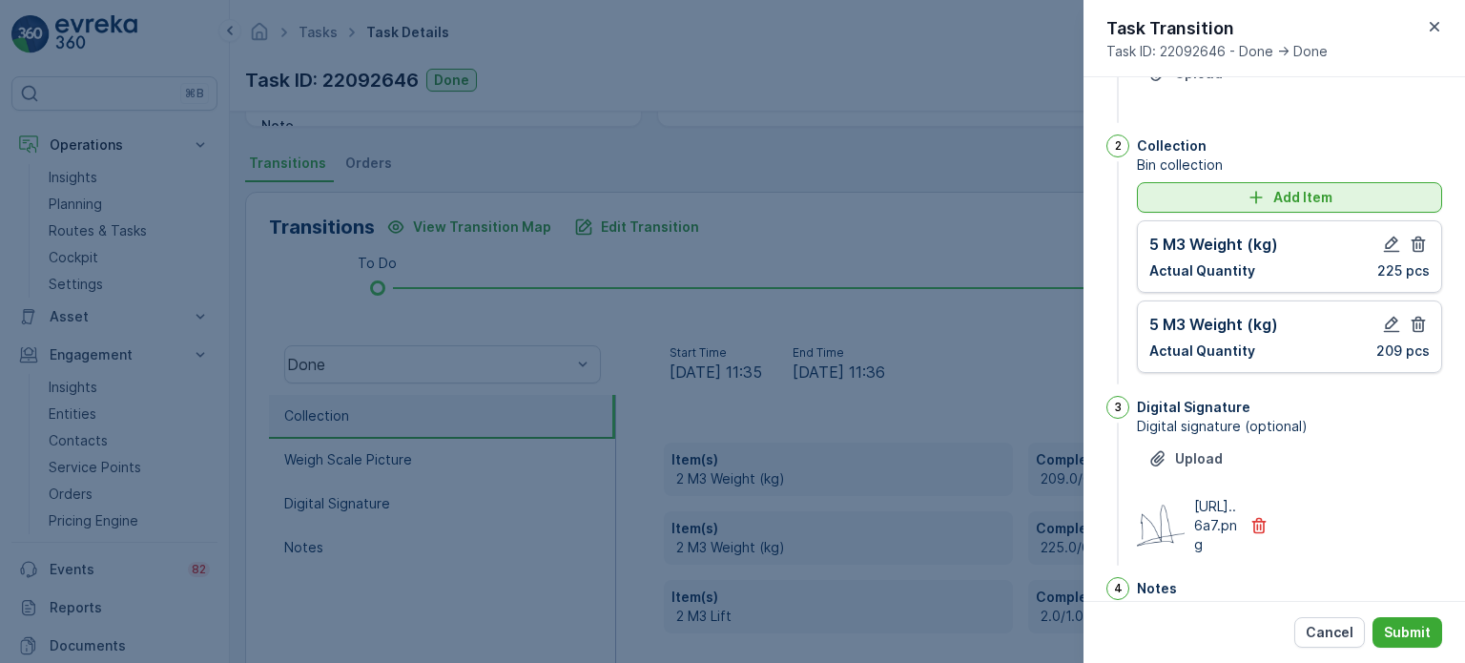
click at [1229, 201] on div "Add Item" at bounding box center [1289, 197] width 282 height 19
type notes "all ok"
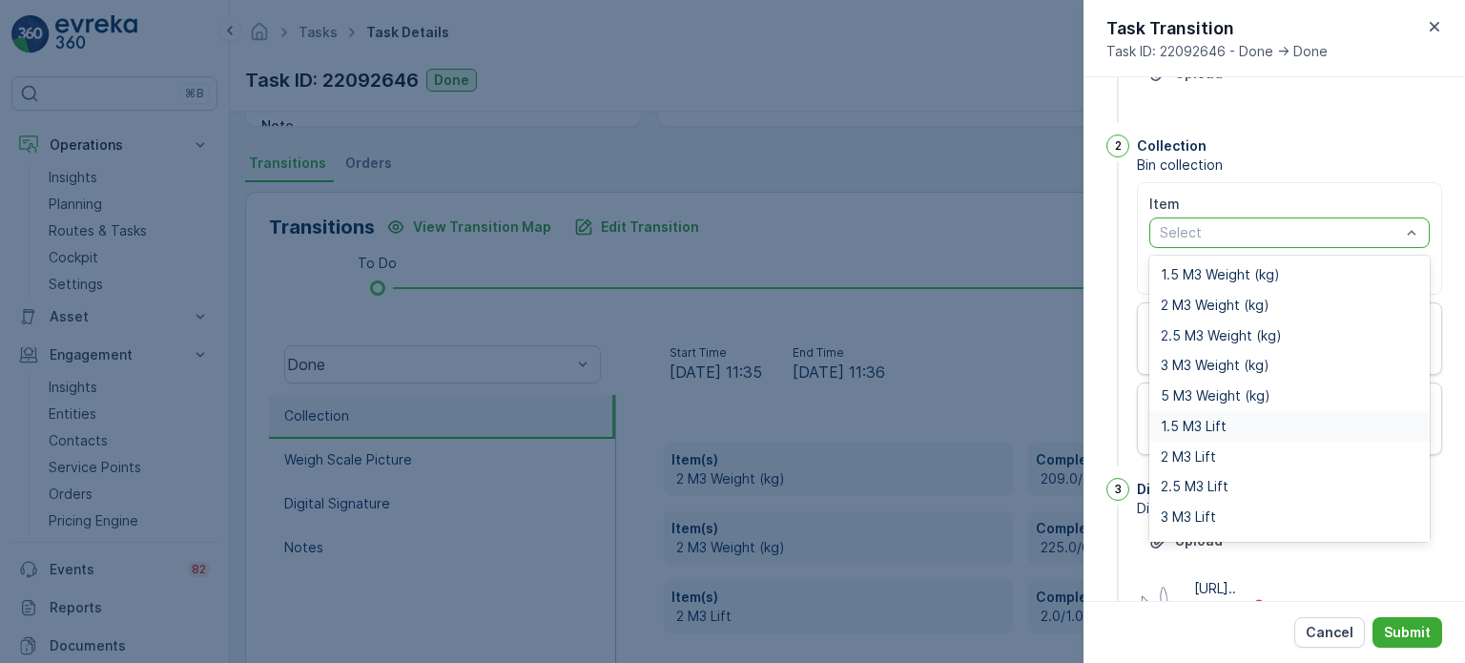
scroll to position [24, 0]
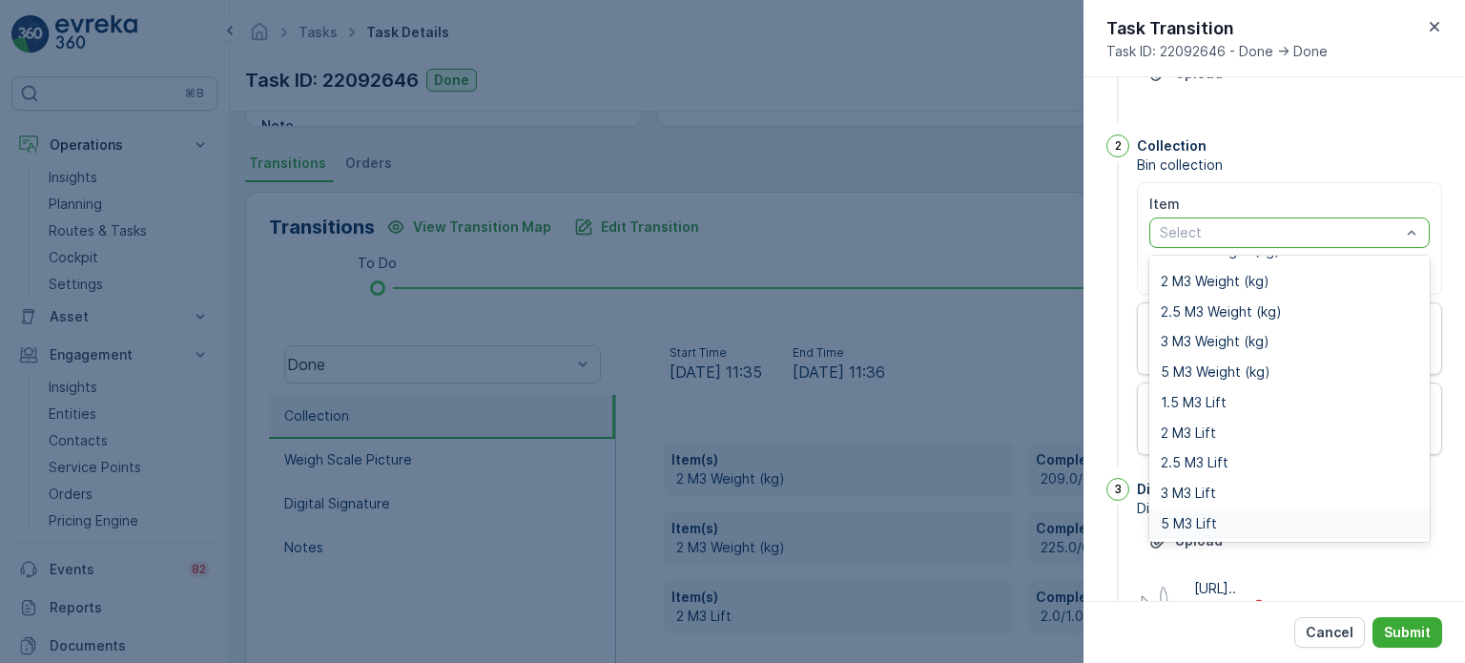
click at [1198, 510] on div "5 M3 Lift" at bounding box center [1289, 523] width 280 height 31
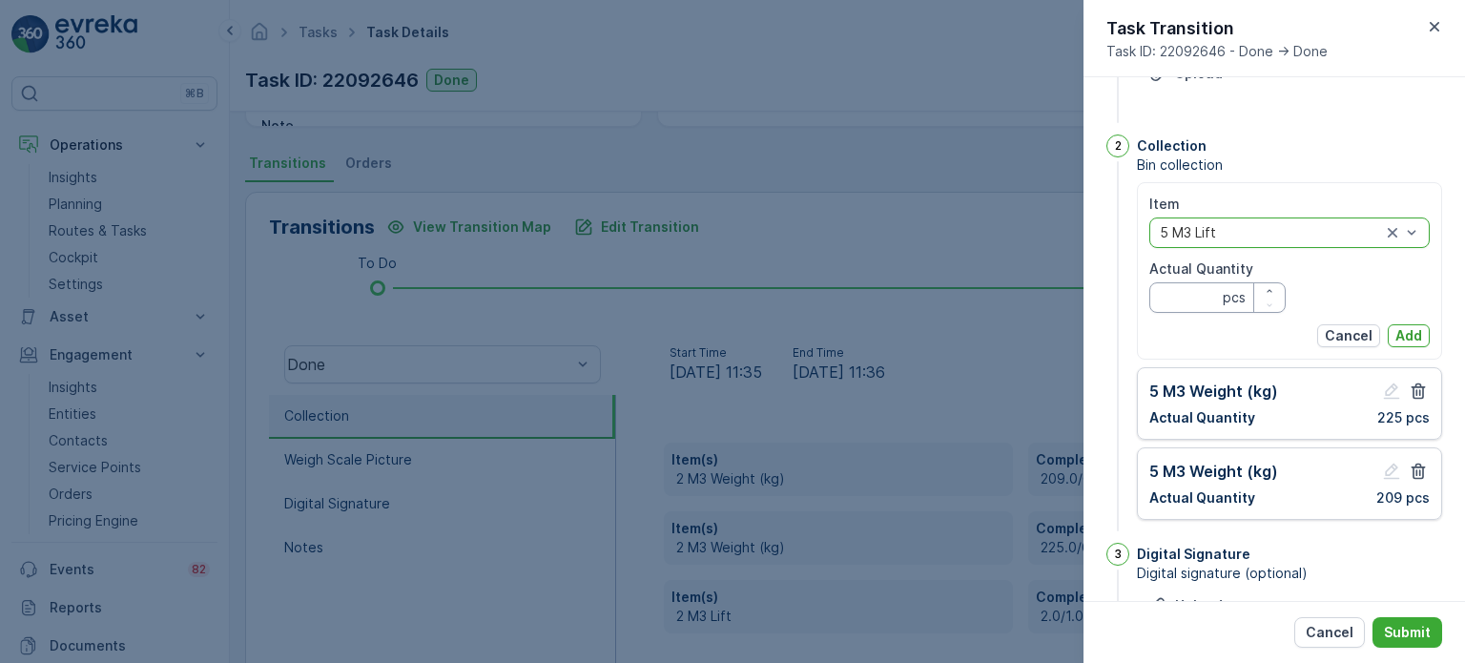
drag, startPoint x: 1190, startPoint y: 301, endPoint x: 1204, endPoint y: 287, distance: 19.6
click at [1190, 301] on Quantity "Actual Quantity" at bounding box center [1217, 297] width 136 height 31
type Quantity "2"
click at [1398, 334] on p "Add" at bounding box center [1408, 335] width 27 height 19
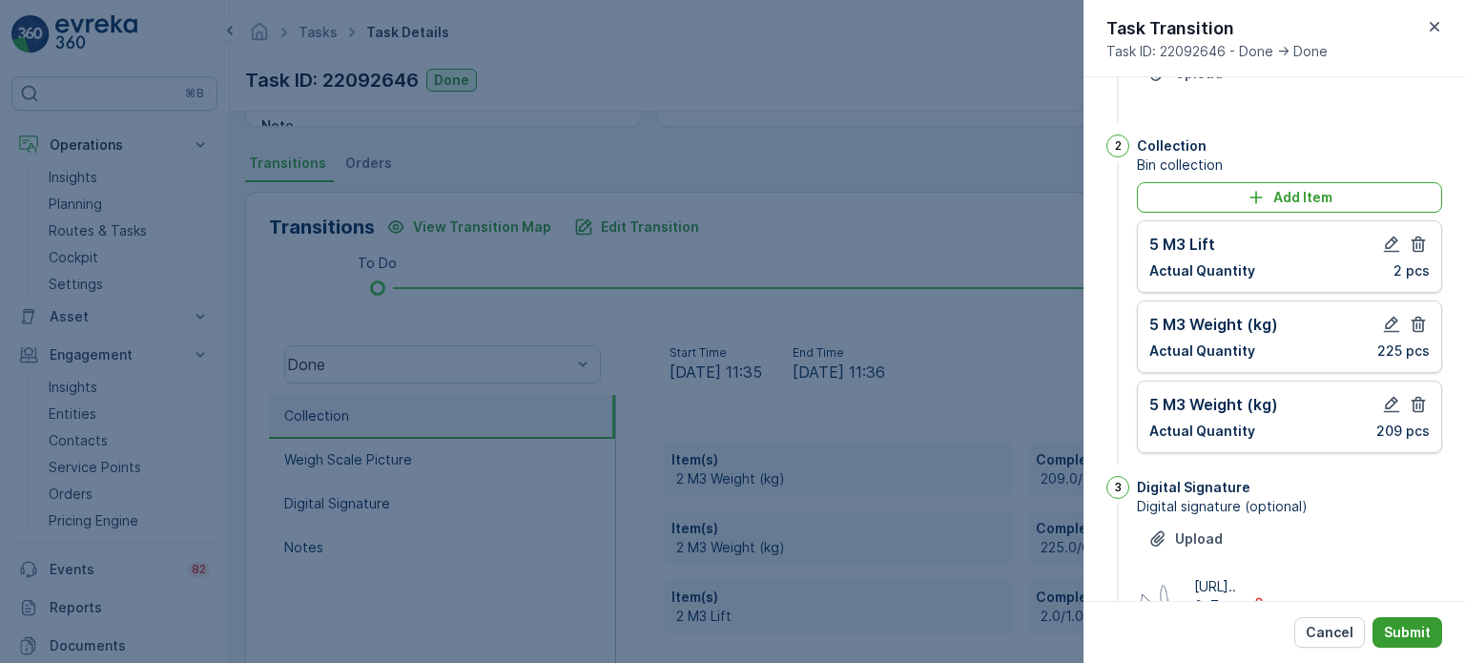
click at [1422, 632] on p "Submit" at bounding box center [1407, 632] width 47 height 19
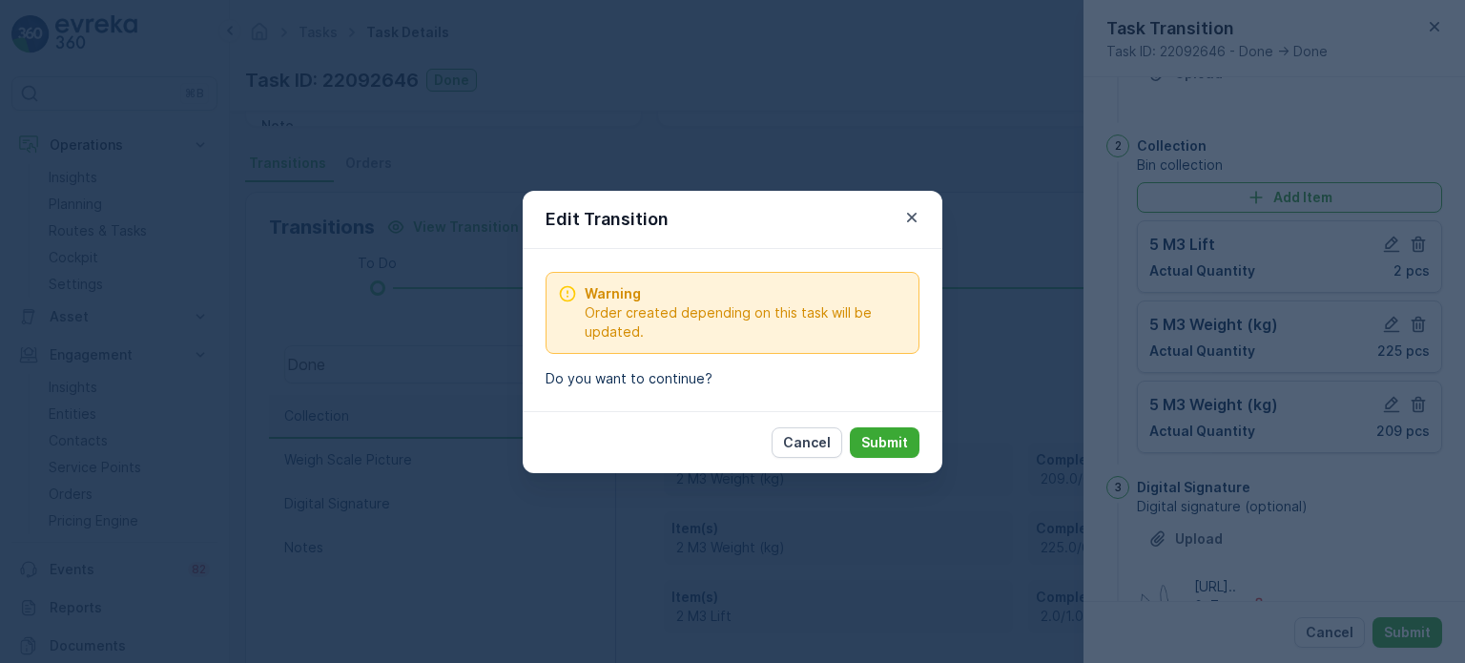
click at [888, 438] on p "Submit" at bounding box center [884, 442] width 47 height 19
type notes "all ok"
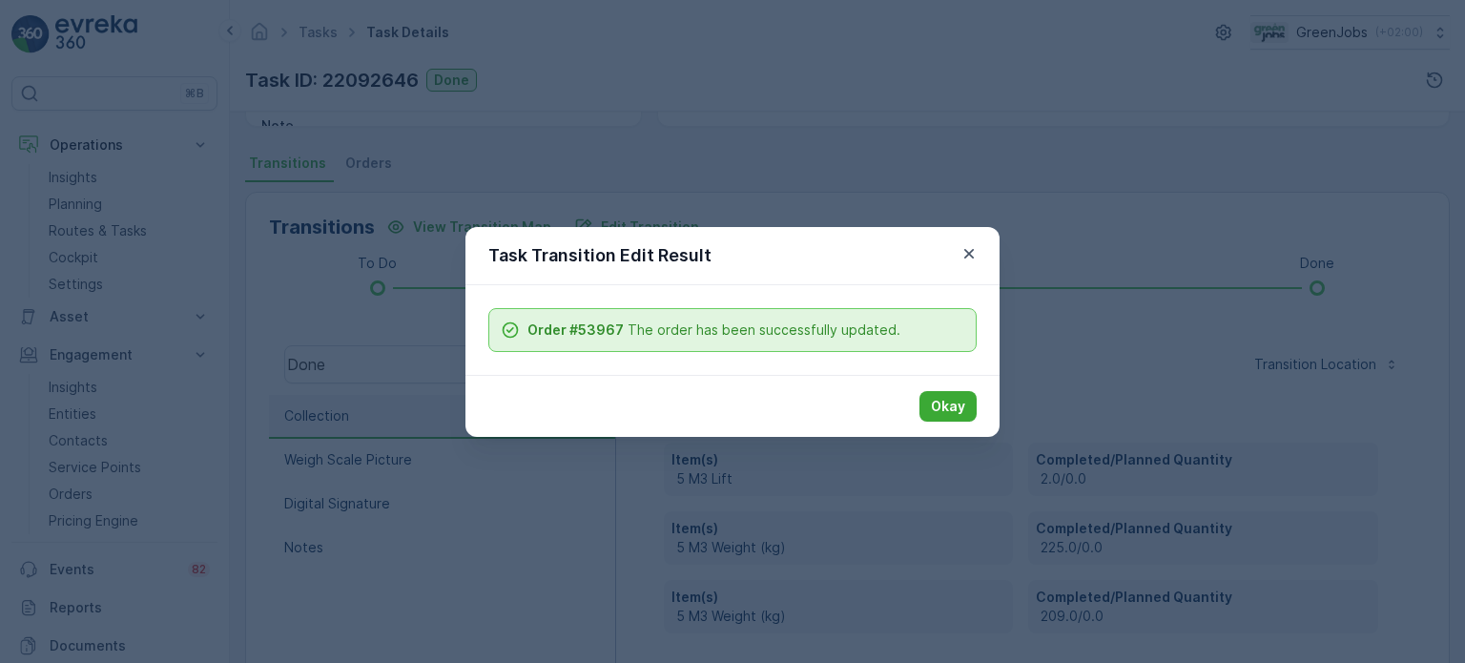
click at [948, 409] on p "Okay" at bounding box center [948, 406] width 34 height 19
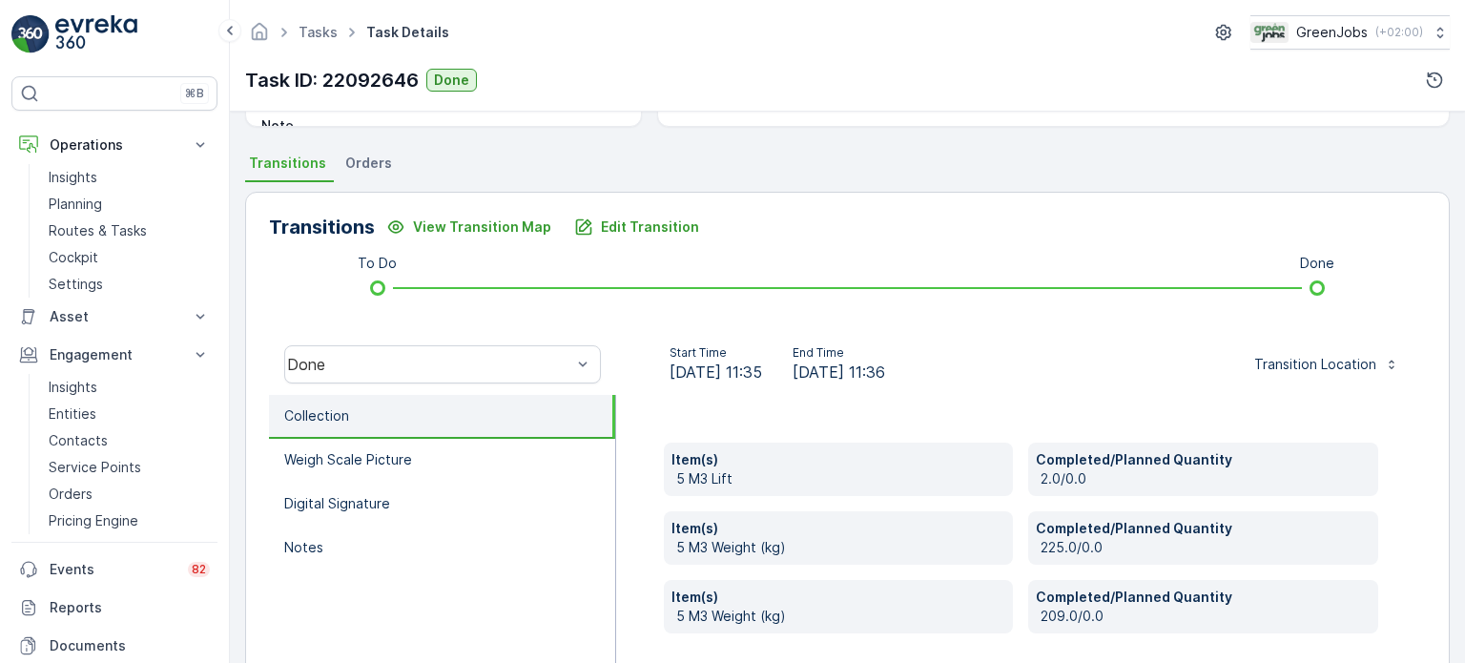
click at [374, 165] on span "Orders" at bounding box center [368, 163] width 47 height 19
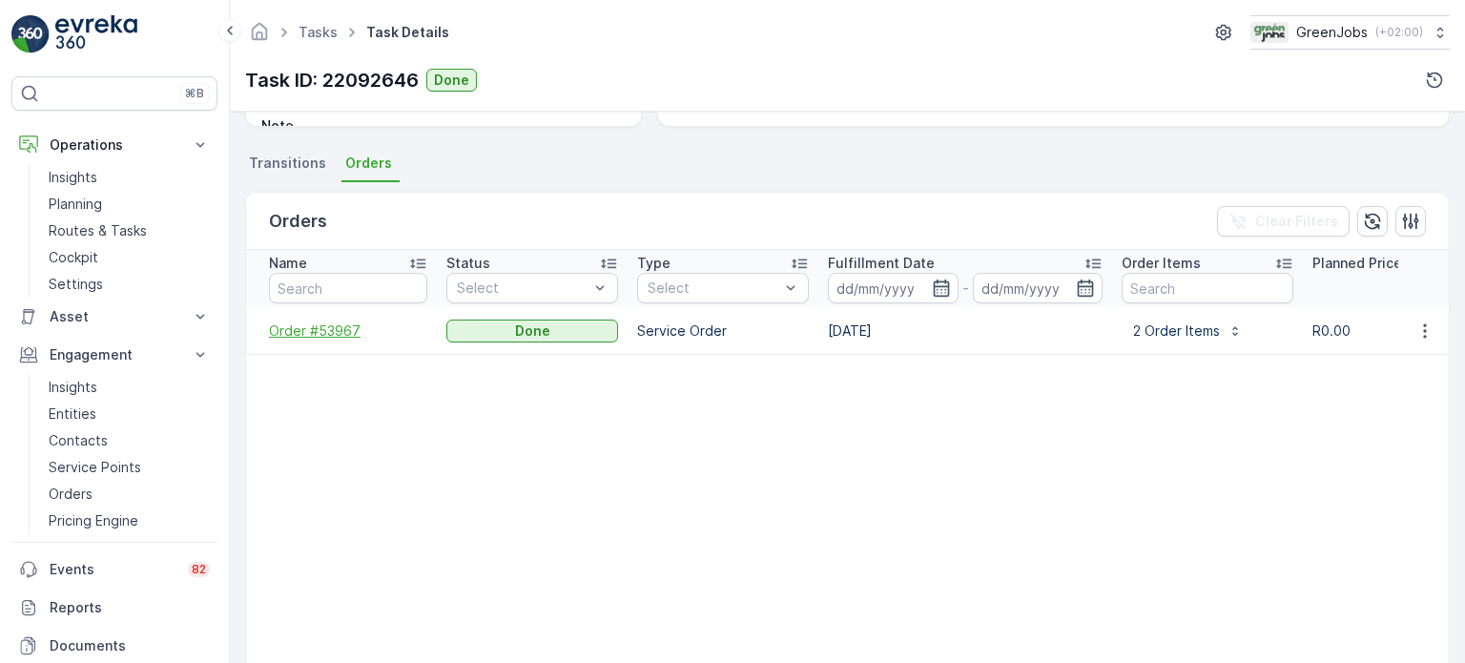
click at [320, 327] on span "Order #53967" at bounding box center [348, 330] width 158 height 19
